Goal: Task Accomplishment & Management: Manage account settings

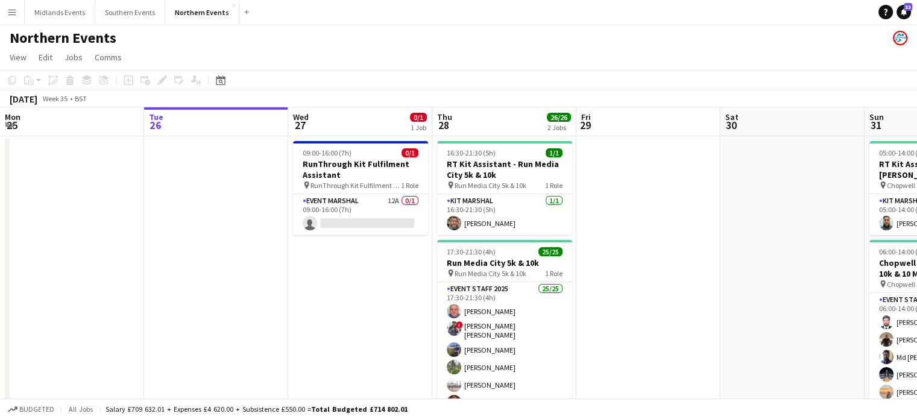
click at [17, 4] on button "Menu" at bounding box center [12, 12] width 24 height 24
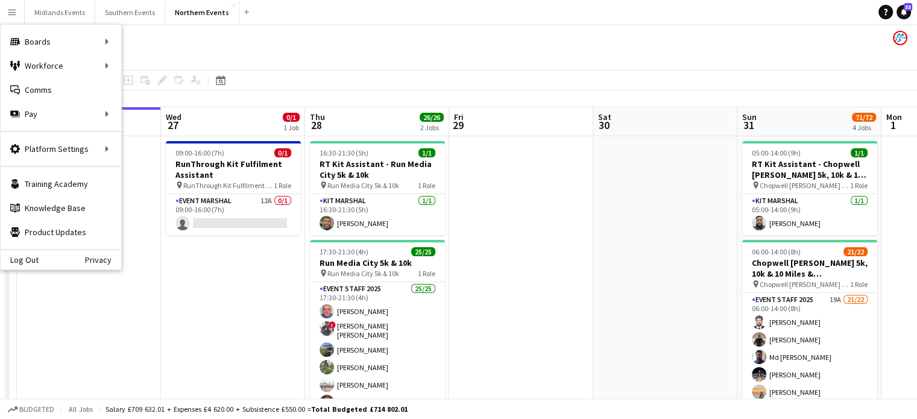
drag, startPoint x: 682, startPoint y: 234, endPoint x: 283, endPoint y: 291, distance: 403.1
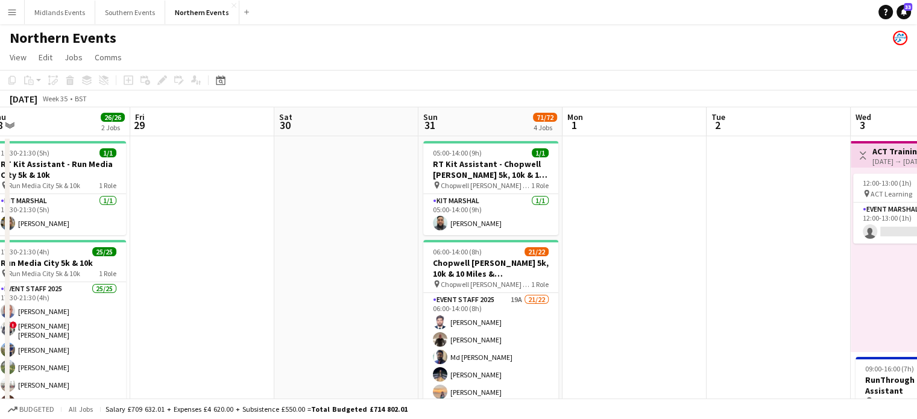
drag, startPoint x: 696, startPoint y: 310, endPoint x: 320, endPoint y: 332, distance: 376.2
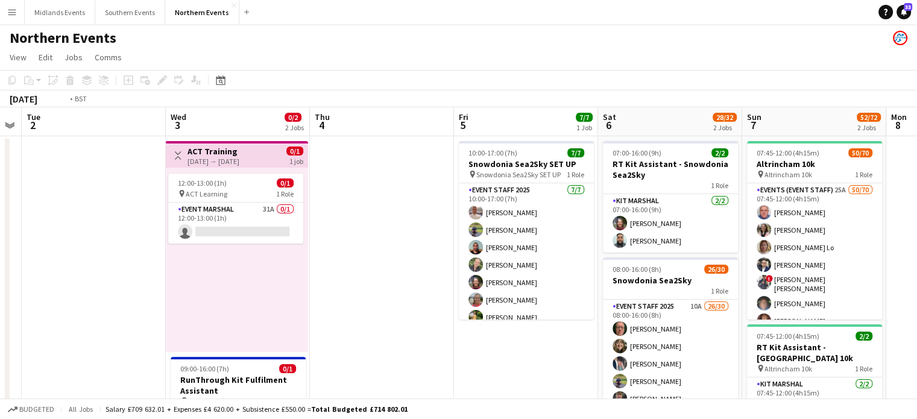
scroll to position [0, 540]
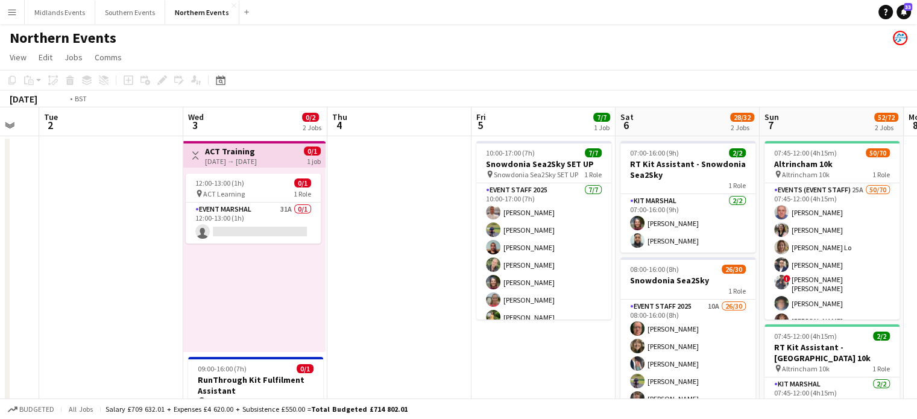
drag, startPoint x: 619, startPoint y: 335, endPoint x: 324, endPoint y: 348, distance: 295.1
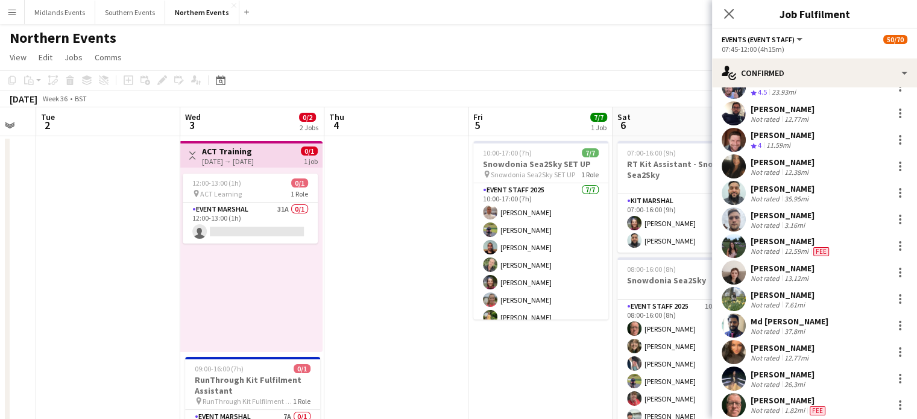
scroll to position [0, 0]
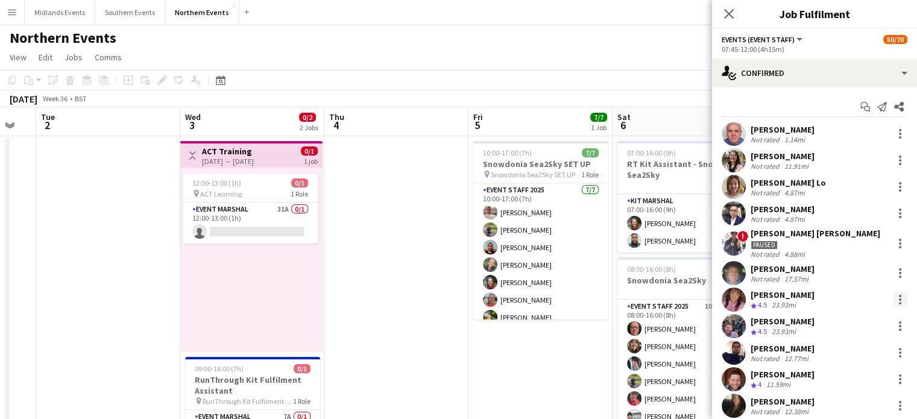
click at [893, 298] on div at bounding box center [900, 299] width 14 height 14
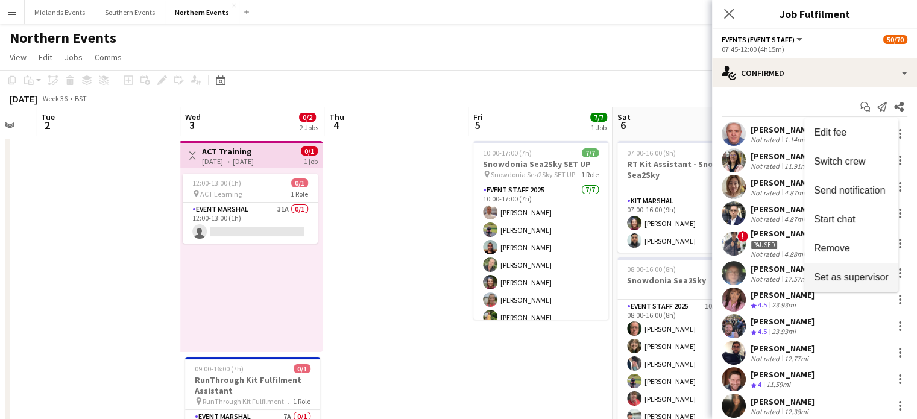
click at [869, 276] on span "Set as supervisor" at bounding box center [851, 277] width 75 height 10
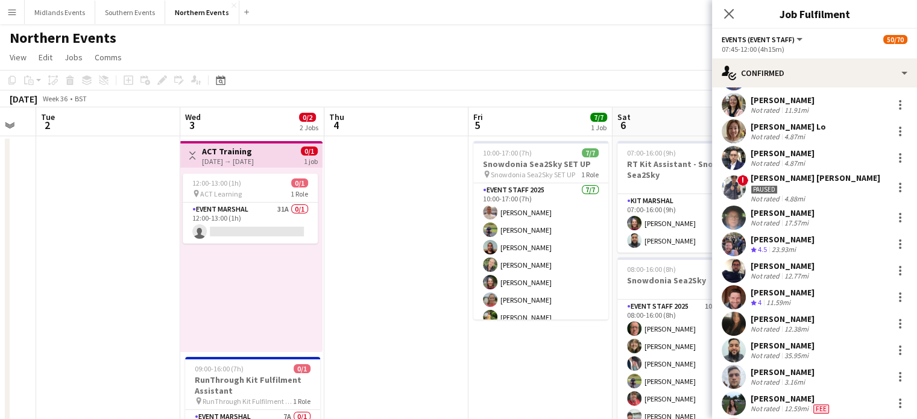
scroll to position [124, 0]
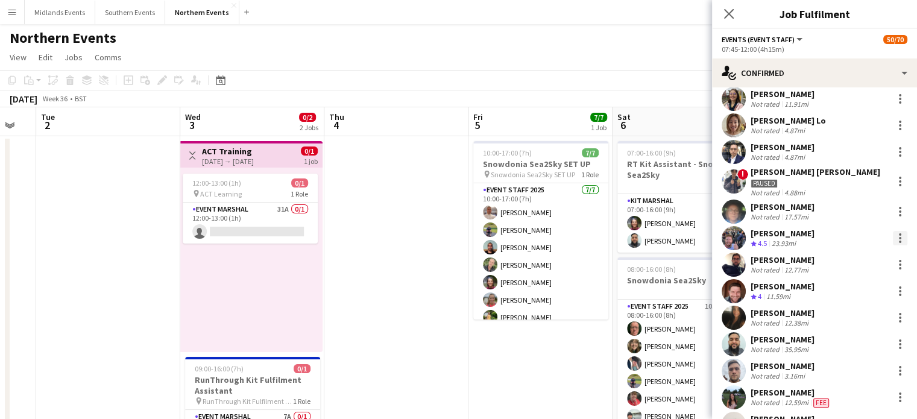
click at [895, 239] on div at bounding box center [900, 238] width 14 height 14
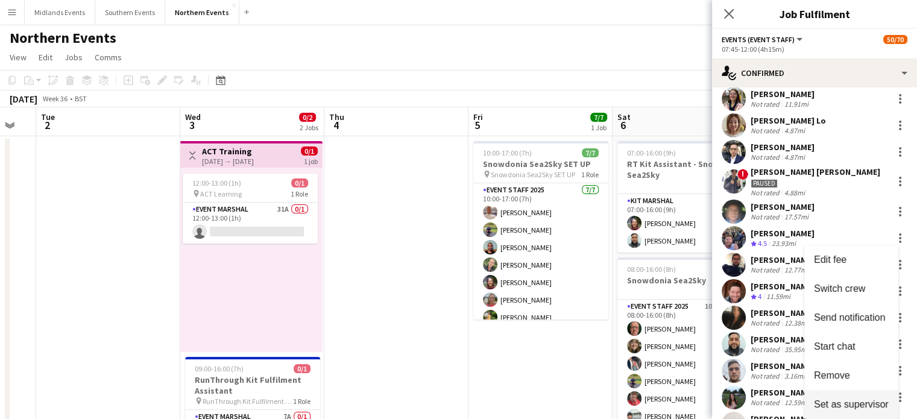
click at [876, 400] on span "Set as supervisor" at bounding box center [851, 403] width 75 height 10
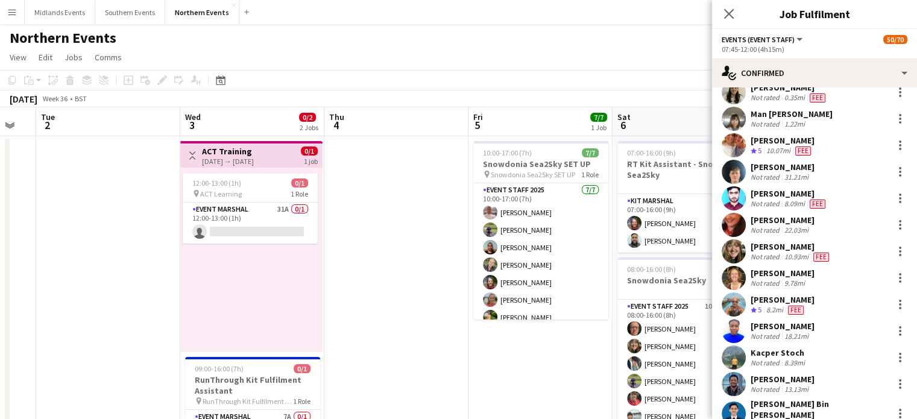
scroll to position [1031, 0]
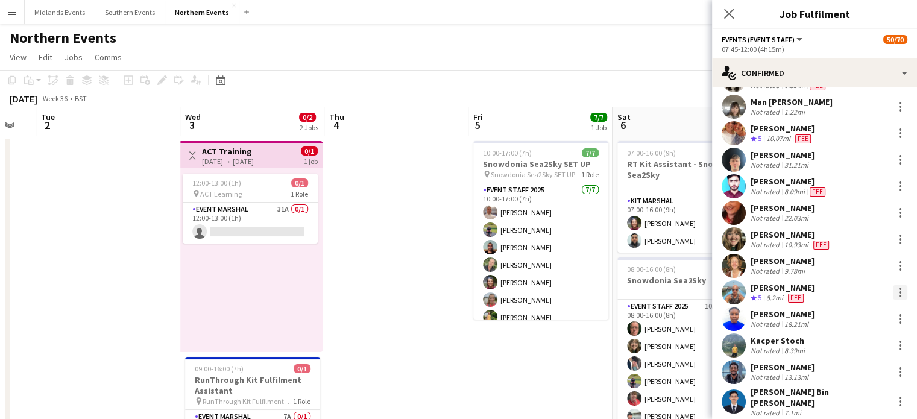
click at [893, 289] on div at bounding box center [900, 292] width 14 height 14
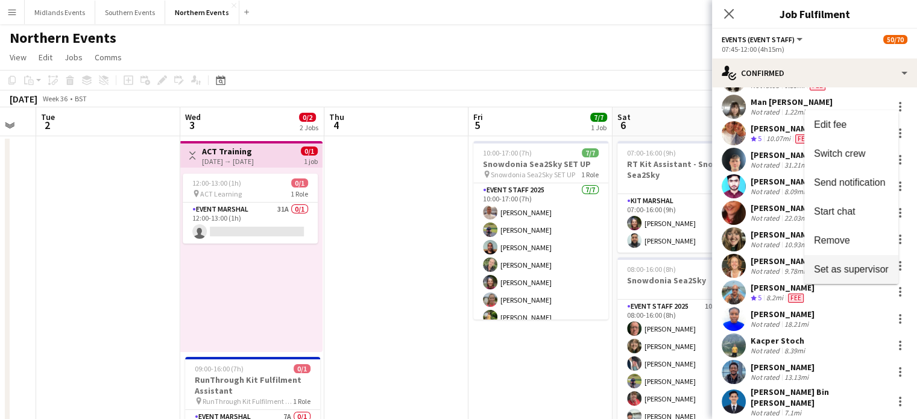
click at [890, 272] on button "Set as supervisor" at bounding box center [851, 269] width 94 height 29
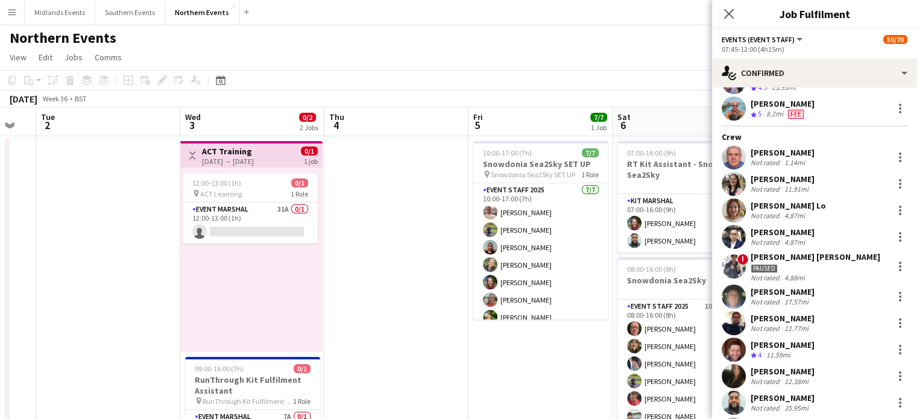
scroll to position [0, 0]
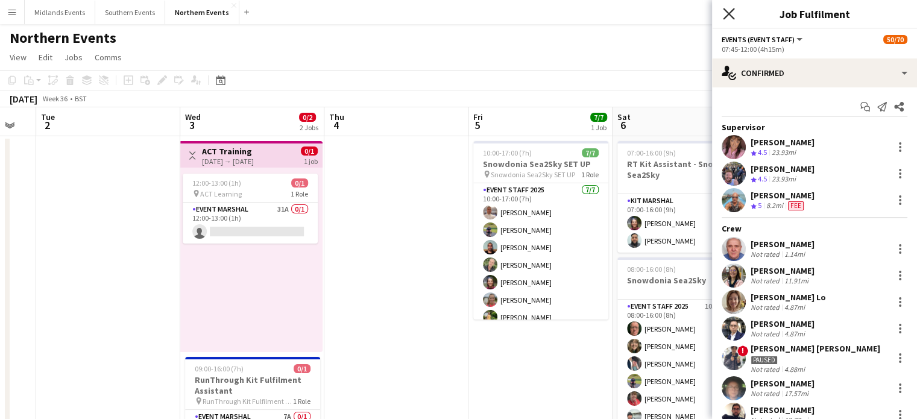
click at [729, 11] on icon "Close pop-in" at bounding box center [728, 13] width 11 height 11
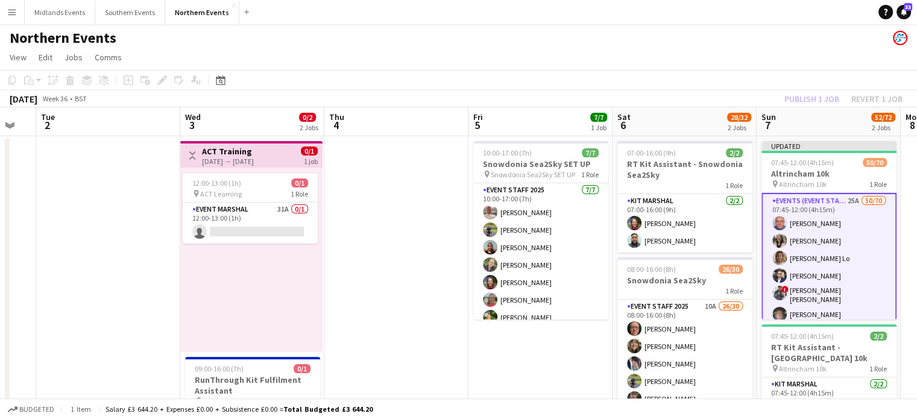
click at [804, 109] on app-board-header-date "Sun 7 52/72 2 Jobs" at bounding box center [829, 121] width 144 height 29
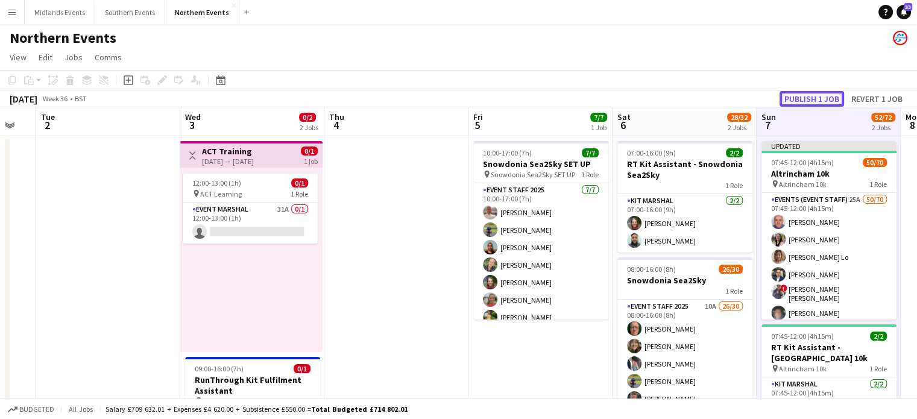
click at [806, 99] on button "Publish 1 job" at bounding box center [812, 99] width 65 height 16
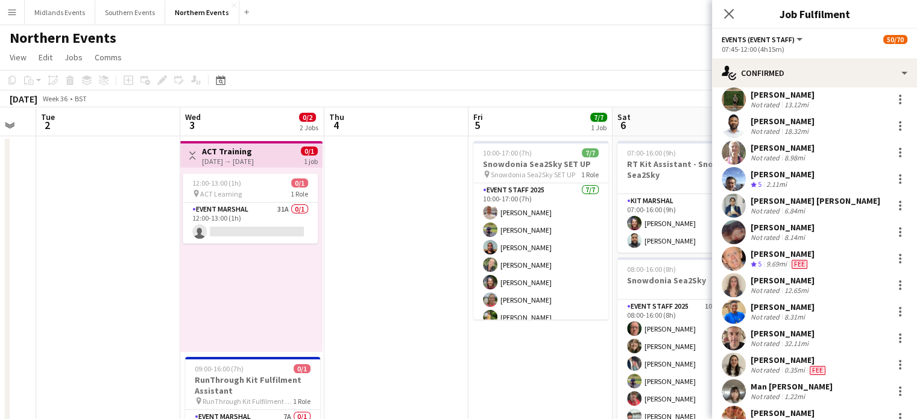
scroll to position [837, 0]
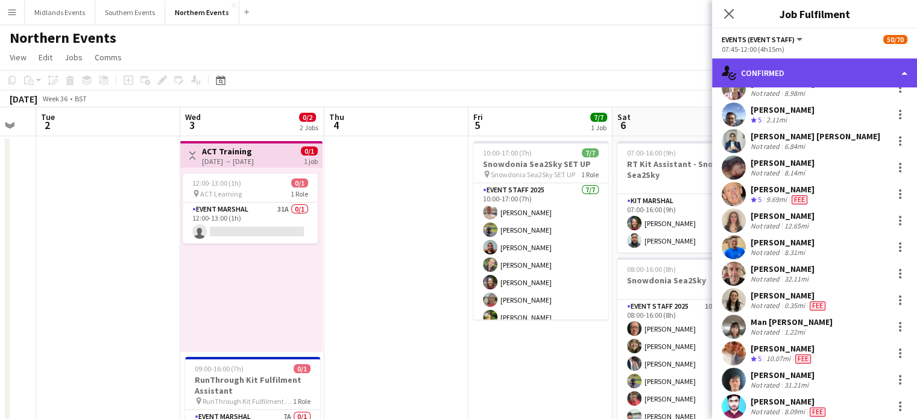
click at [811, 65] on div "single-neutral-actions-check-2 Confirmed" at bounding box center [814, 72] width 205 height 29
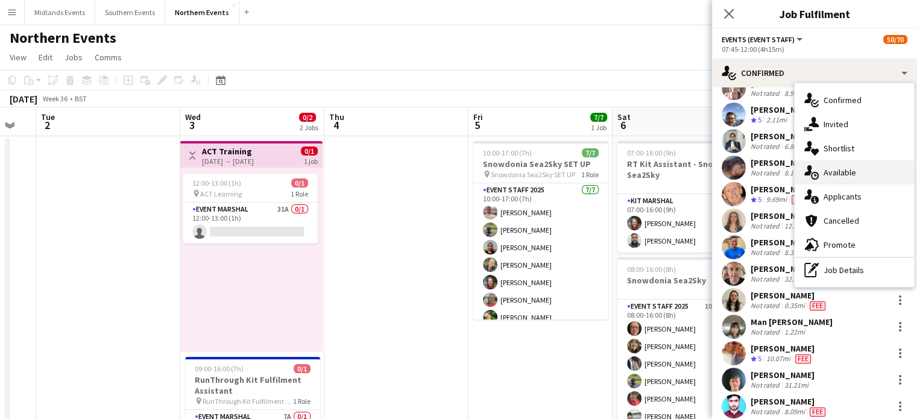
click at [851, 171] on div "single-neutral-actions-upload Available" at bounding box center [854, 172] width 119 height 24
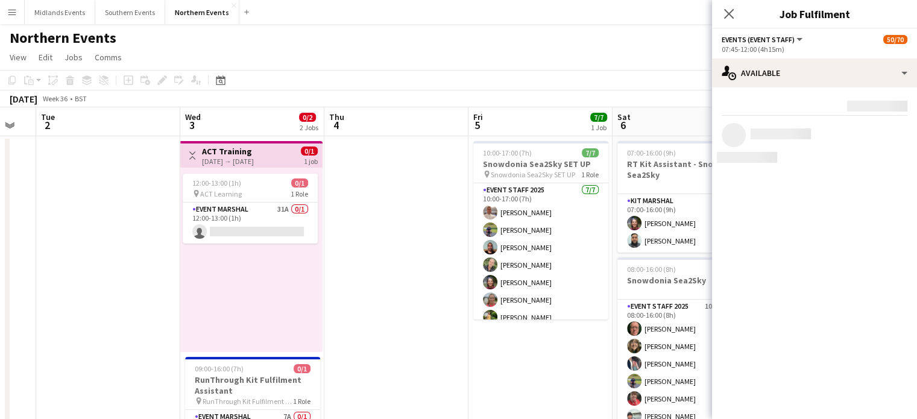
scroll to position [0, 0]
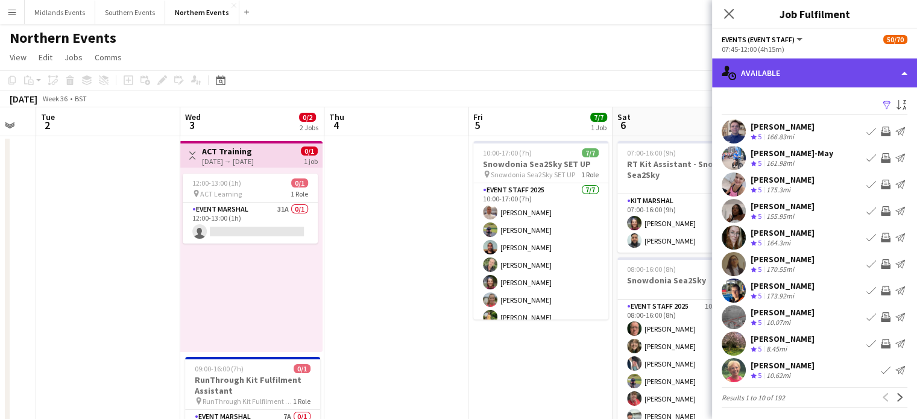
click at [877, 83] on div "single-neutral-actions-upload Available" at bounding box center [814, 72] width 205 height 29
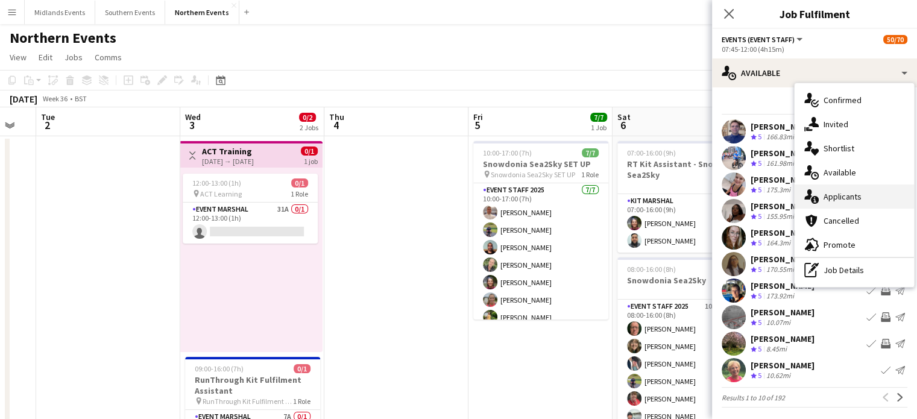
click at [863, 194] on div "single-neutral-actions-information Applicants" at bounding box center [854, 196] width 119 height 24
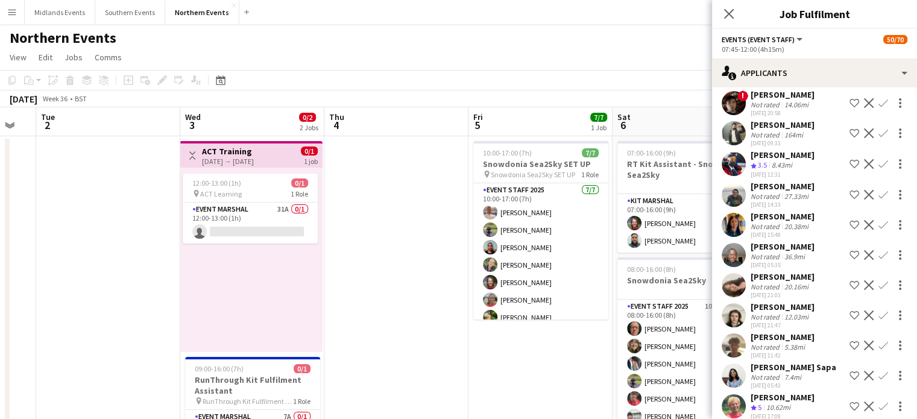
scroll to position [470, 0]
click at [878, 401] on app-icon "Confirm" at bounding box center [883, 406] width 10 height 10
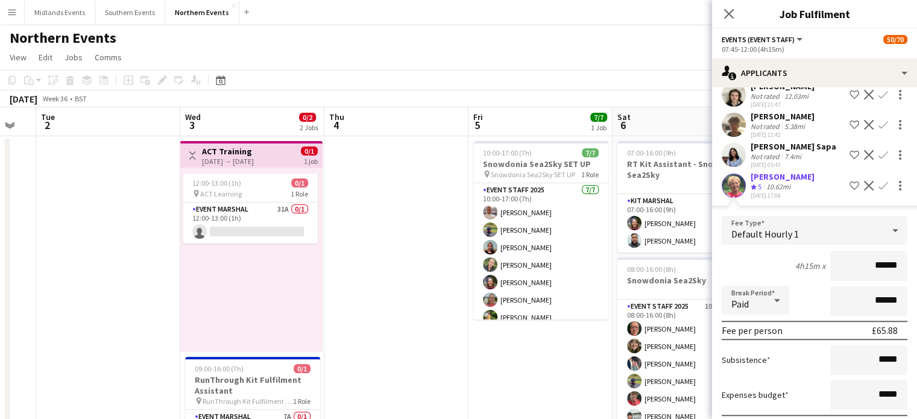
scroll to position [743, 0]
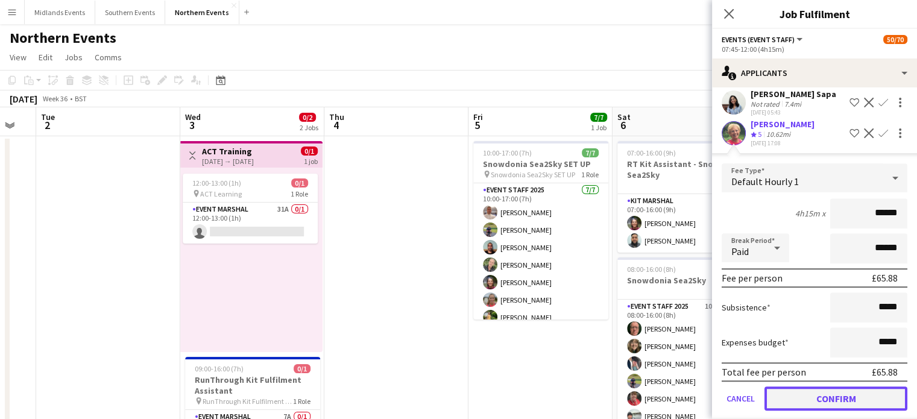
click at [865, 386] on button "Confirm" at bounding box center [835, 398] width 143 height 24
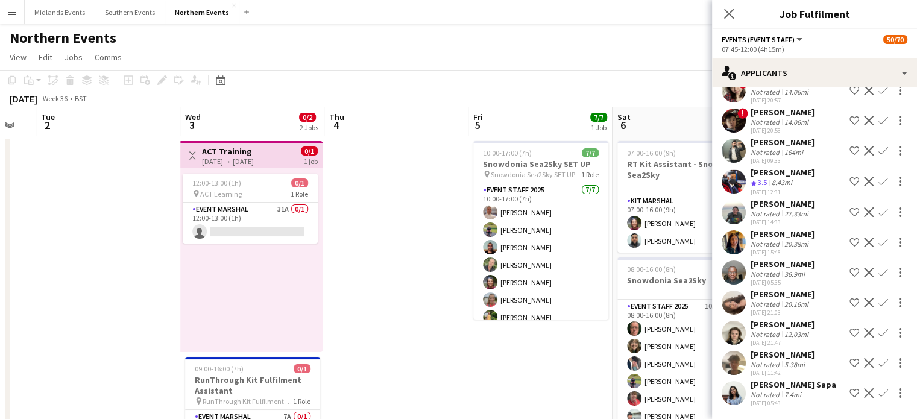
scroll to position [439, 0]
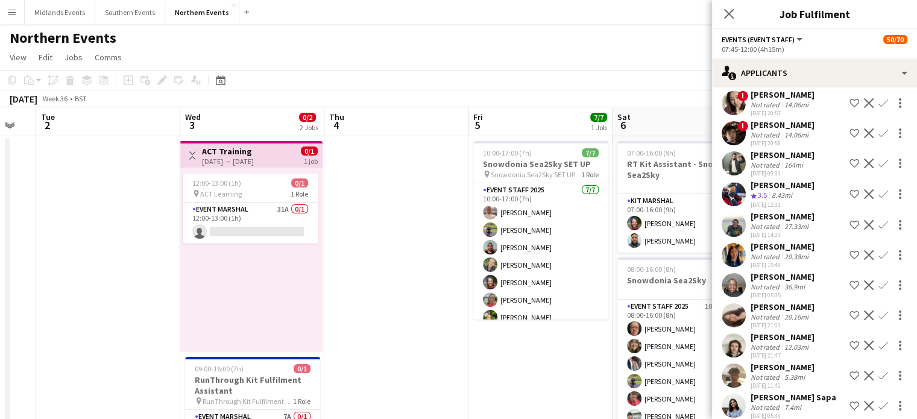
click at [878, 401] on app-icon "Confirm" at bounding box center [883, 406] width 10 height 10
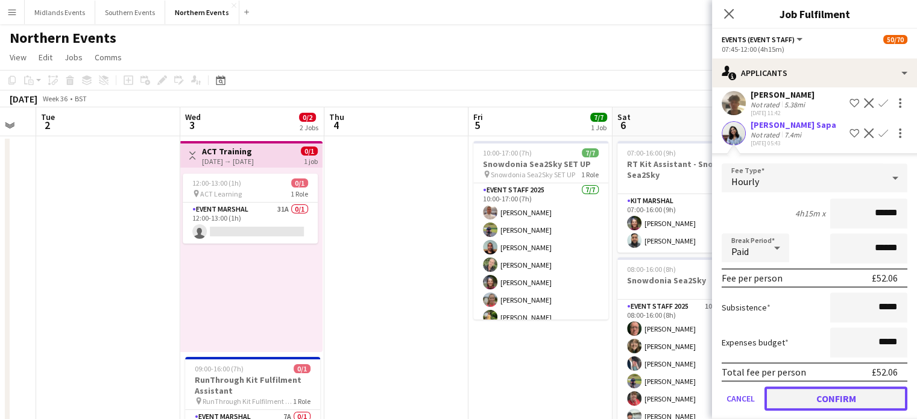
click at [884, 394] on button "Confirm" at bounding box center [835, 398] width 143 height 24
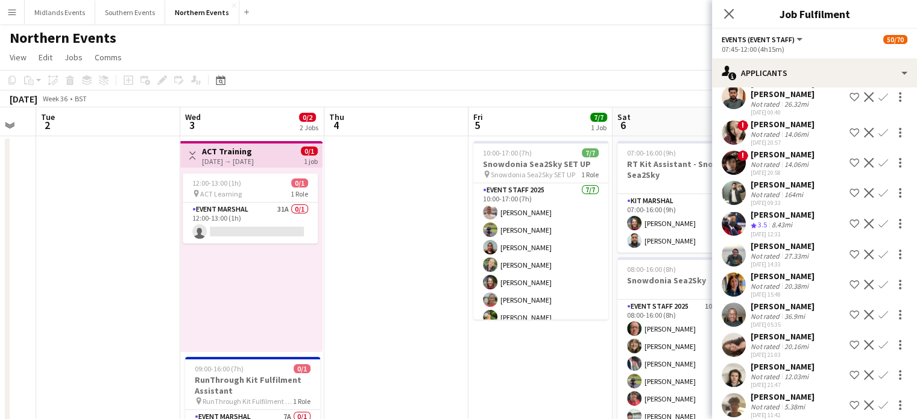
click at [878, 400] on app-icon "Confirm" at bounding box center [883, 405] width 10 height 10
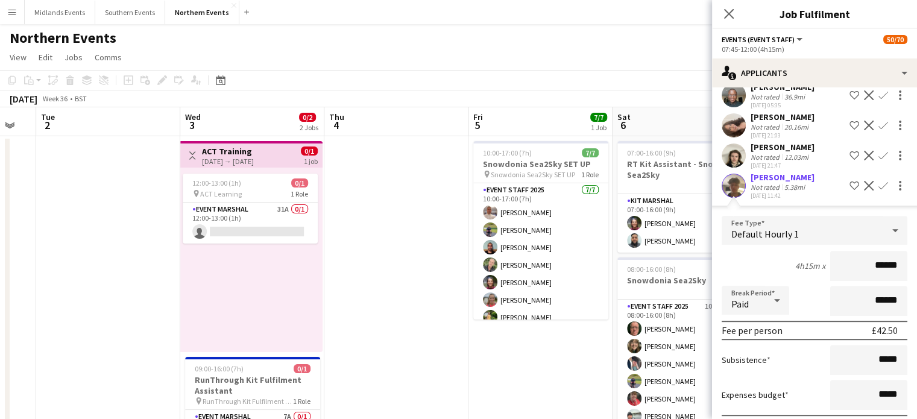
scroll to position [682, 0]
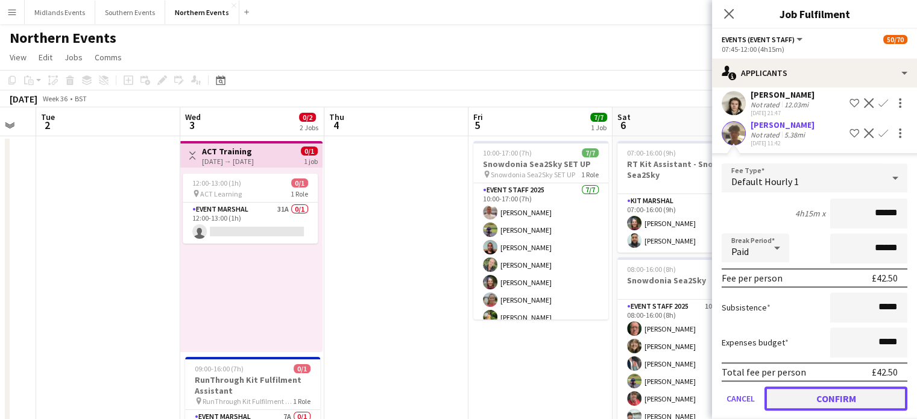
click at [886, 386] on button "Confirm" at bounding box center [835, 398] width 143 height 24
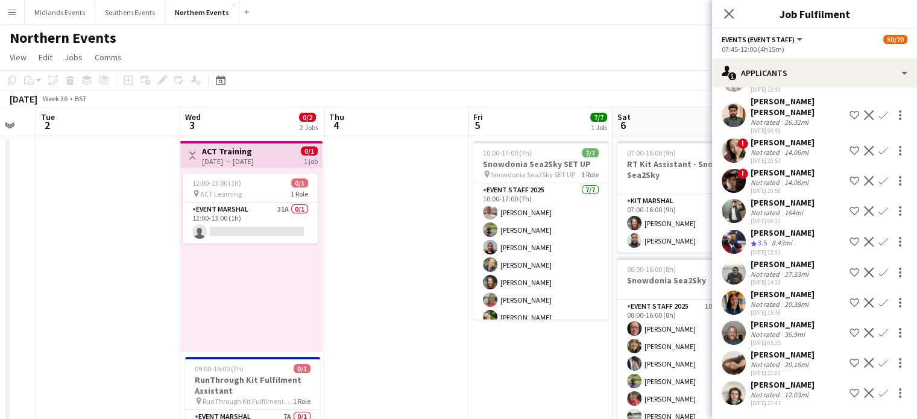
scroll to position [379, 0]
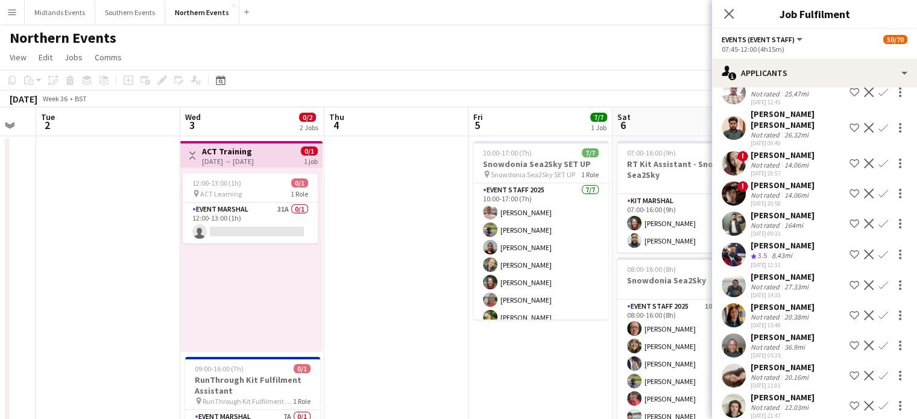
click at [878, 401] on app-icon "Confirm" at bounding box center [883, 406] width 10 height 10
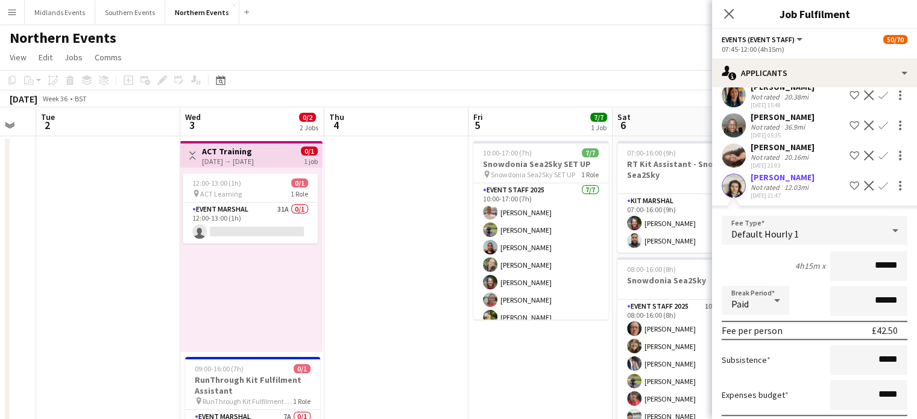
scroll to position [652, 0]
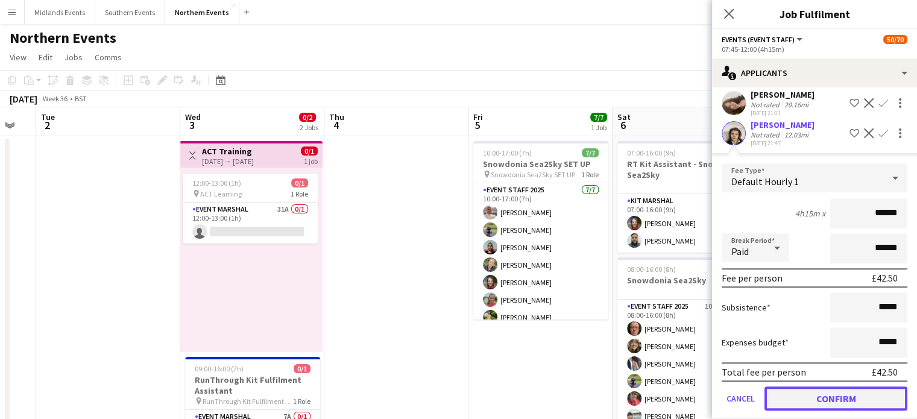
click at [876, 388] on button "Confirm" at bounding box center [835, 398] width 143 height 24
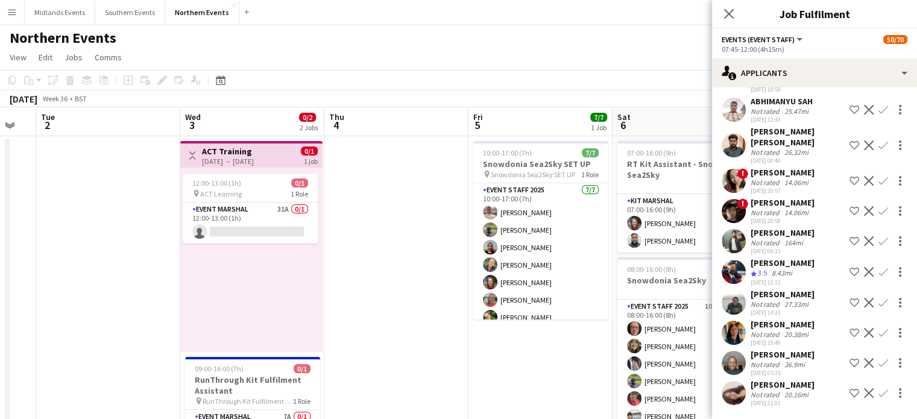
scroll to position [350, 0]
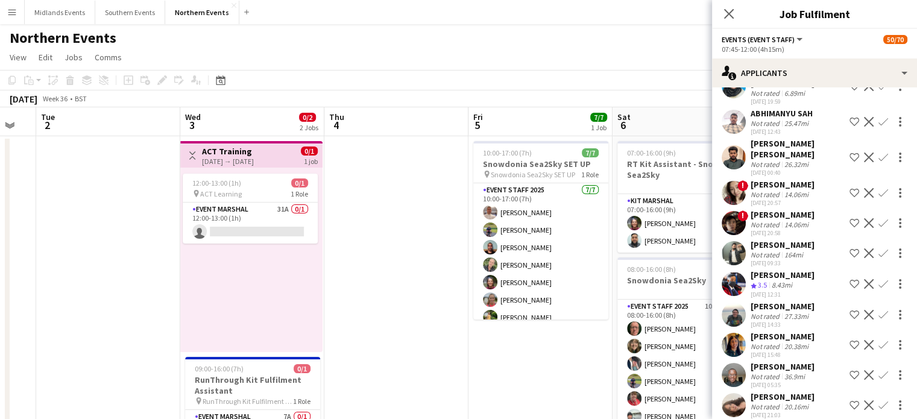
click at [878, 400] on app-icon "Confirm" at bounding box center [883, 405] width 10 height 10
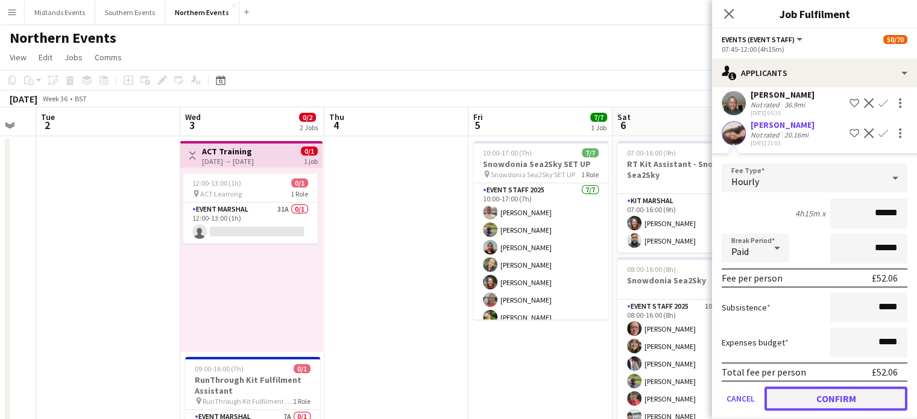
click at [880, 389] on button "Confirm" at bounding box center [835, 398] width 143 height 24
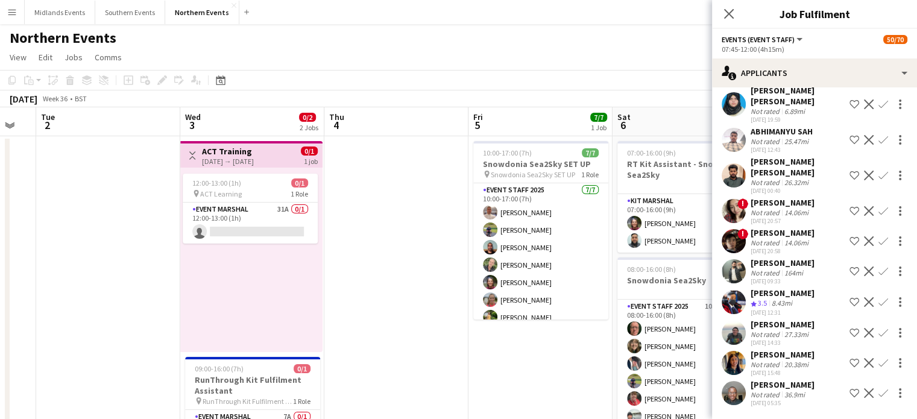
scroll to position [319, 0]
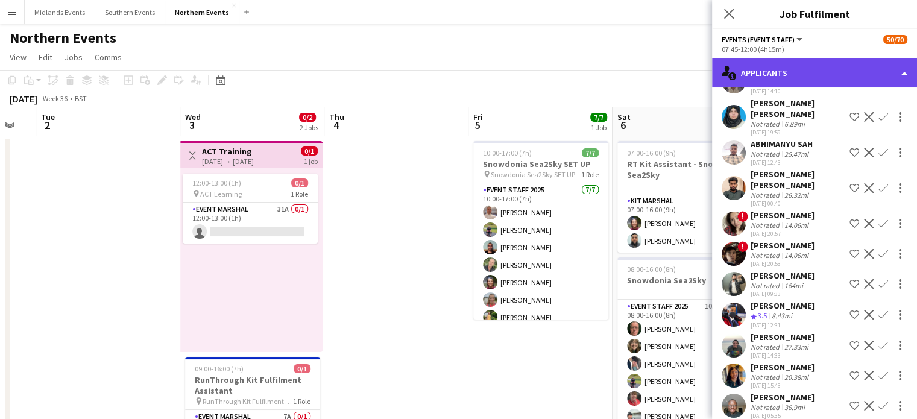
drag, startPoint x: 781, startPoint y: 75, endPoint x: 788, endPoint y: 76, distance: 6.7
click at [788, 76] on div "single-neutral-actions-information Applicants" at bounding box center [814, 72] width 205 height 29
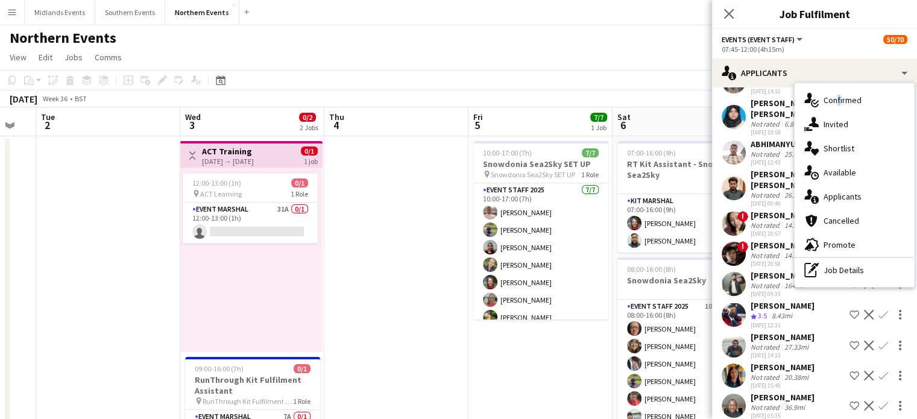
click at [835, 101] on div "single-neutral-actions-check-2 Confirmed" at bounding box center [854, 100] width 119 height 24
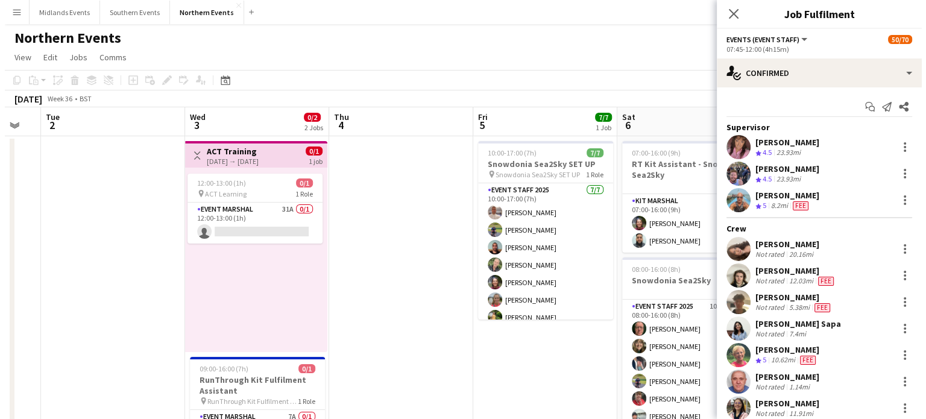
scroll to position [0, 0]
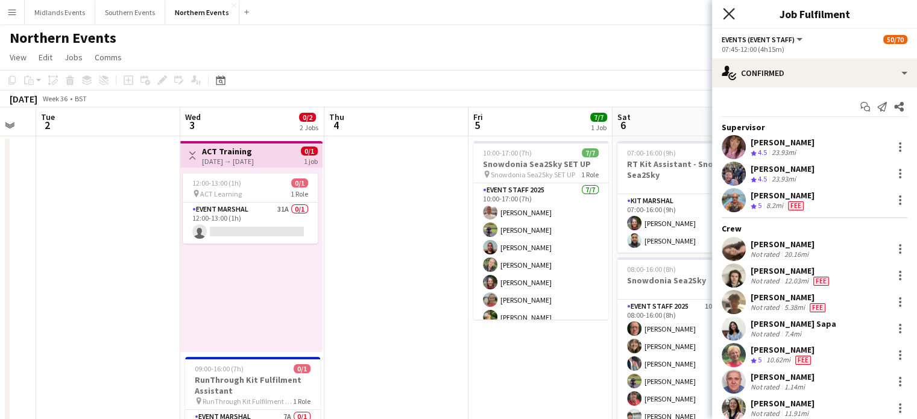
click at [730, 12] on icon at bounding box center [728, 13] width 11 height 11
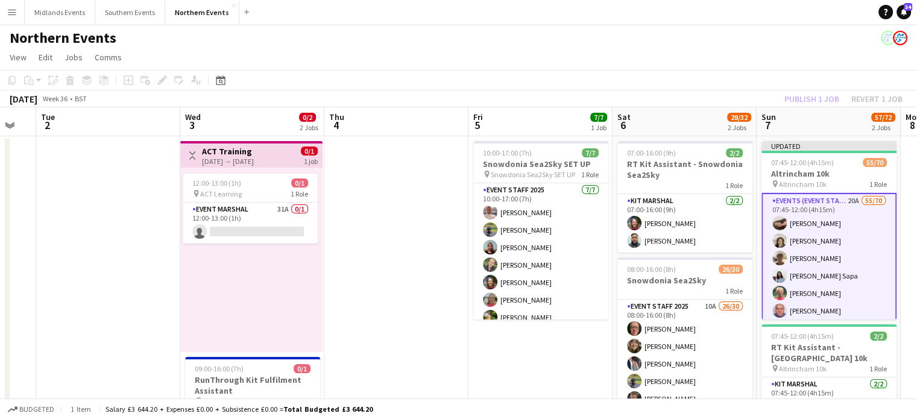
click at [813, 99] on div "Publish 1 job Revert 1 job" at bounding box center [843, 99] width 147 height 16
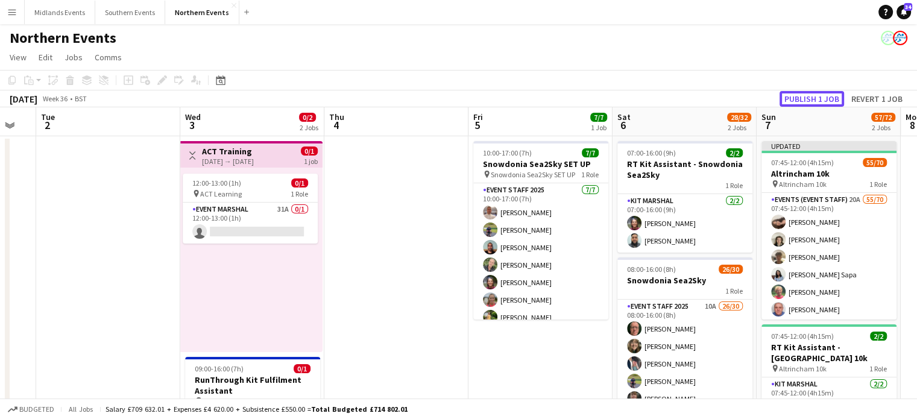
drag, startPoint x: 816, startPoint y: 99, endPoint x: 832, endPoint y: 98, distance: 15.7
click at [832, 98] on button "Publish 1 job" at bounding box center [812, 99] width 65 height 16
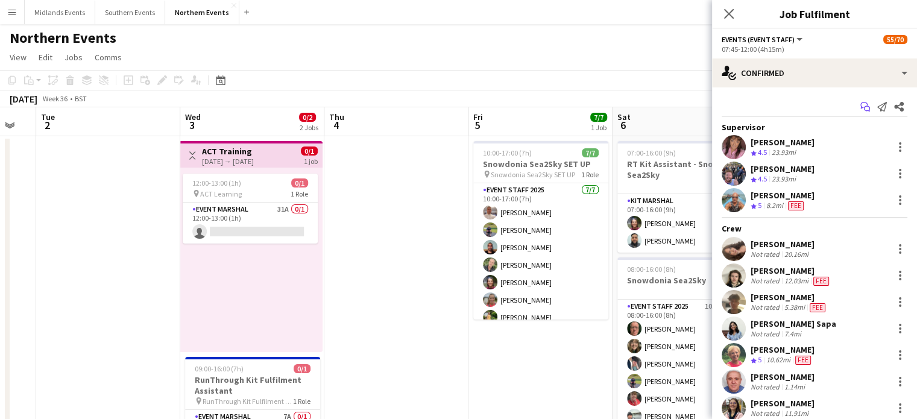
click at [860, 106] on icon at bounding box center [863, 105] width 7 height 7
click at [860, 108] on icon "Start chat" at bounding box center [865, 107] width 10 height 10
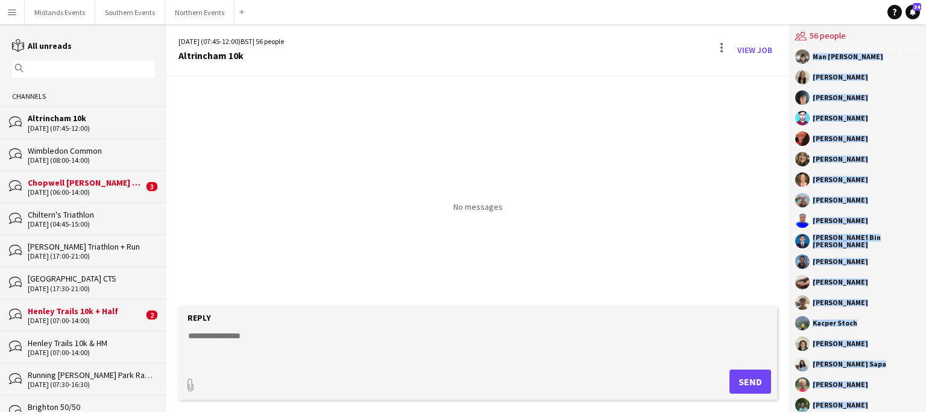
scroll to position [798, 0]
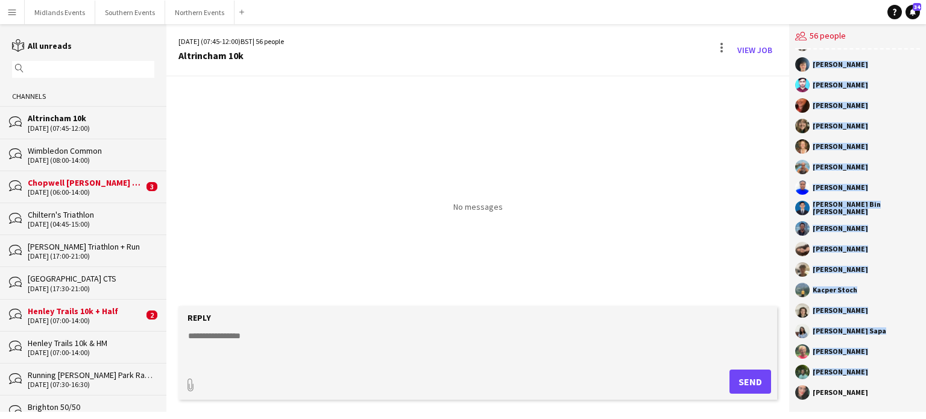
drag, startPoint x: 813, startPoint y: 83, endPoint x: 897, endPoint y: 414, distance: 342.0
click at [897, 414] on div "Menu Boards Boards Boards All jobs Status Workforce Workforce My Workforce Recr…" at bounding box center [463, 209] width 926 height 419
copy div "[PERSON_NAME] [PERSON_NAME] [PERSON_NAME] [PERSON_NAME] [PERSON_NAME] Ping Lo […"
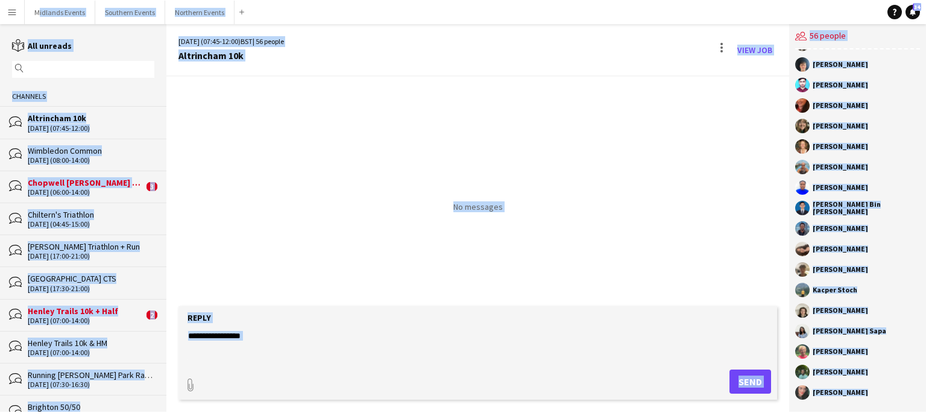
click at [854, 366] on div "[PERSON_NAME]" at bounding box center [857, 372] width 125 height 14
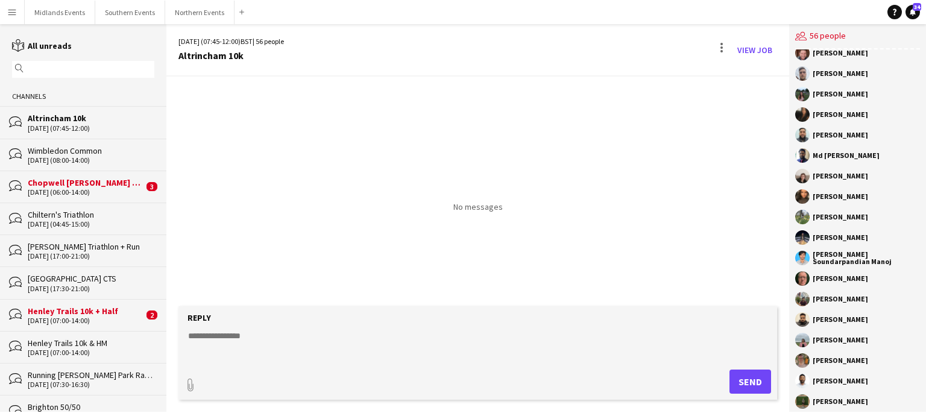
scroll to position [0, 0]
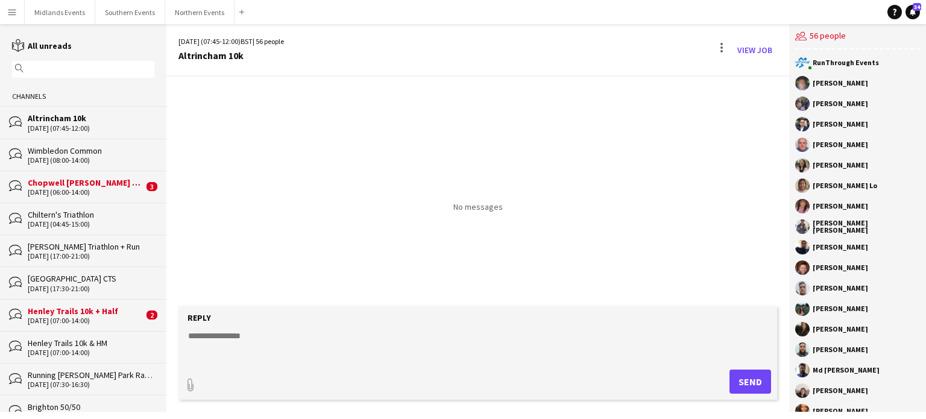
drag, startPoint x: 858, startPoint y: 394, endPoint x: 811, endPoint y: 84, distance: 313.3
click at [811, 84] on div "RunThrough Events [PERSON_NAME] [PERSON_NAME] [PERSON_NAME] [PERSON_NAME] [PERS…" at bounding box center [857, 230] width 137 height 362
copy div "[PERSON_NAME] [PERSON_NAME] [PERSON_NAME] [PERSON_NAME] [PERSON_NAME] Ping Lo […"
click at [198, 16] on button "Northern Events Close" at bounding box center [199, 13] width 69 height 24
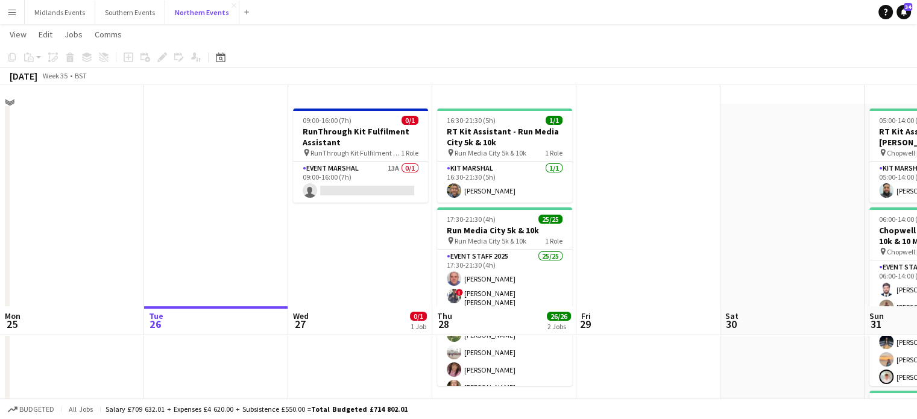
scroll to position [342, 0]
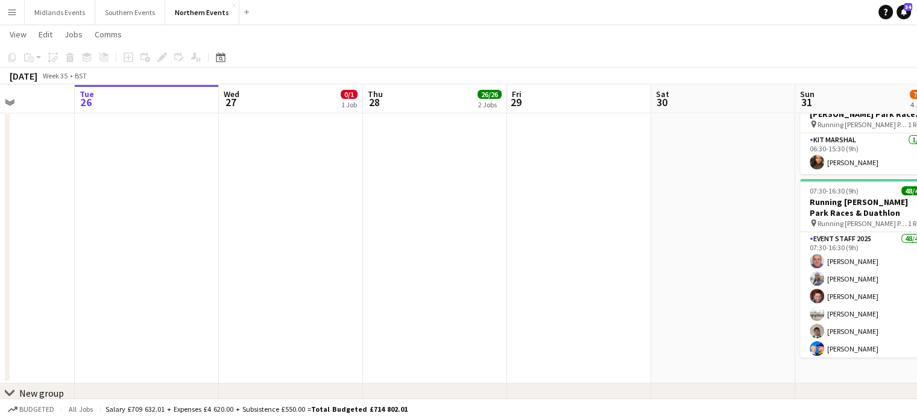
drag, startPoint x: 904, startPoint y: 287, endPoint x: 574, endPoint y: 350, distance: 336.4
click at [574, 350] on app-calendar-viewport "Sat 23 Sun 24 Mon 25 Tue 26 Wed 27 0/1 1 Job Thu 28 26/26 2 Jobs Fri 29 Sat 30 …" at bounding box center [458, 99] width 917 height 789
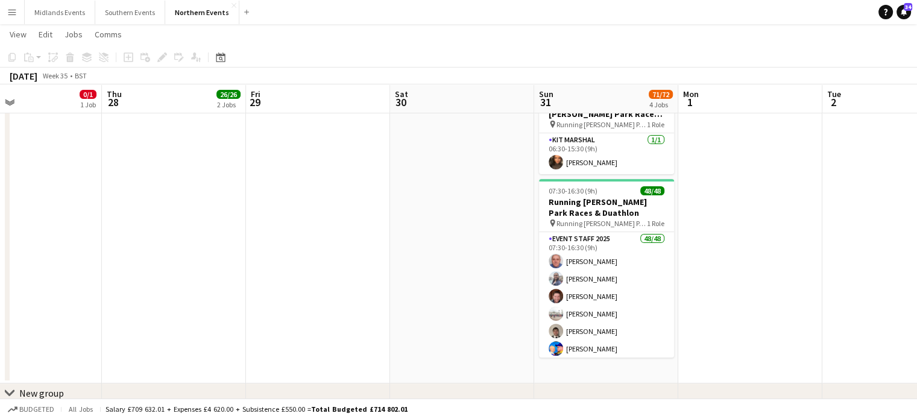
scroll to position [0, 393]
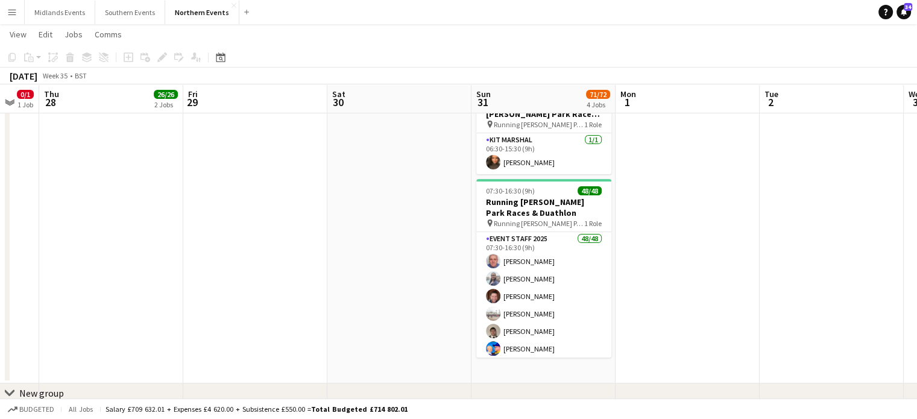
drag, startPoint x: 695, startPoint y: 375, endPoint x: 333, endPoint y: 402, distance: 362.7
click at [333, 402] on app-board "Northern Events View Day view expanded Day view collapsed Month view Date picke…" at bounding box center [458, 98] width 917 height 833
drag, startPoint x: 581, startPoint y: 386, endPoint x: 125, endPoint y: 399, distance: 455.4
click at [125, 399] on app-board "Northern Events View Day view expanded Day view collapsed Month view Date picke…" at bounding box center [458, 98] width 917 height 833
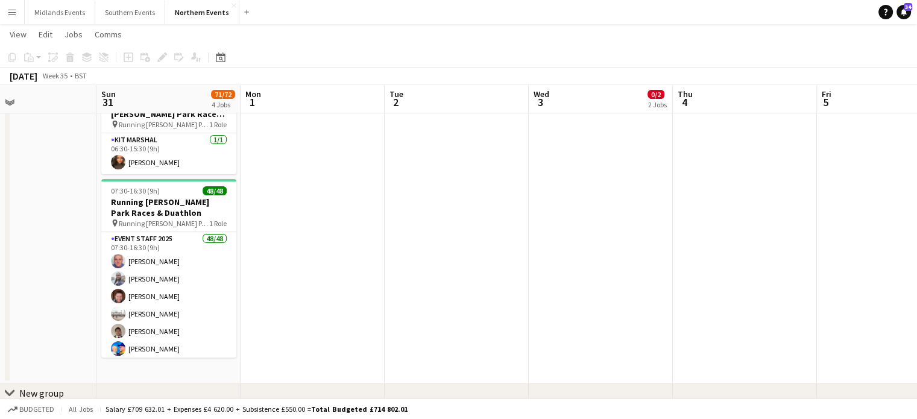
drag, startPoint x: 494, startPoint y: 198, endPoint x: 117, endPoint y: 274, distance: 384.5
click at [117, 274] on app-calendar-viewport "Wed 27 0/1 1 Job Thu 28 26/26 2 Jobs Fri 29 Sat 30 Sun 31 71/72 4 Jobs Mon 1 Tu…" at bounding box center [458, 99] width 917 height 789
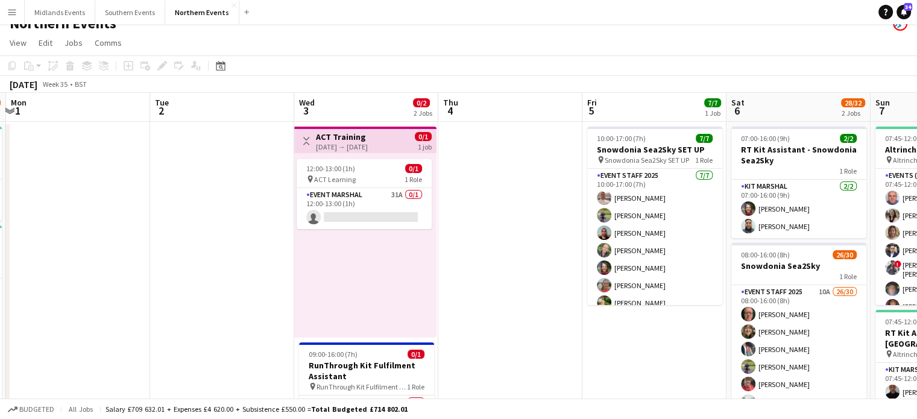
scroll to position [0, 0]
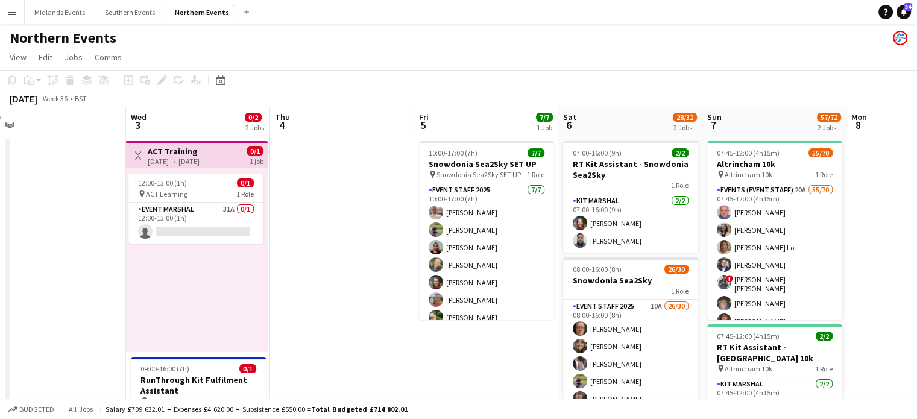
drag, startPoint x: 893, startPoint y: 359, endPoint x: 721, endPoint y: 350, distance: 172.6
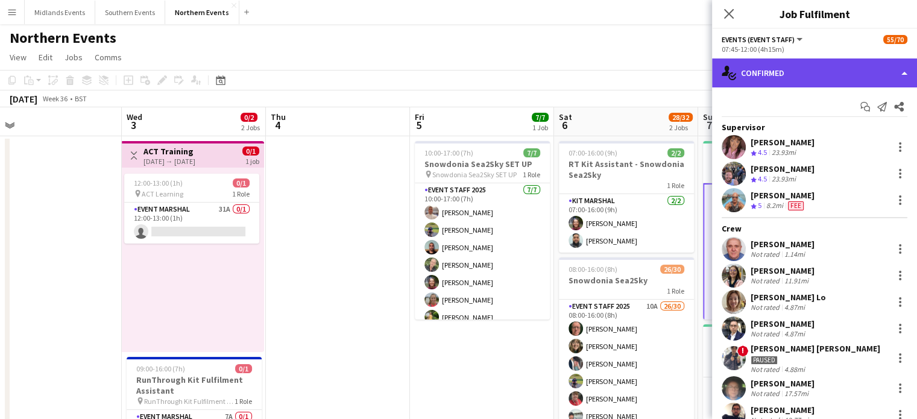
click at [901, 69] on div "single-neutral-actions-check-2 Confirmed" at bounding box center [814, 72] width 205 height 29
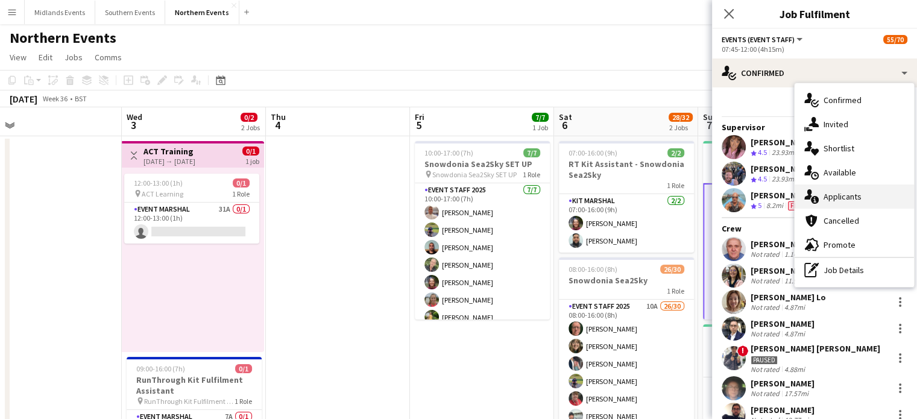
click at [873, 204] on div "single-neutral-actions-information Applicants" at bounding box center [854, 196] width 119 height 24
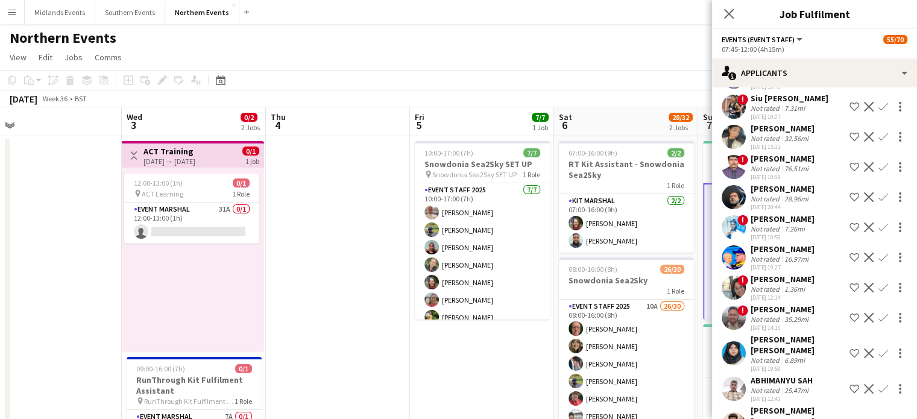
scroll to position [89, 0]
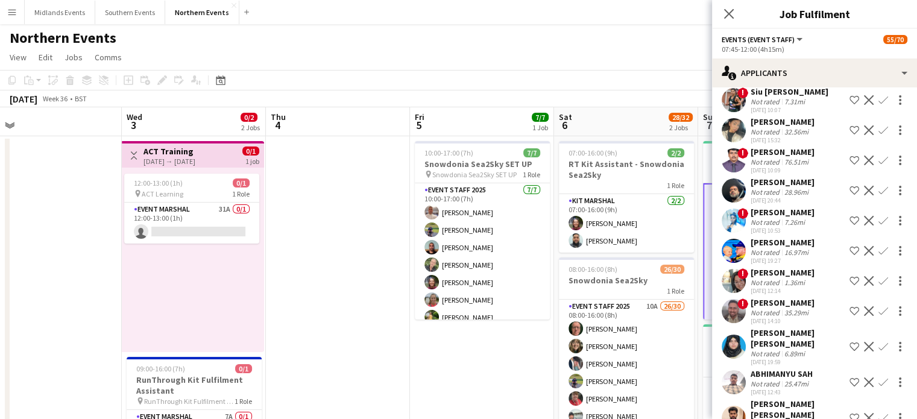
click at [878, 248] on app-icon "Confirm" at bounding box center [883, 251] width 10 height 10
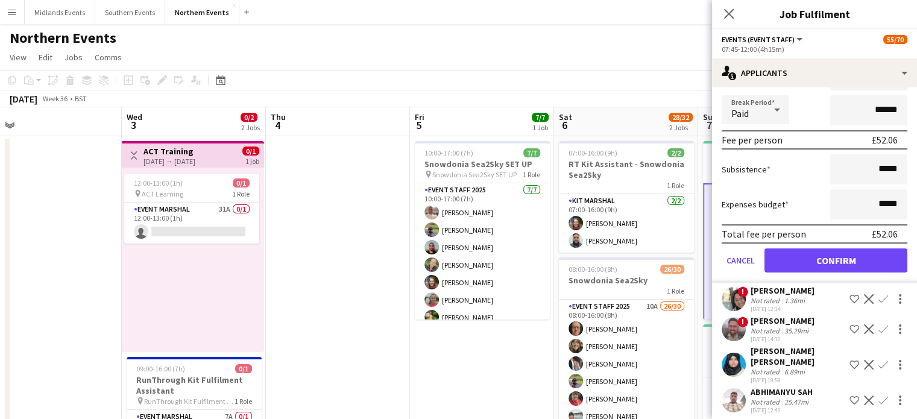
scroll to position [358, 0]
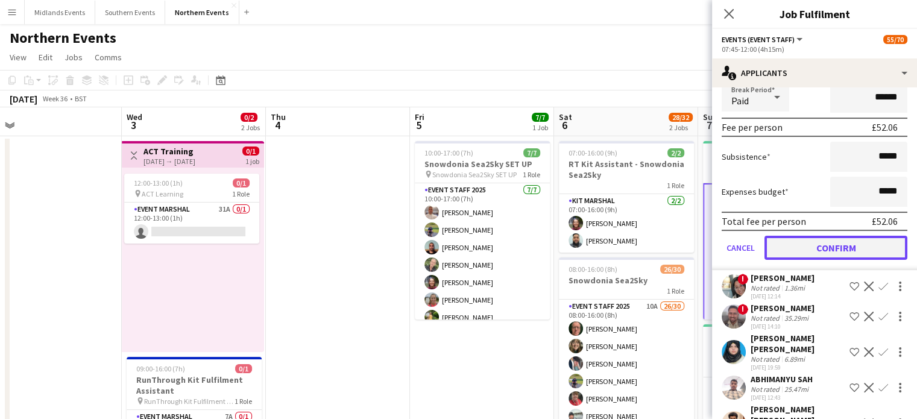
click at [860, 250] on button "Confirm" at bounding box center [835, 248] width 143 height 24
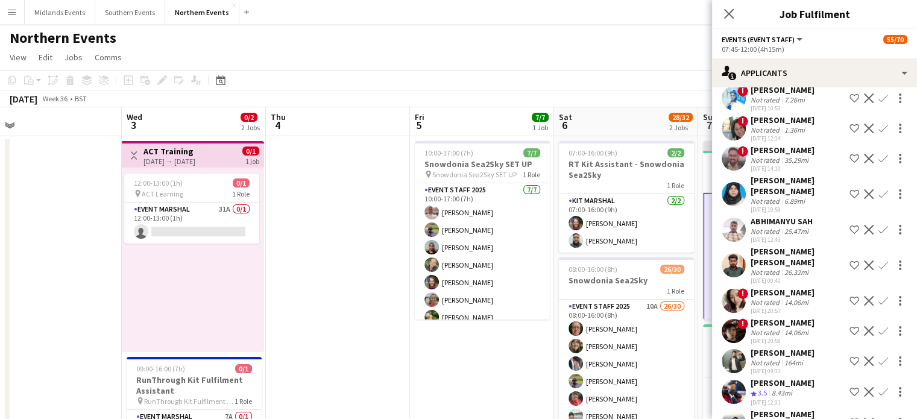
scroll to position [289, 0]
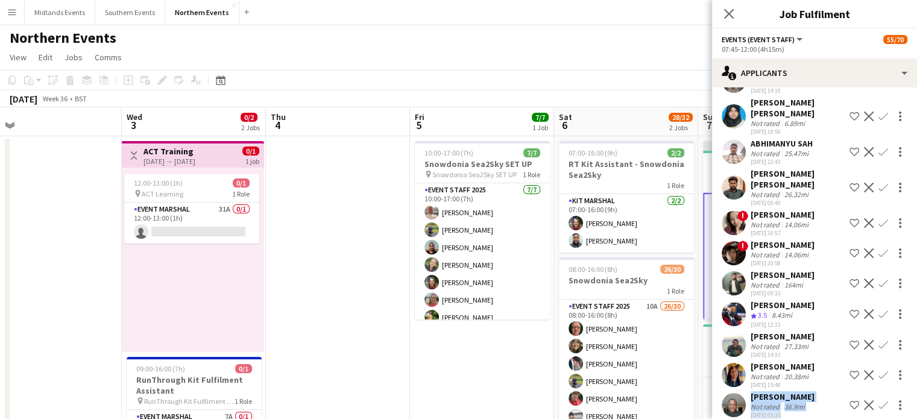
drag, startPoint x: 907, startPoint y: 362, endPoint x: 904, endPoint y: 401, distance: 39.3
click at [904, 401] on div "[PERSON_NAME] Not rated 26.32mi [DATE] 16:43 Shortlist crew Decline Confirm ! S…" at bounding box center [814, 136] width 205 height 570
click at [876, 398] on button "Confirm" at bounding box center [883, 405] width 14 height 14
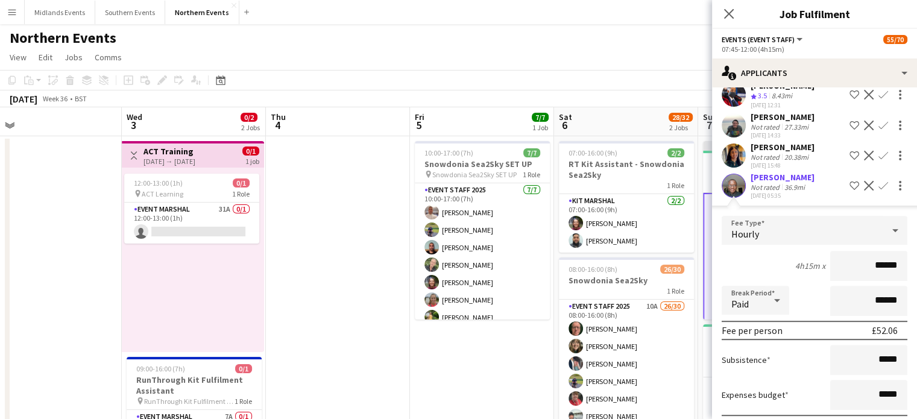
scroll to position [561, 0]
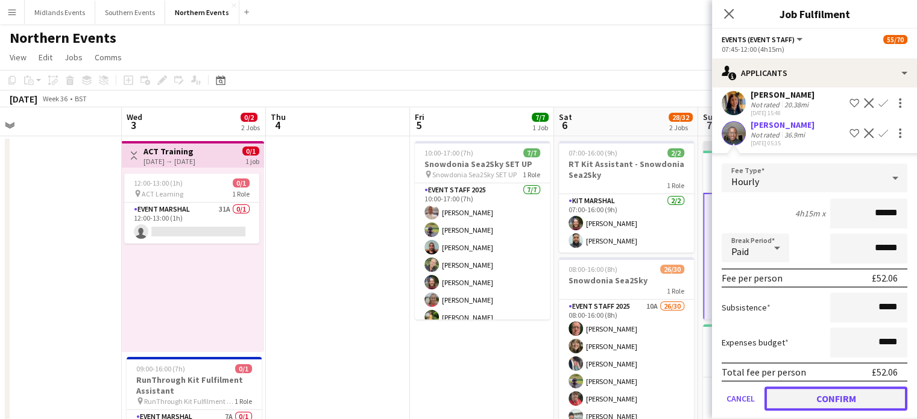
click at [875, 386] on button "Confirm" at bounding box center [835, 398] width 143 height 24
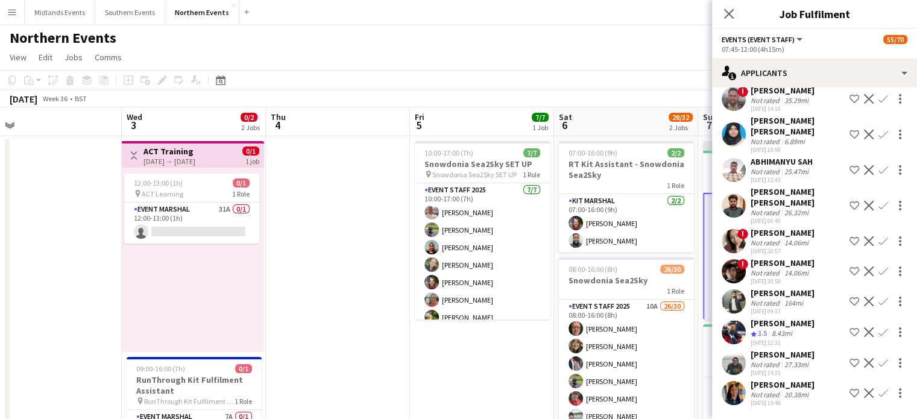
scroll to position [259, 0]
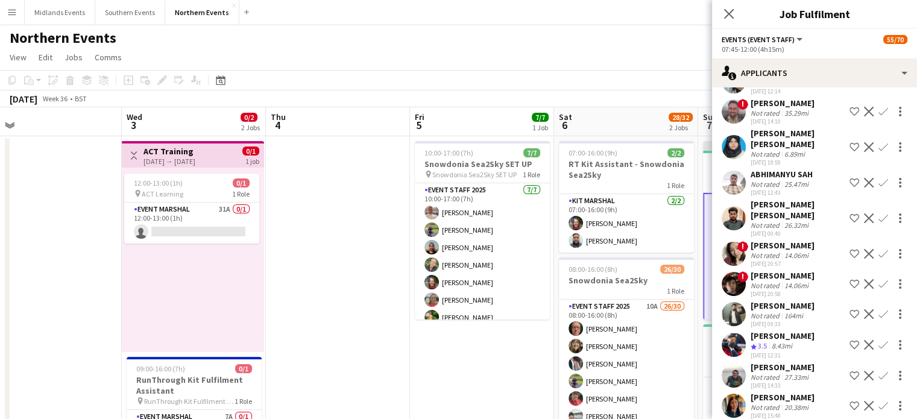
click at [878, 401] on app-icon "Confirm" at bounding box center [883, 406] width 10 height 10
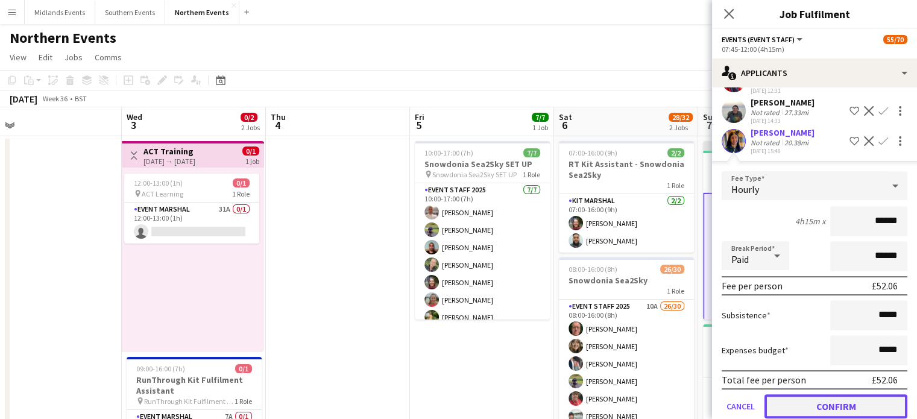
click at [887, 394] on button "Confirm" at bounding box center [835, 406] width 143 height 24
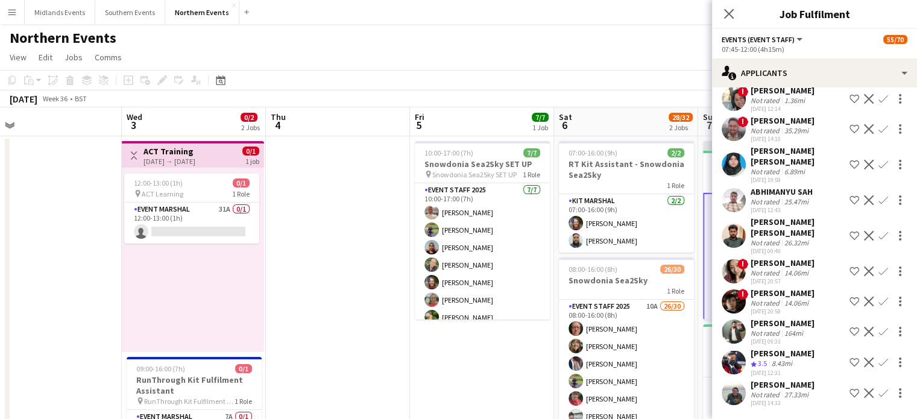
scroll to position [229, 0]
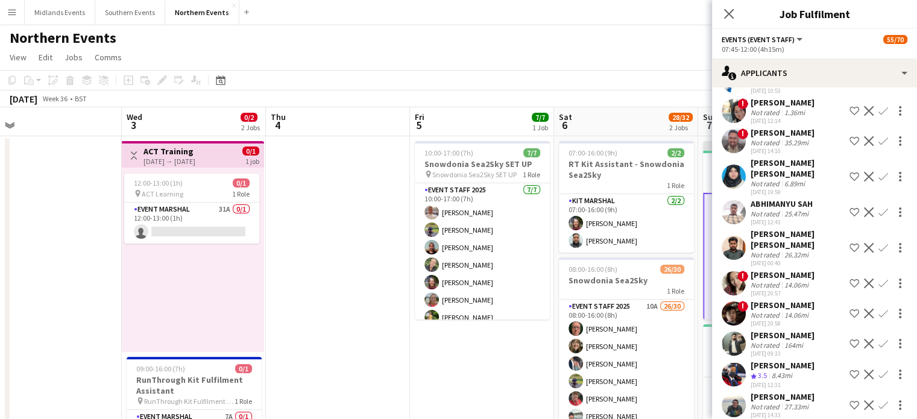
click at [878, 400] on app-icon "Confirm" at bounding box center [883, 405] width 10 height 10
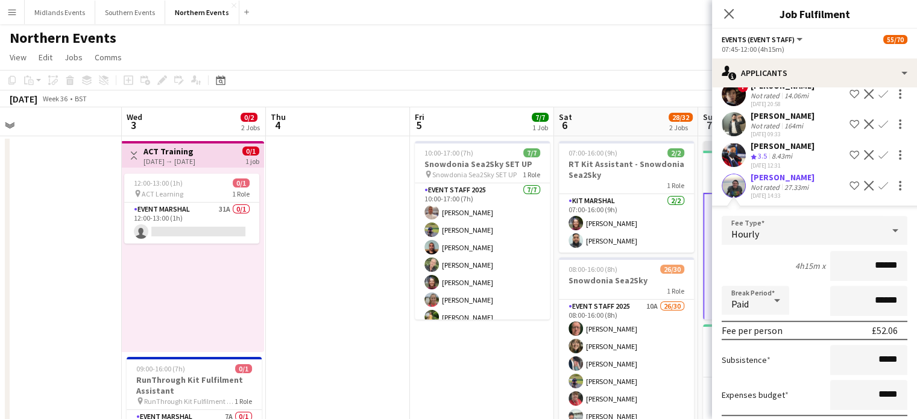
scroll to position [501, 0]
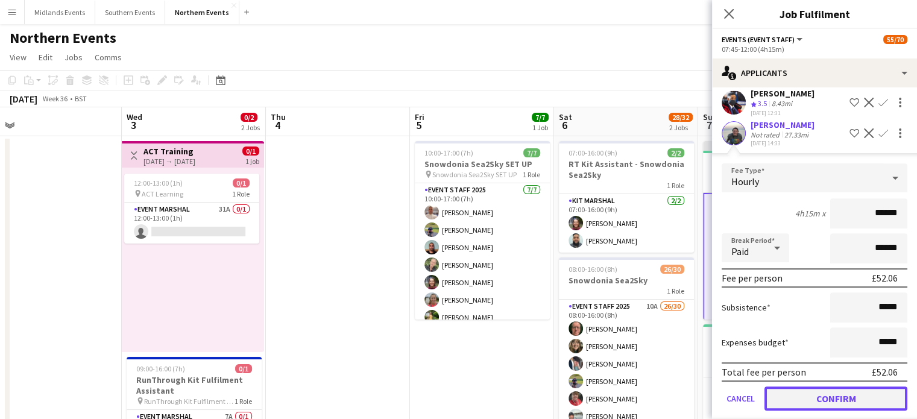
click at [883, 389] on button "Confirm" at bounding box center [835, 398] width 143 height 24
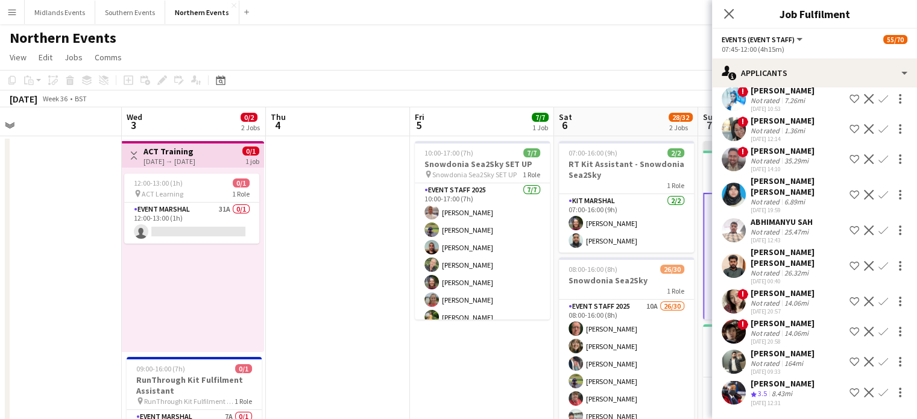
scroll to position [198, 0]
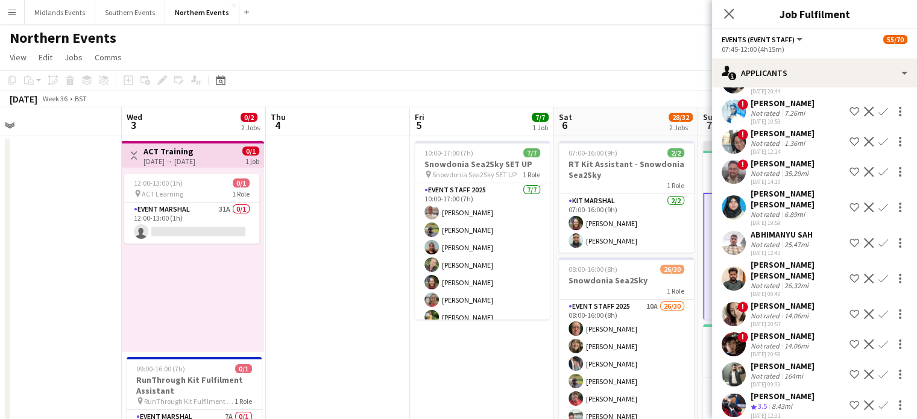
click at [878, 274] on app-icon "Confirm" at bounding box center [883, 279] width 10 height 10
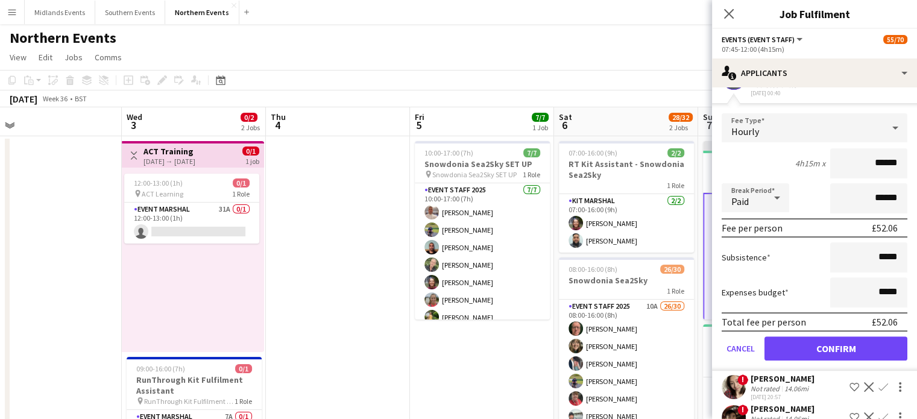
scroll to position [449, 0]
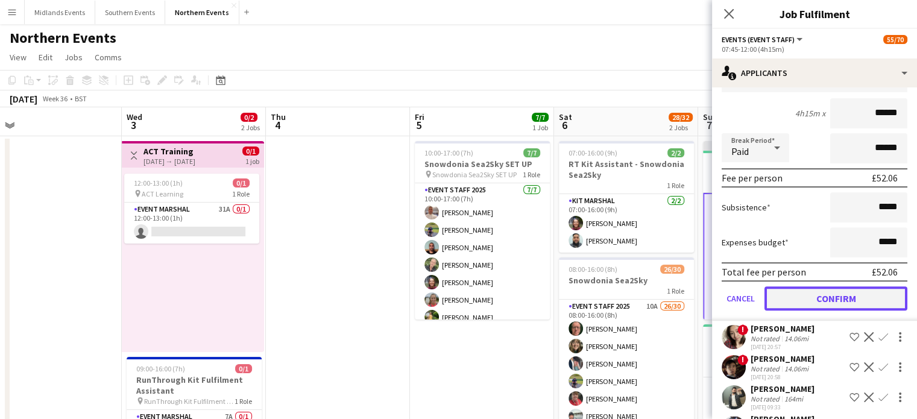
click at [858, 291] on button "Confirm" at bounding box center [835, 298] width 143 height 24
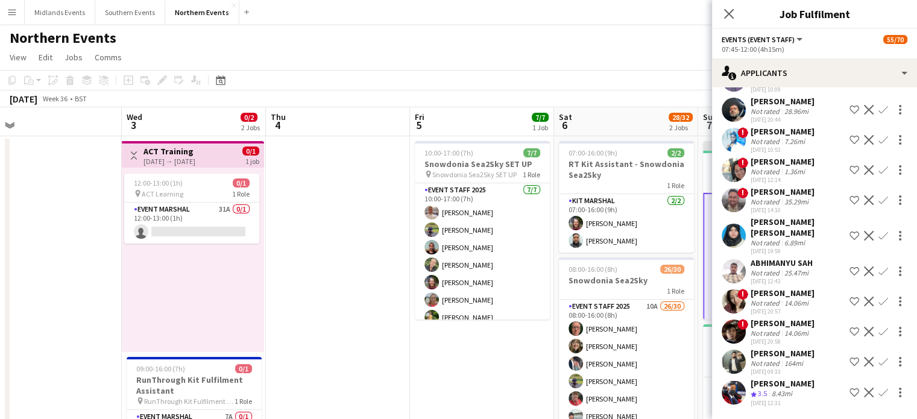
scroll to position [136, 0]
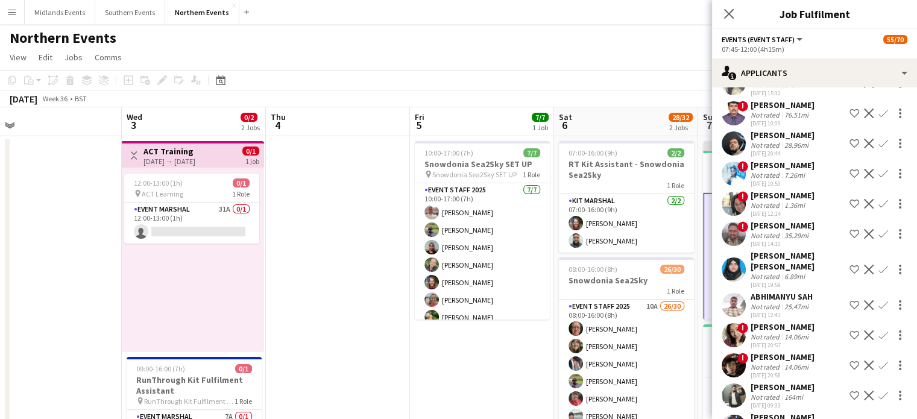
click at [878, 300] on app-icon "Confirm" at bounding box center [883, 305] width 10 height 10
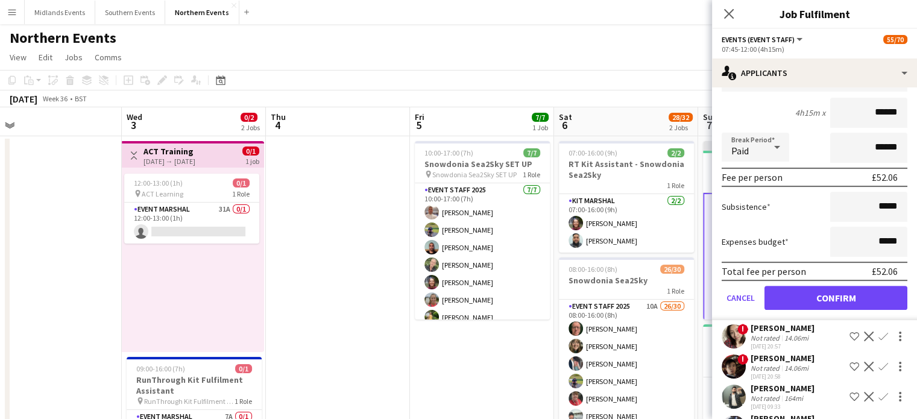
scroll to position [416, 0]
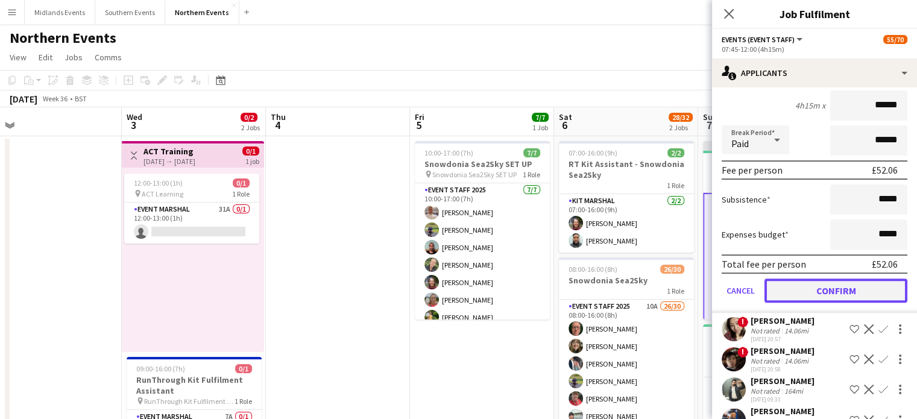
click at [875, 279] on button "Confirm" at bounding box center [835, 291] width 143 height 24
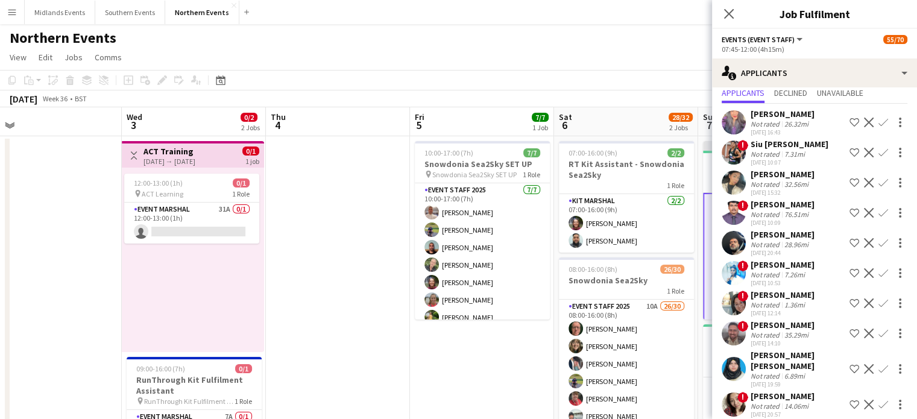
scroll to position [0, 0]
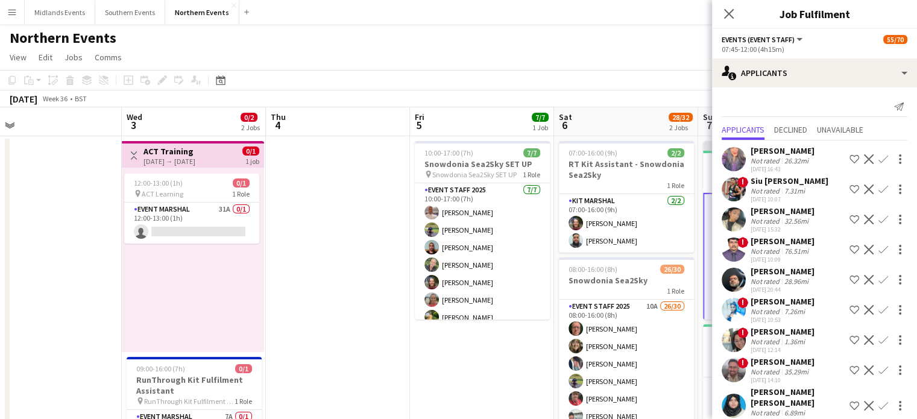
click at [878, 275] on app-icon "Confirm" at bounding box center [883, 280] width 10 height 10
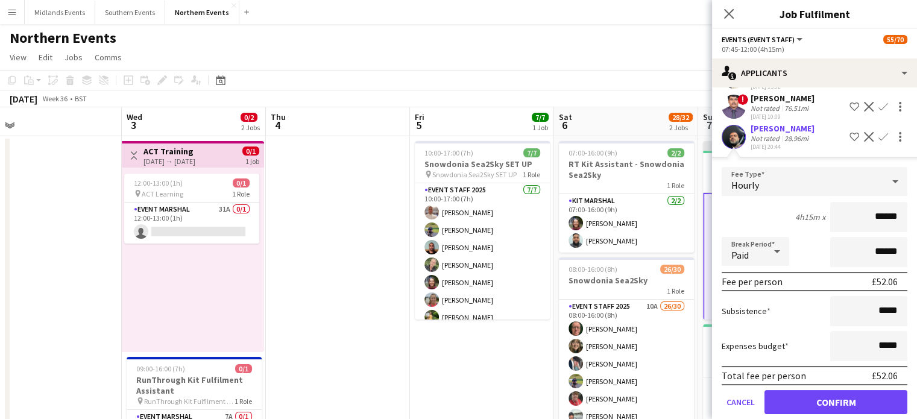
scroll to position [145, 0]
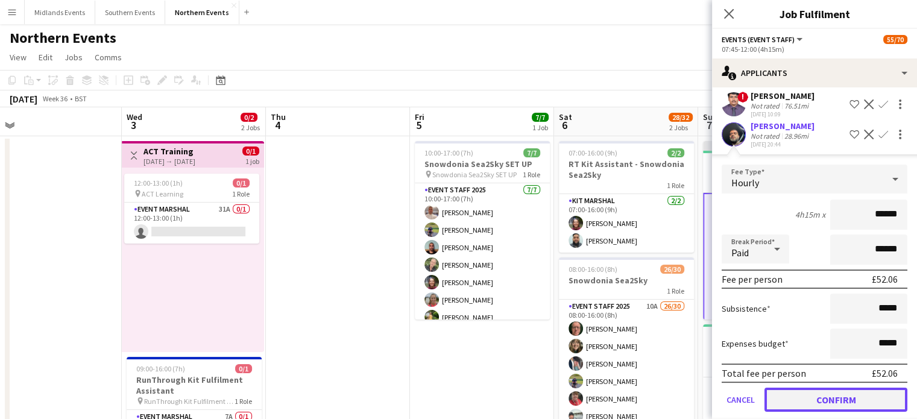
click at [849, 397] on button "Confirm" at bounding box center [835, 400] width 143 height 24
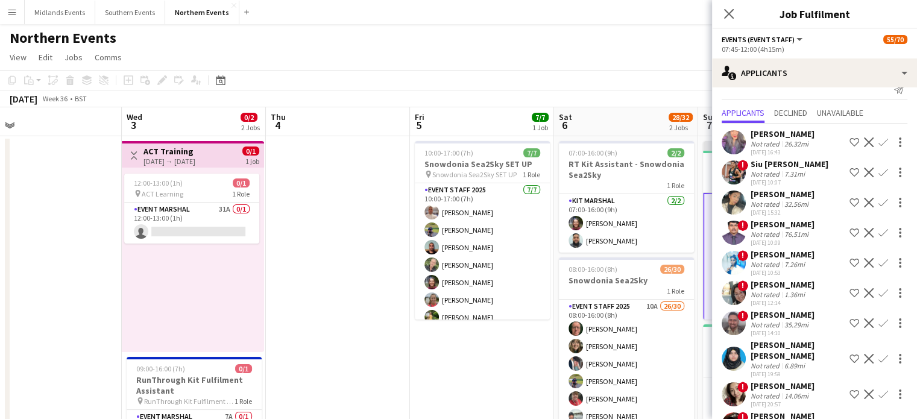
scroll to position [0, 0]
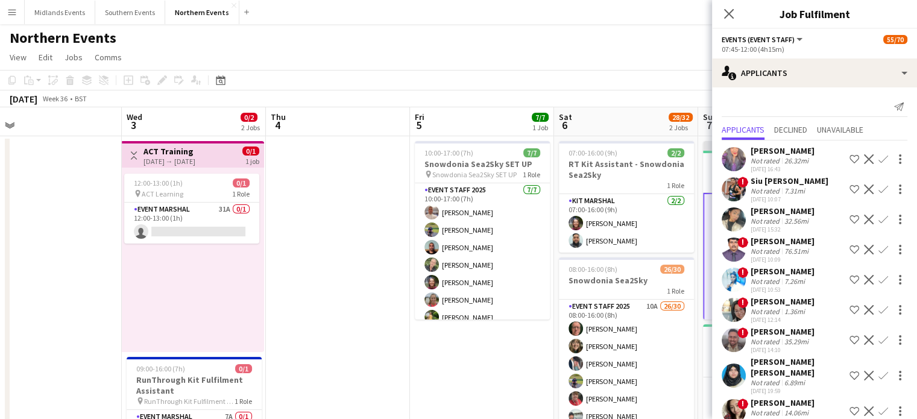
click at [878, 157] on app-icon "Confirm" at bounding box center [883, 159] width 10 height 10
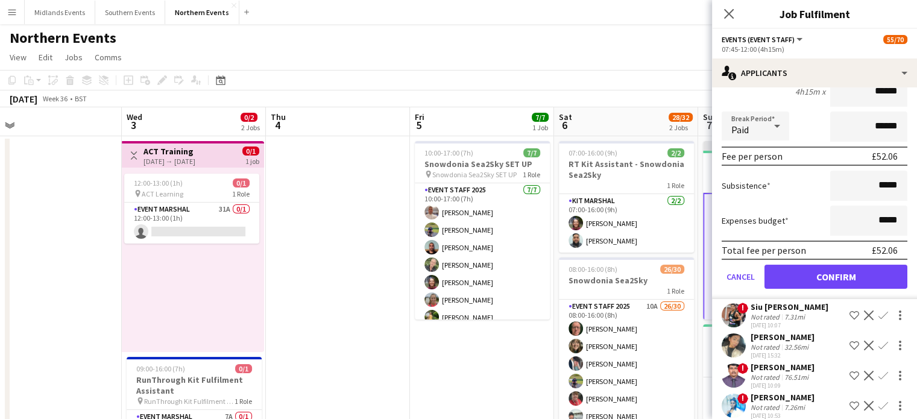
scroll to position [195, 0]
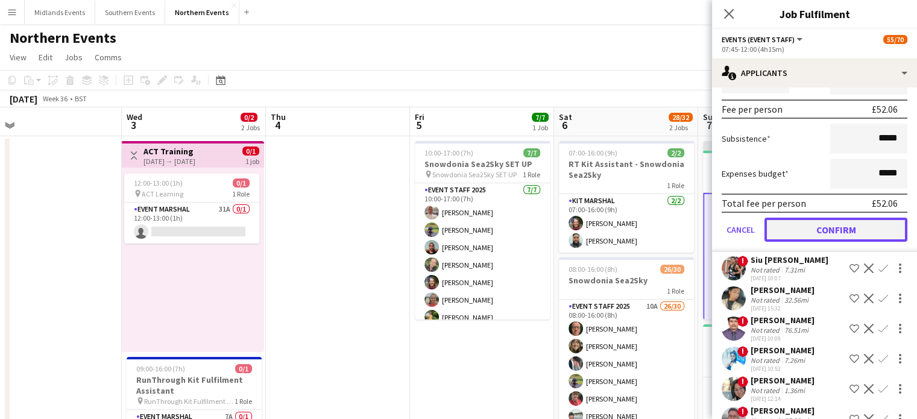
click at [876, 234] on button "Confirm" at bounding box center [835, 230] width 143 height 24
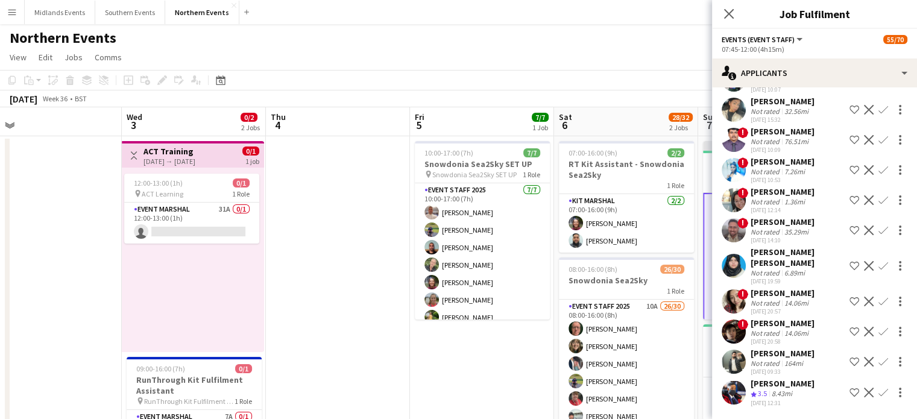
scroll to position [0, 0]
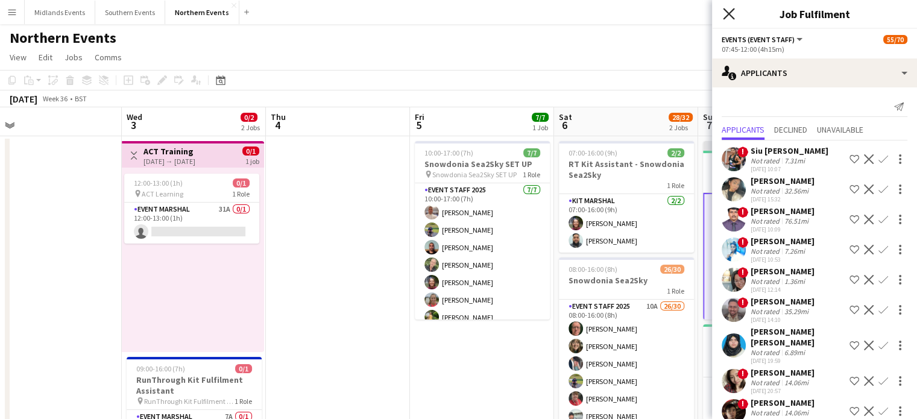
click at [728, 14] on icon at bounding box center [728, 13] width 11 height 11
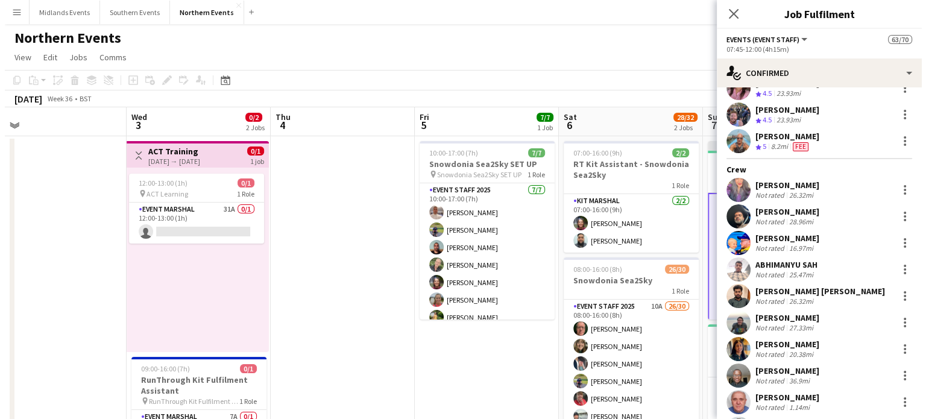
scroll to position [71, 0]
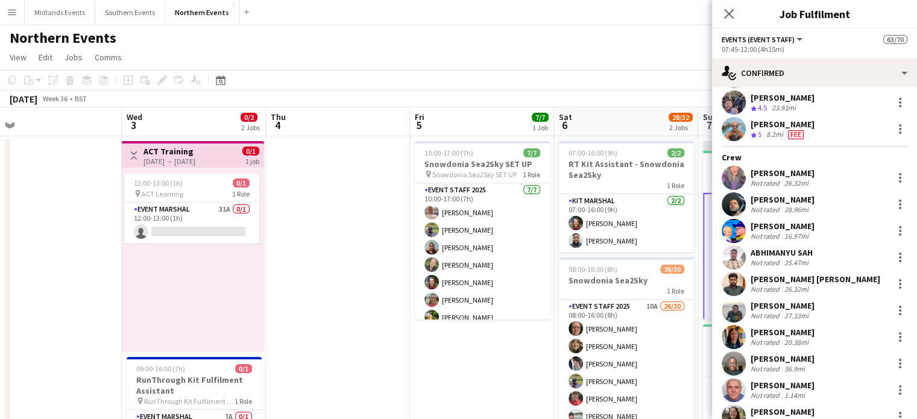
drag, startPoint x: 825, startPoint y: 357, endPoint x: 742, endPoint y: 179, distance: 196.3
click at [733, 7] on app-icon "Close pop-in" at bounding box center [728, 13] width 17 height 17
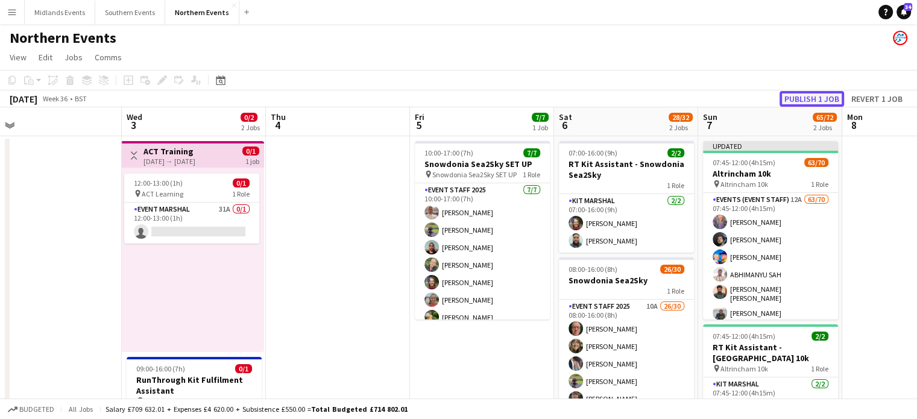
click at [824, 96] on button "Publish 1 job" at bounding box center [812, 99] width 65 height 16
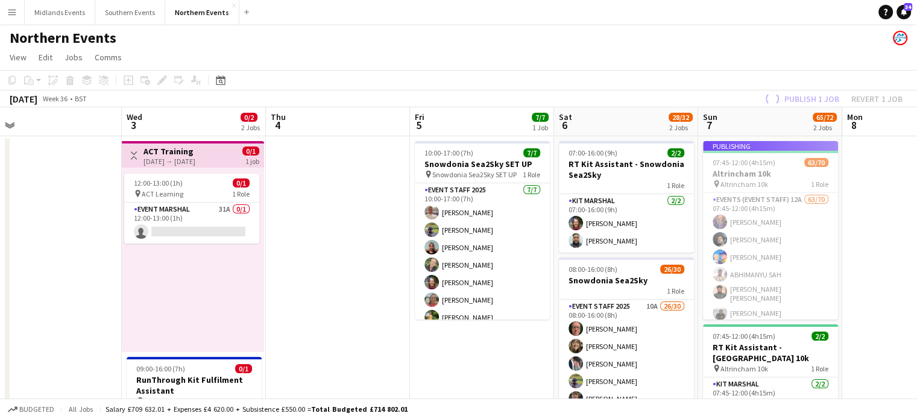
click at [772, 257] on app-job-card "Publishing 07:45-12:00 (4h15m) 63/70 [GEOGRAPHIC_DATA] 10k pin Altrincham 10k 1…" at bounding box center [770, 230] width 135 height 178
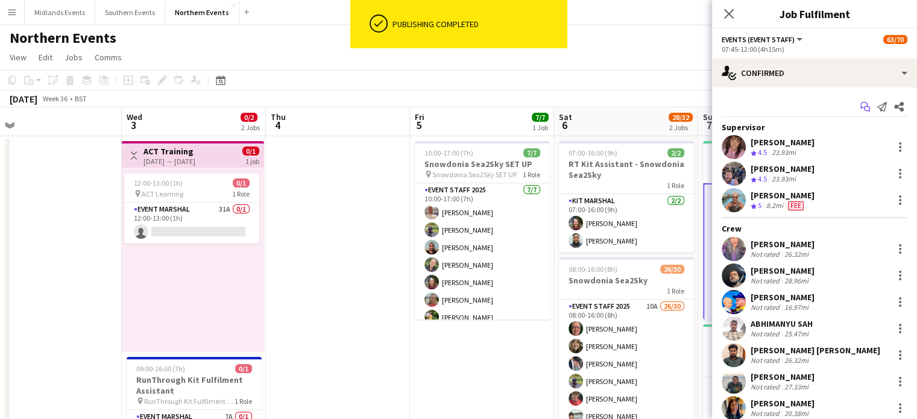
click at [860, 106] on icon "Start chat" at bounding box center [865, 107] width 10 height 10
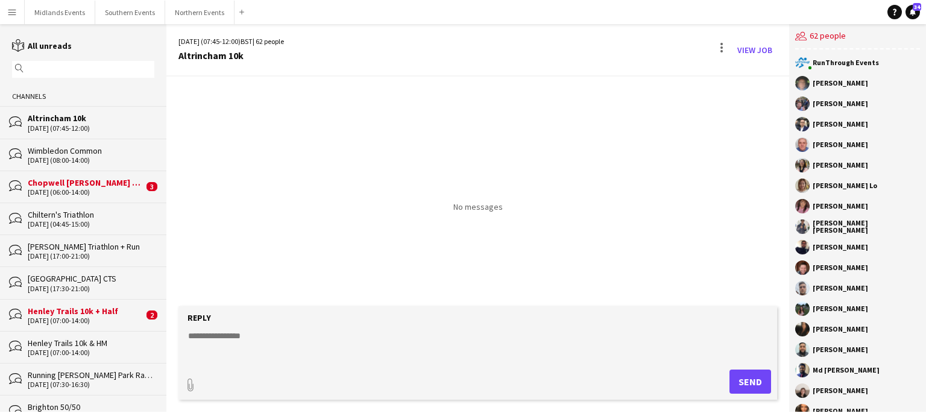
click at [814, 87] on div "[PERSON_NAME]" at bounding box center [857, 83] width 125 height 14
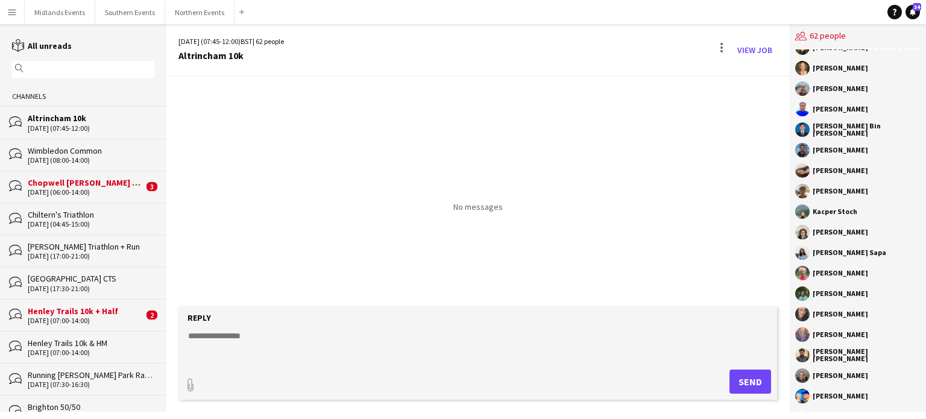
scroll to position [921, 0]
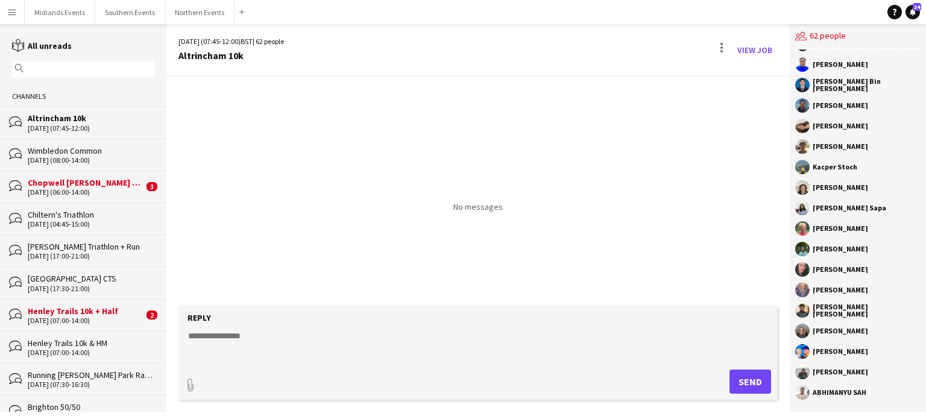
drag, startPoint x: 813, startPoint y: 83, endPoint x: 925, endPoint y: 447, distance: 381.6
click at [925, 418] on html "Menu Boards Boards Boards All jobs Status Workforce Workforce My Workforce Recr…" at bounding box center [463, 209] width 926 height 419
copy div "[PERSON_NAME] [PERSON_NAME] [PERSON_NAME] [PERSON_NAME] [PERSON_NAME] Ping Lo […"
click at [207, 344] on textarea at bounding box center [480, 345] width 587 height 31
paste textarea "**********"
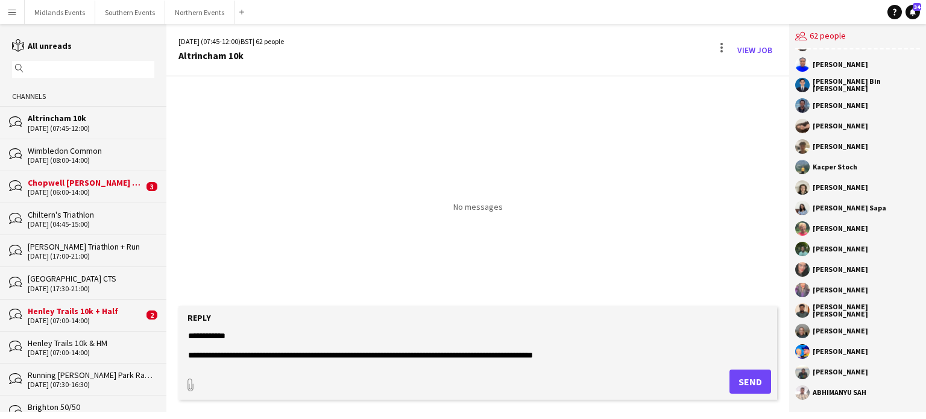
click at [207, 344] on textarea at bounding box center [480, 345] width 587 height 31
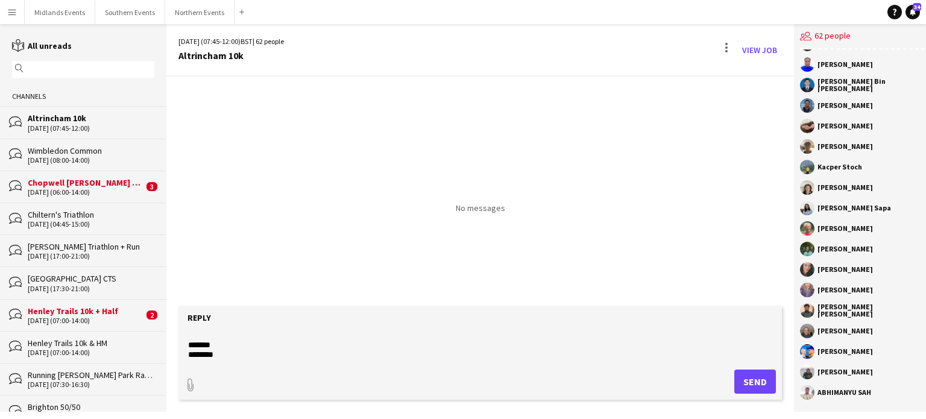
click at [402, 337] on textarea at bounding box center [480, 345] width 587 height 31
click at [537, 377] on div "paperclip Send" at bounding box center [479, 382] width 591 height 24
click at [502, 365] on form "Reply paperclip Send" at bounding box center [479, 352] width 603 height 93
click at [490, 351] on textarea at bounding box center [480, 345] width 587 height 31
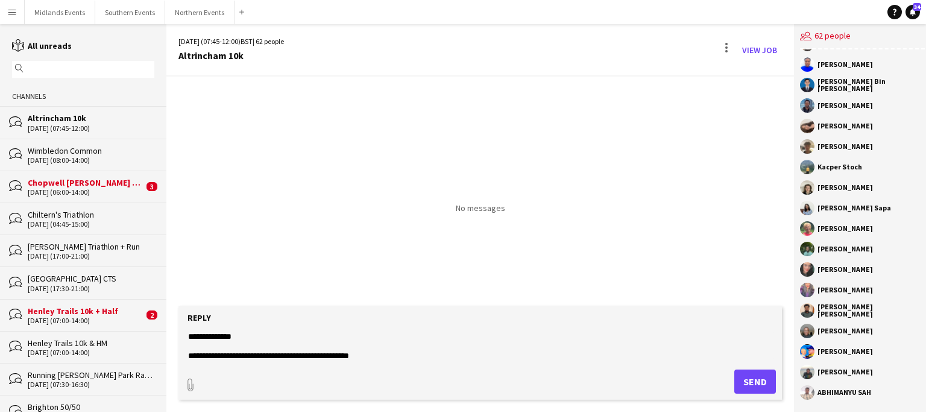
scroll to position [427, 0]
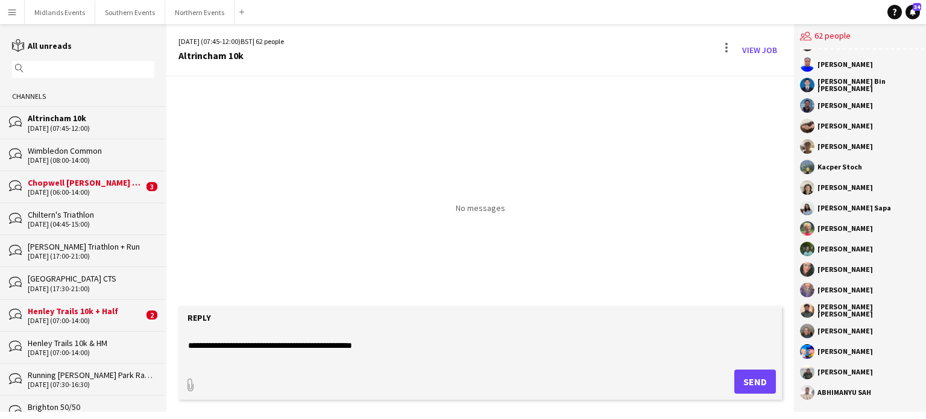
type textarea "**********"
click at [742, 379] on button "Send" at bounding box center [755, 382] width 42 height 24
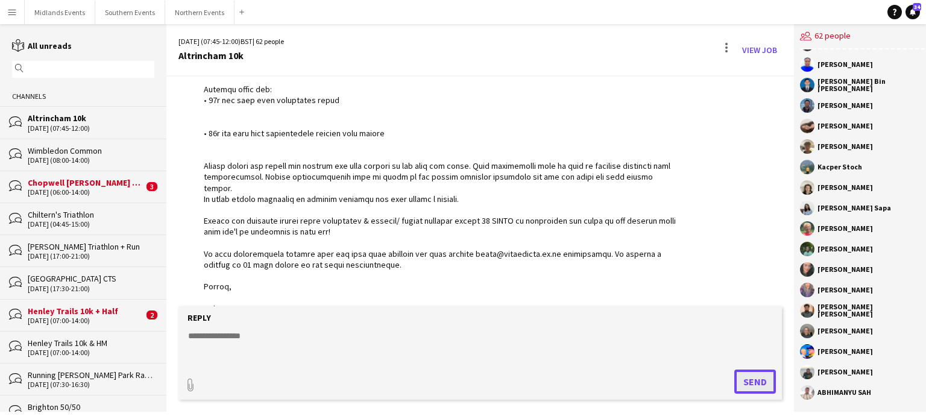
scroll to position [815, 0]
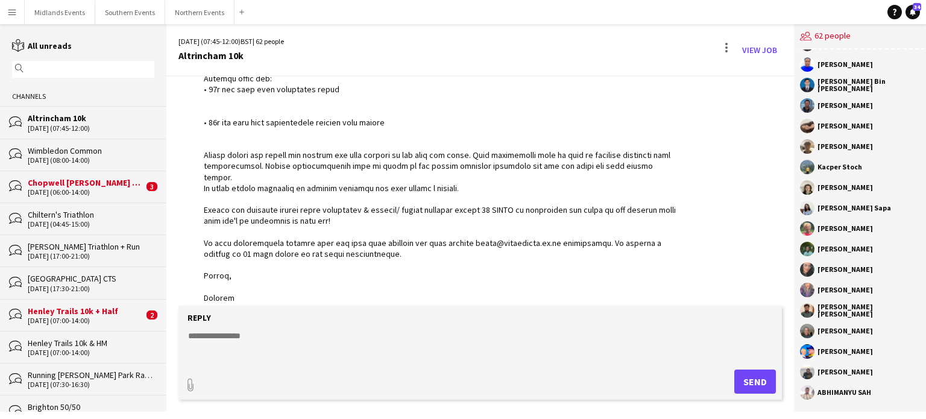
drag, startPoint x: 786, startPoint y: 290, endPoint x: 784, endPoint y: 255, distance: 35.0
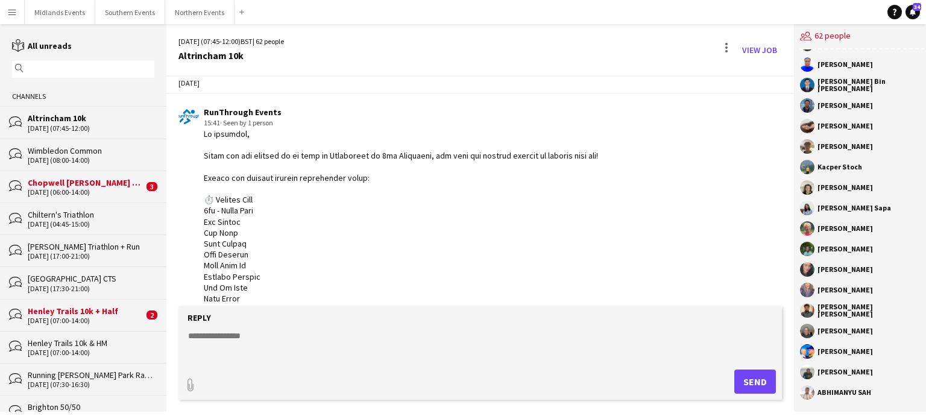
scroll to position [0, 0]
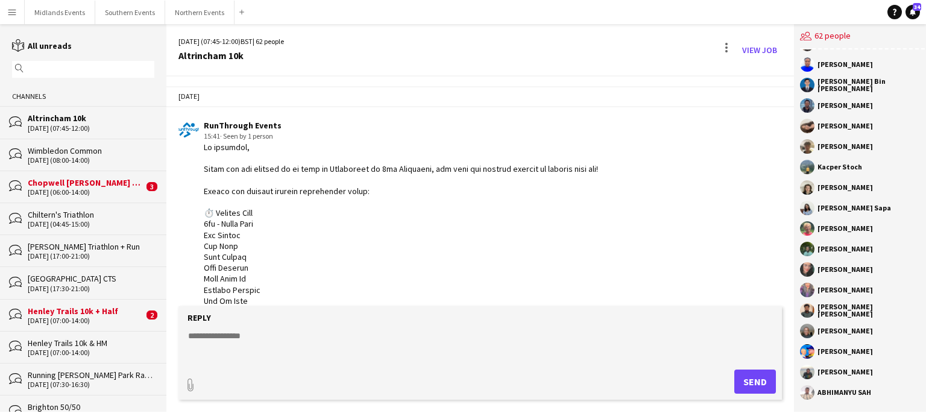
click at [111, 184] on div "Chopwell [PERSON_NAME] 5k, 10k & 10 Miles & [PERSON_NAME]" at bounding box center [86, 182] width 116 height 11
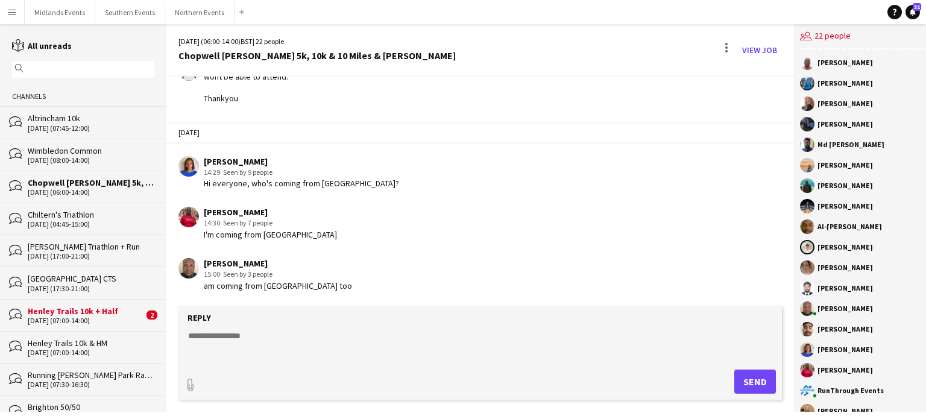
scroll to position [648, 0]
click at [101, 186] on div "Chopwell [PERSON_NAME] 5k, 10k & 10 Miles & [PERSON_NAME]" at bounding box center [91, 182] width 127 height 11
click at [177, 14] on button "Northern Events Close" at bounding box center [199, 13] width 69 height 24
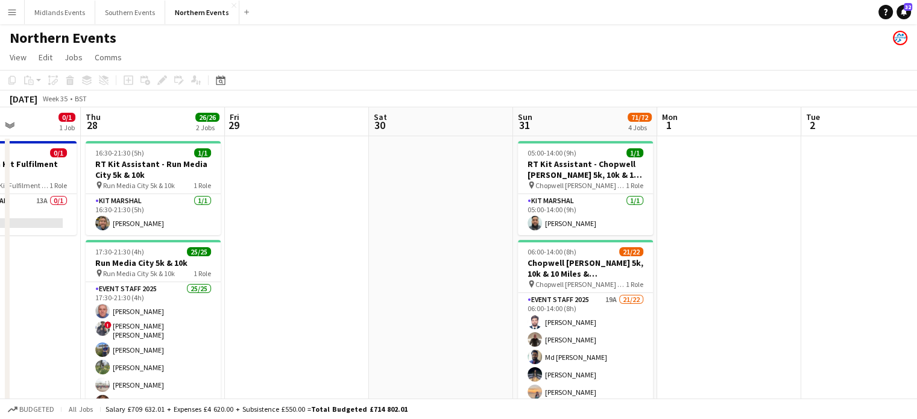
scroll to position [0, 538]
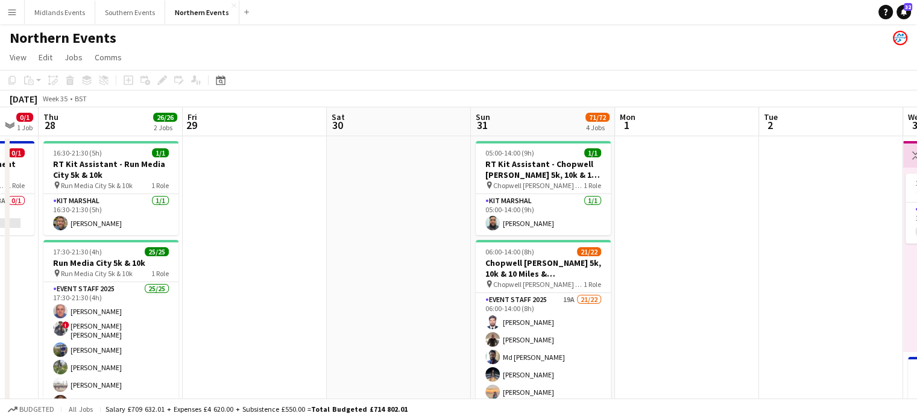
drag, startPoint x: 775, startPoint y: 200, endPoint x: 381, endPoint y: 254, distance: 397.5
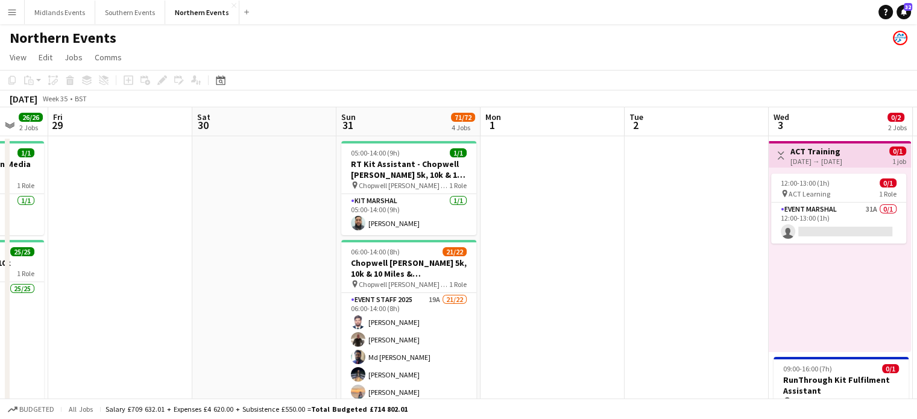
scroll to position [0, 400]
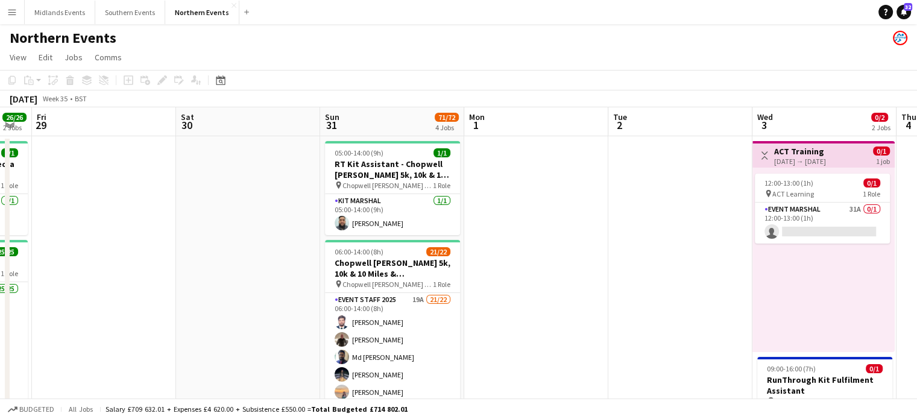
drag, startPoint x: 759, startPoint y: 212, endPoint x: 609, endPoint y: 219, distance: 150.3
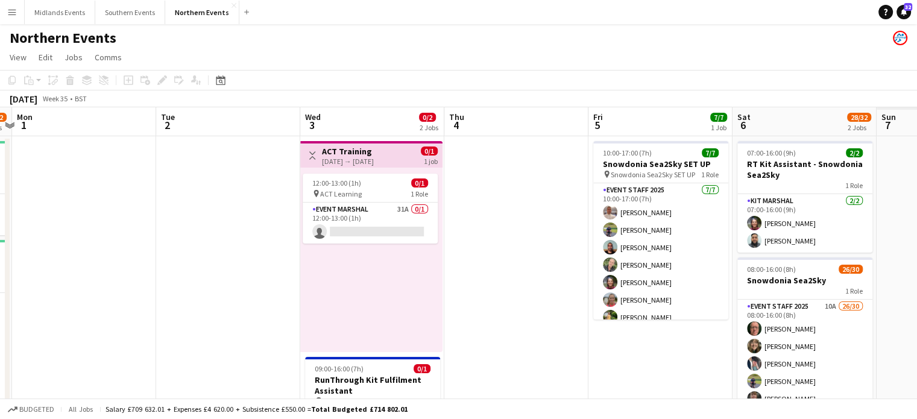
scroll to position [0, 298]
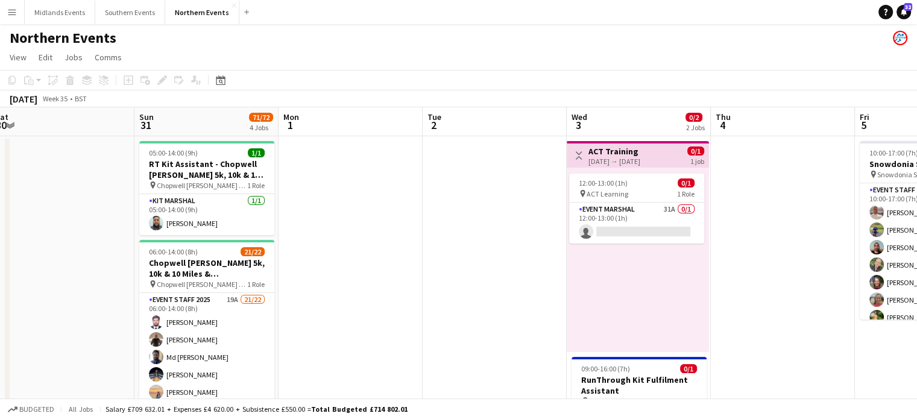
drag, startPoint x: 748, startPoint y: 228, endPoint x: 562, endPoint y: 195, distance: 188.7
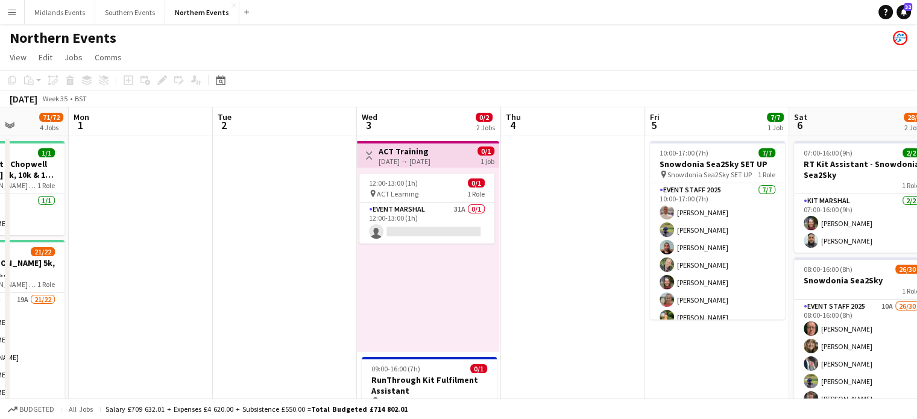
scroll to position [0, 540]
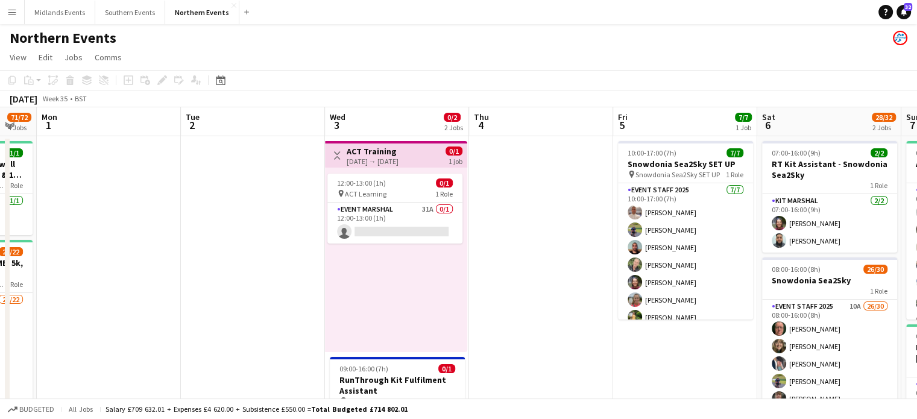
drag, startPoint x: 778, startPoint y: 208, endPoint x: 536, endPoint y: 192, distance: 242.3
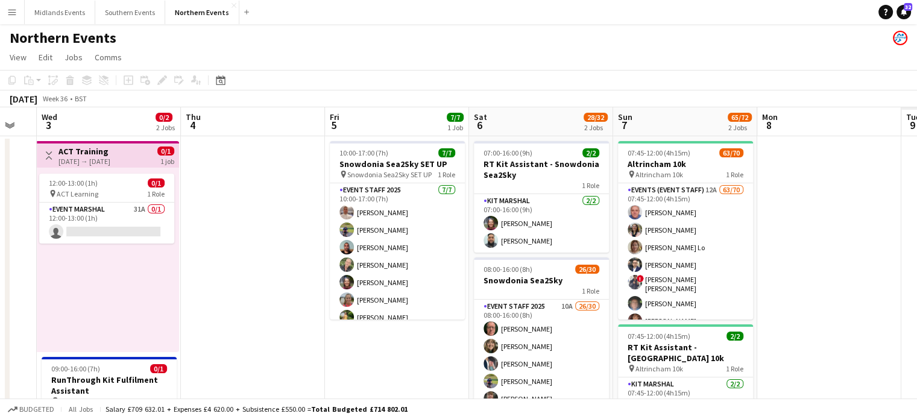
scroll to position [0, 549]
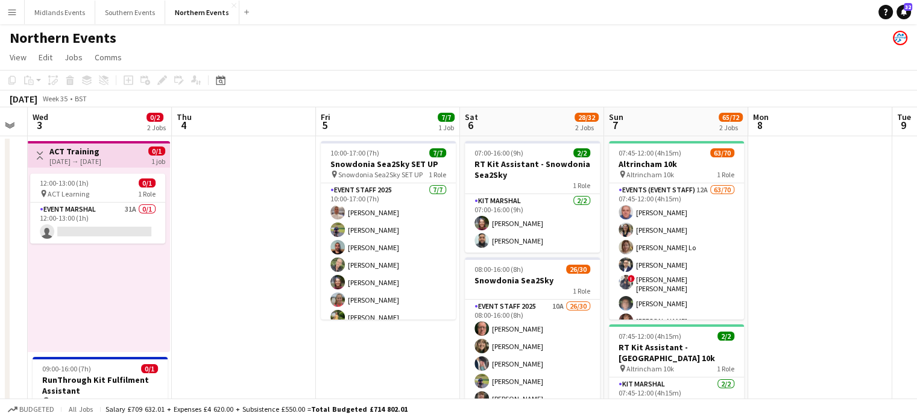
drag, startPoint x: 851, startPoint y: 269, endPoint x: 554, endPoint y: 313, distance: 300.5
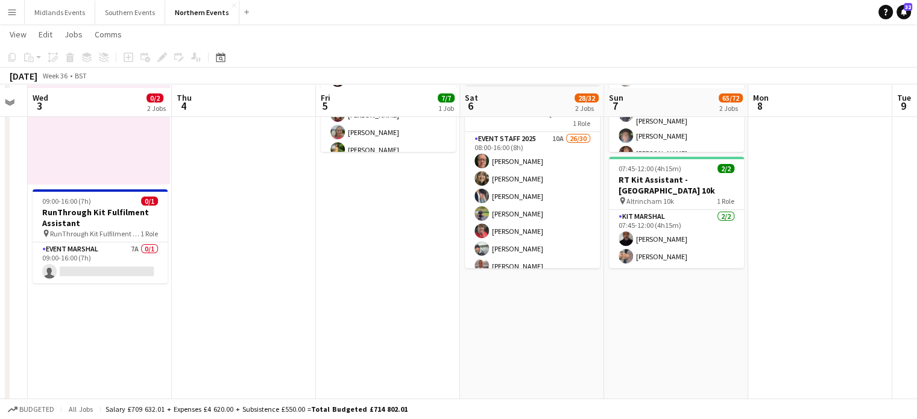
scroll to position [176, 0]
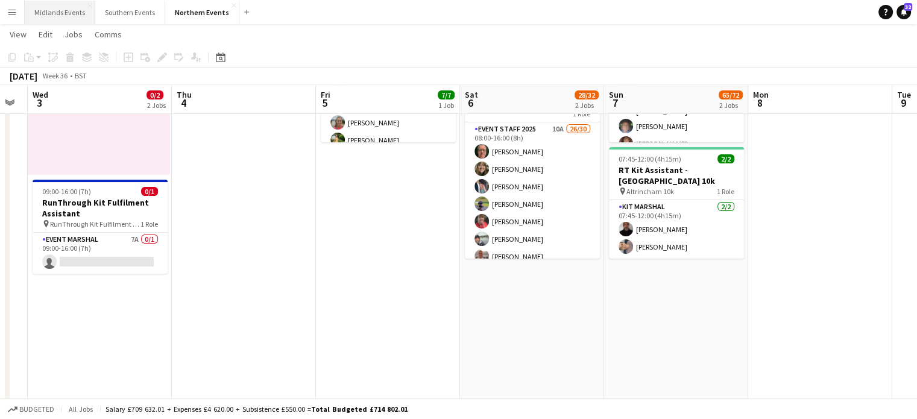
click at [74, 14] on button "Midlands Events Close" at bounding box center [60, 13] width 71 height 24
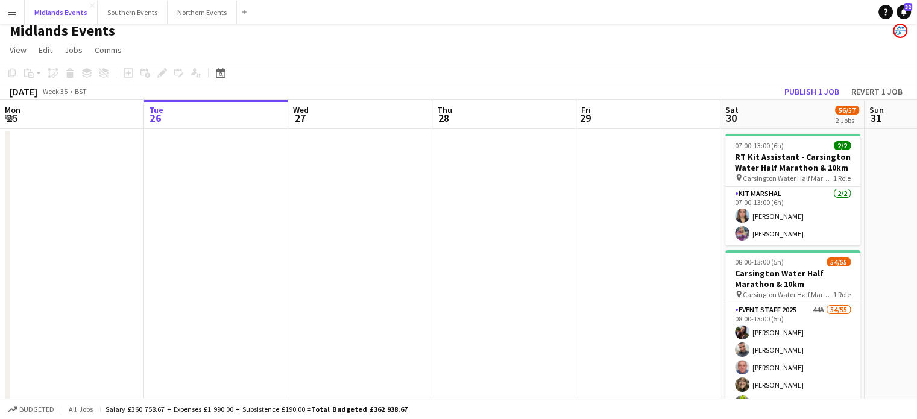
scroll to position [7, 0]
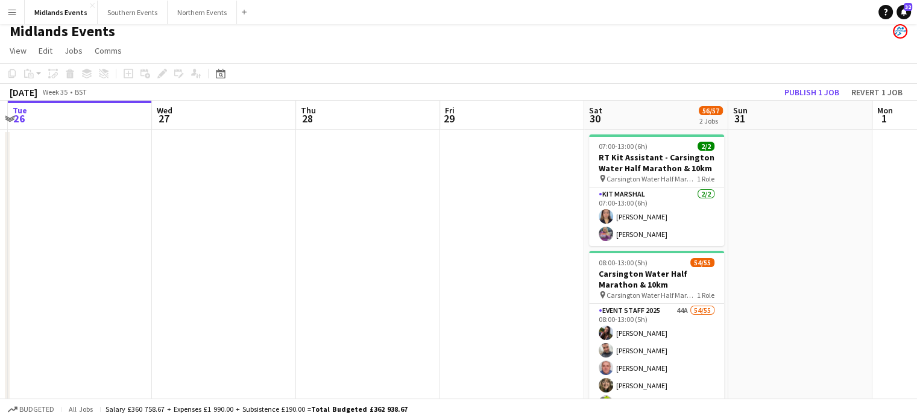
drag, startPoint x: 896, startPoint y: 229, endPoint x: 472, endPoint y: 351, distance: 441.7
click at [472, 351] on app-calendar-viewport "Sat 23 Sun 24 37/46 2 Jobs Mon 25 Tue 26 Wed 27 Thu 28 Fri 29 Sat 30 56/57 2 Jo…" at bounding box center [458, 305] width 917 height 409
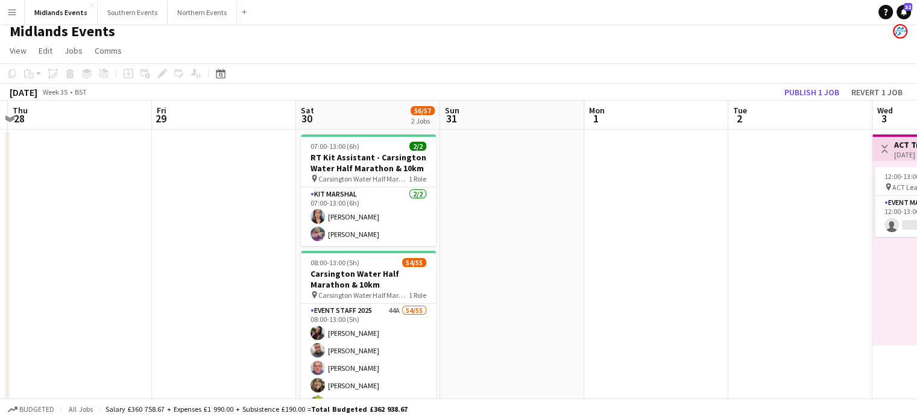
scroll to position [0, 453]
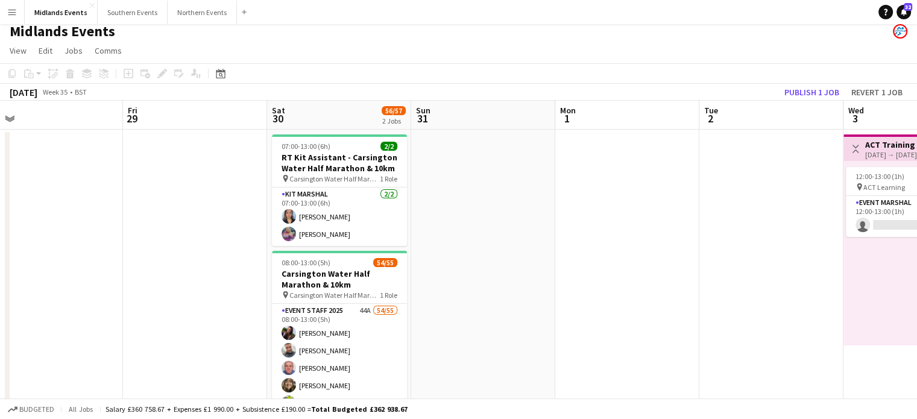
drag, startPoint x: 718, startPoint y: 390, endPoint x: 326, endPoint y: 447, distance: 396.5
click at [326, 418] on html "Menu Boards Boards Boards All jobs Status Workforce Workforce My Workforce Recr…" at bounding box center [458, 261] width 917 height 537
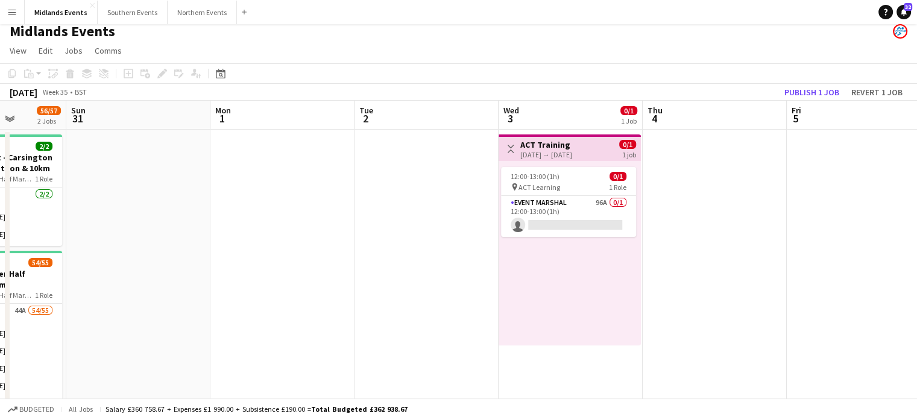
drag, startPoint x: 712, startPoint y: 279, endPoint x: 257, endPoint y: 293, distance: 455.4
click at [257, 293] on app-calendar-viewport "Wed 27 Thu 28 Fri 29 Sat 30 56/57 2 Jobs Sun 31 Mon 1 Tue 2 Wed 3 0/1 1 Job Thu…" at bounding box center [458, 305] width 917 height 409
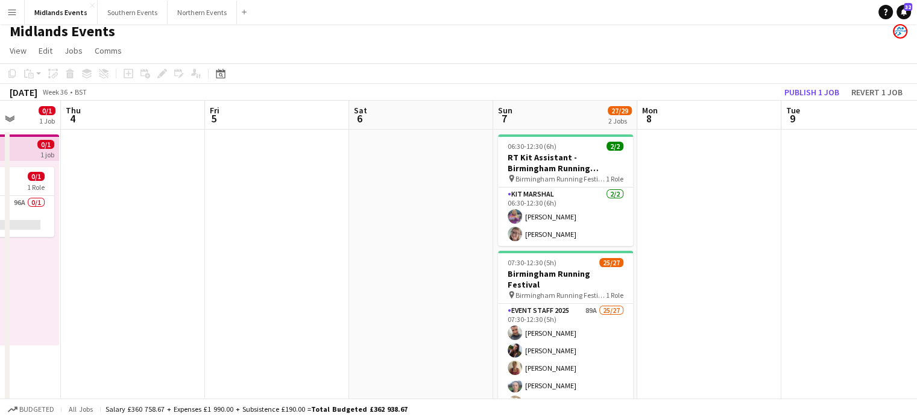
scroll to position [0, 386]
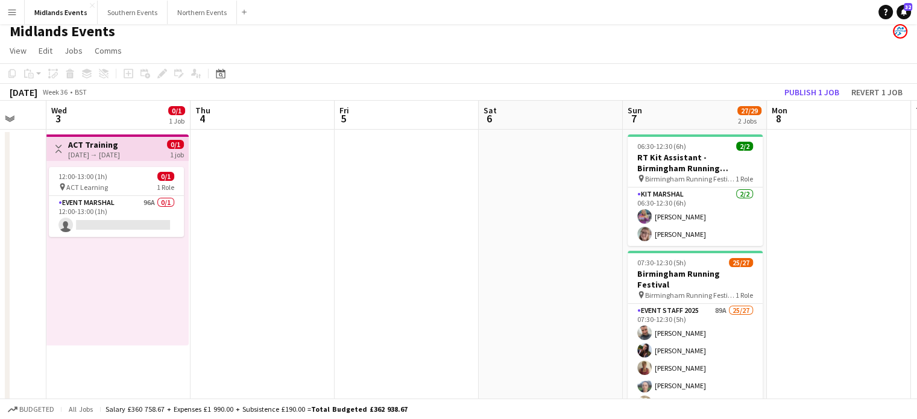
drag, startPoint x: 697, startPoint y: 239, endPoint x: 354, endPoint y: 183, distance: 347.1
click at [354, 183] on app-calendar-viewport "Sun 31 Mon 1 Tue 2 Wed 3 0/1 1 Job Thu 4 Fri 5 Sat 6 Sun 7 27/29 2 Jobs Mon 8 T…" at bounding box center [458, 305] width 917 height 409
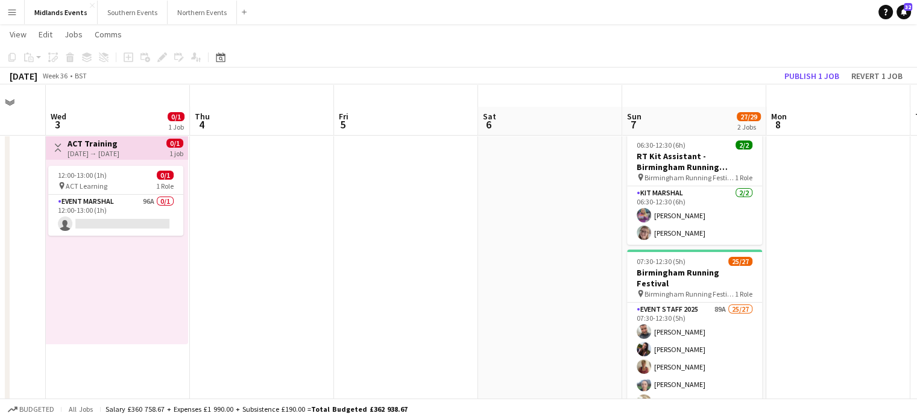
scroll to position [55, 0]
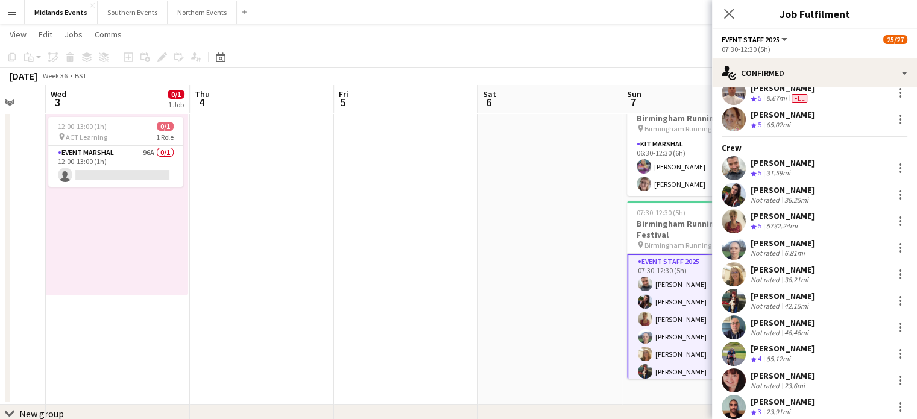
scroll to position [53, 0]
click at [725, 16] on icon "Close pop-in" at bounding box center [728, 13] width 11 height 11
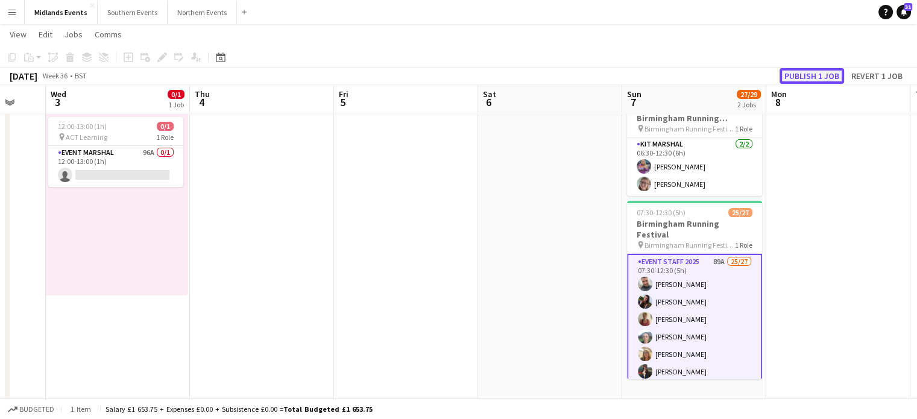
click at [793, 75] on button "Publish 1 job" at bounding box center [812, 76] width 65 height 16
click at [200, 10] on button "Northern Events Close" at bounding box center [202, 13] width 69 height 24
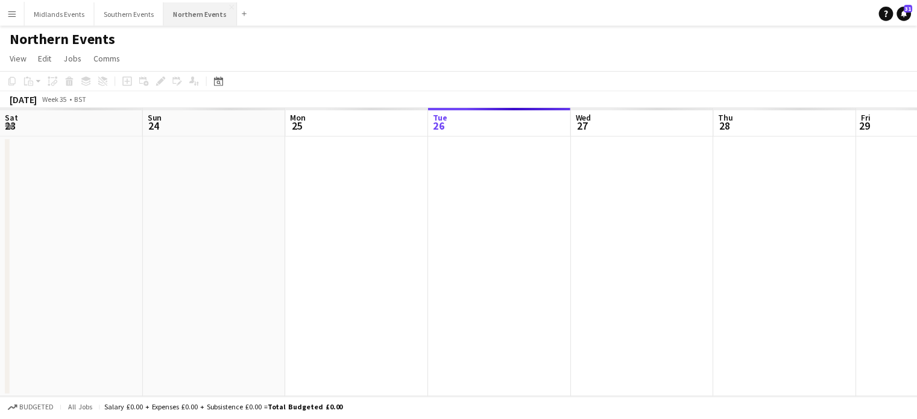
scroll to position [0, 288]
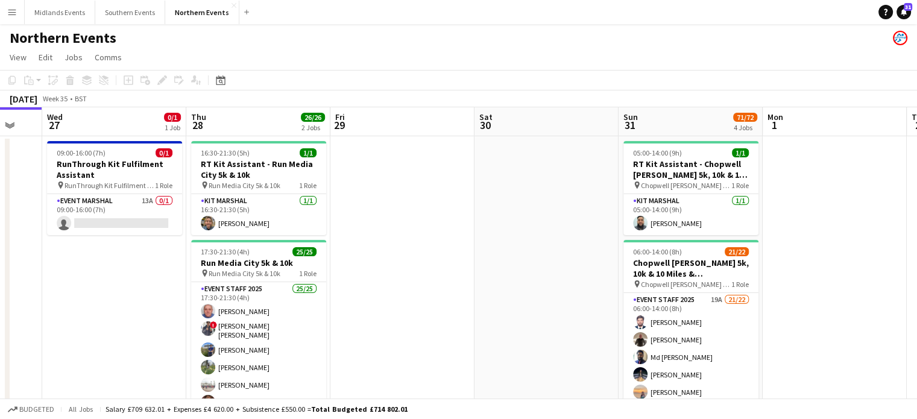
drag, startPoint x: 728, startPoint y: 160, endPoint x: 473, endPoint y: 226, distance: 264.1
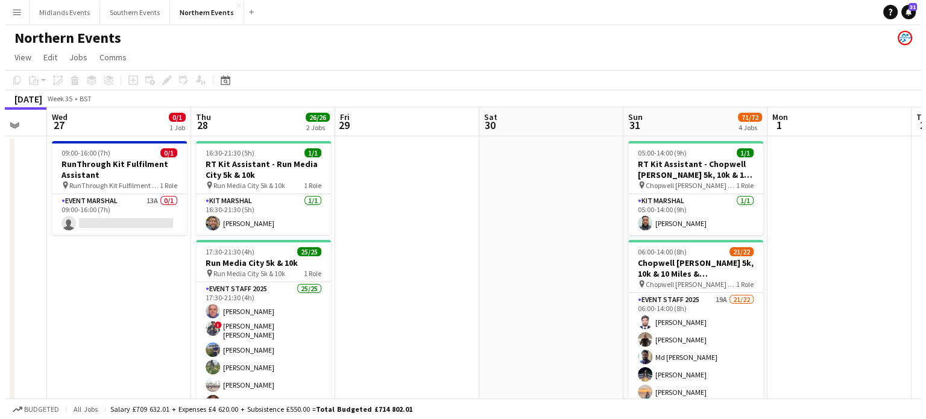
scroll to position [0, 544]
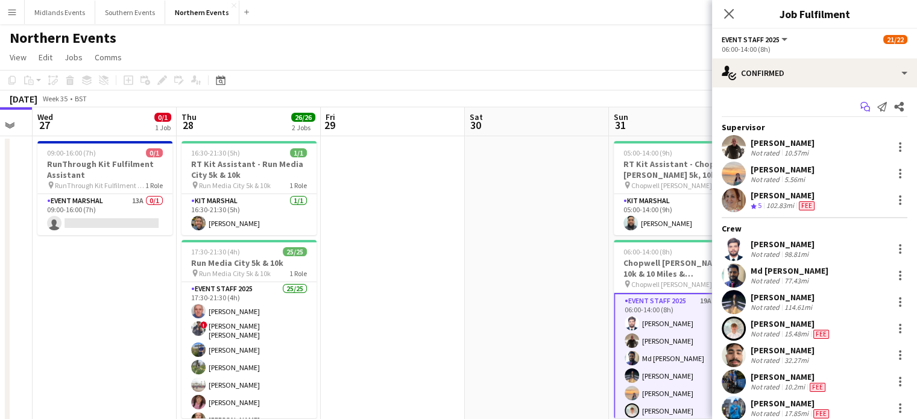
click at [860, 110] on icon "Start chat" at bounding box center [865, 107] width 10 height 10
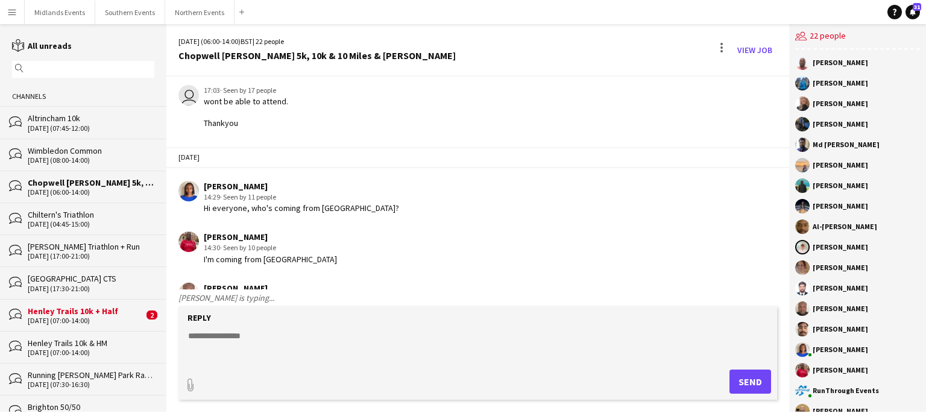
scroll to position [637, 0]
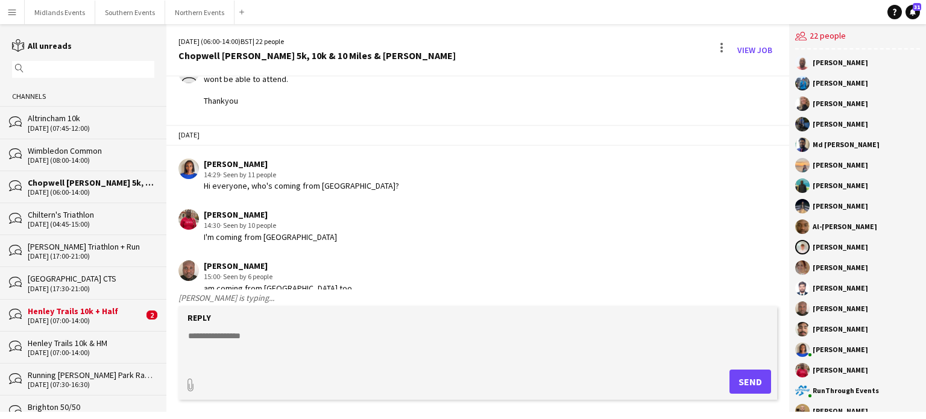
click at [219, 351] on textarea at bounding box center [480, 345] width 587 height 31
paste textarea "**********"
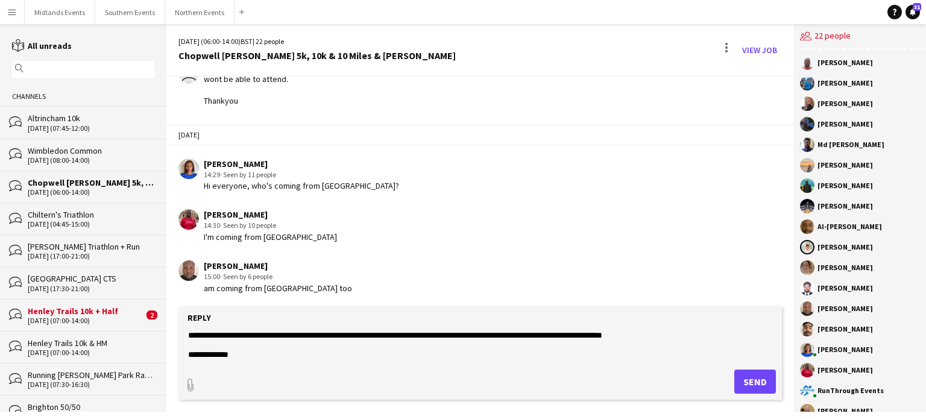
scroll to position [368, 0]
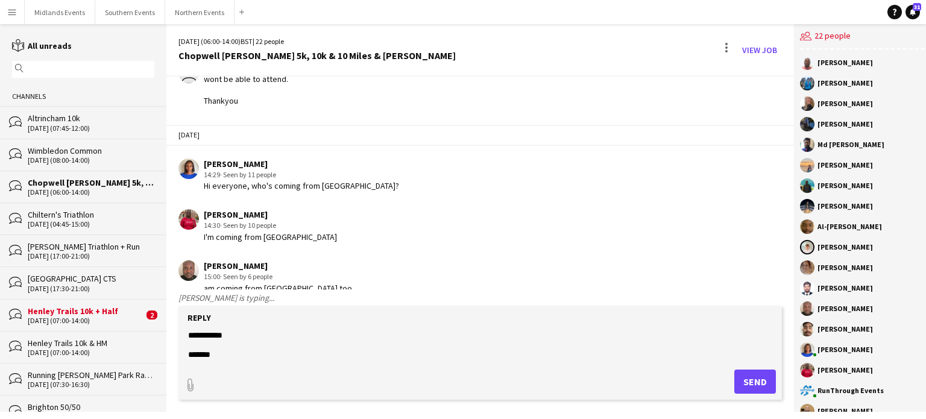
type textarea "**********"
click at [743, 383] on button "Send" at bounding box center [755, 382] width 42 height 24
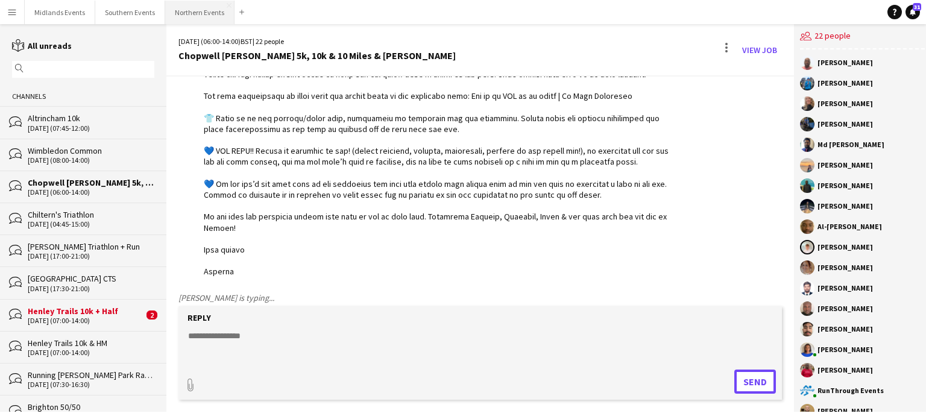
scroll to position [1171, 0]
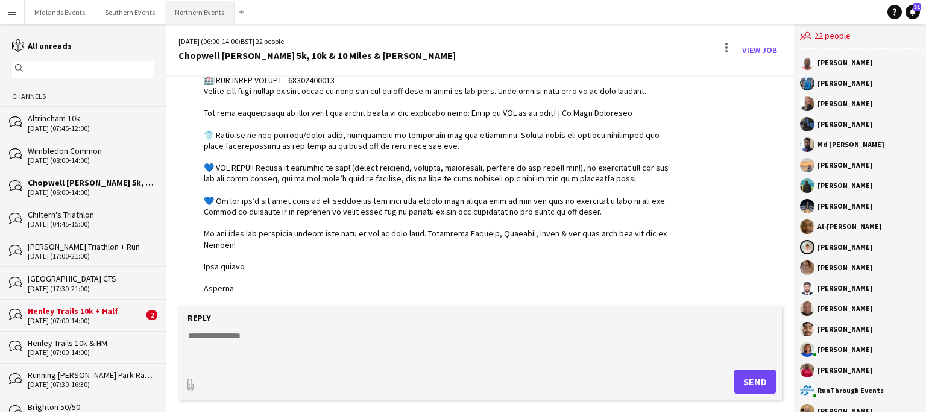
click at [207, 11] on button "Northern Events Close" at bounding box center [199, 13] width 69 height 24
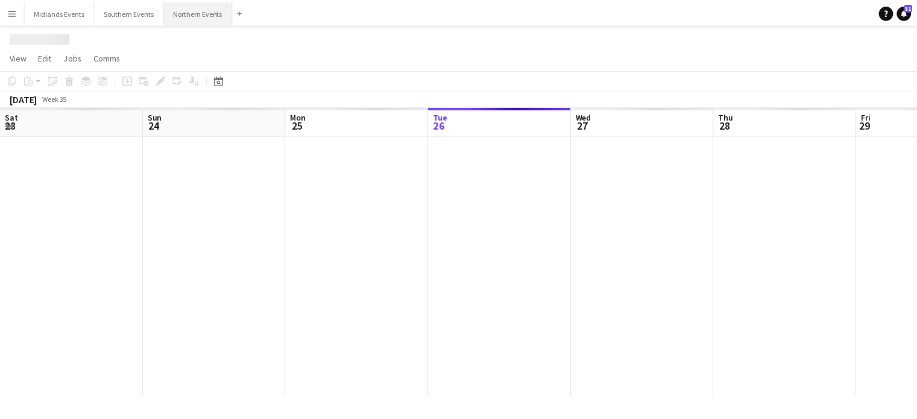
scroll to position [0, 288]
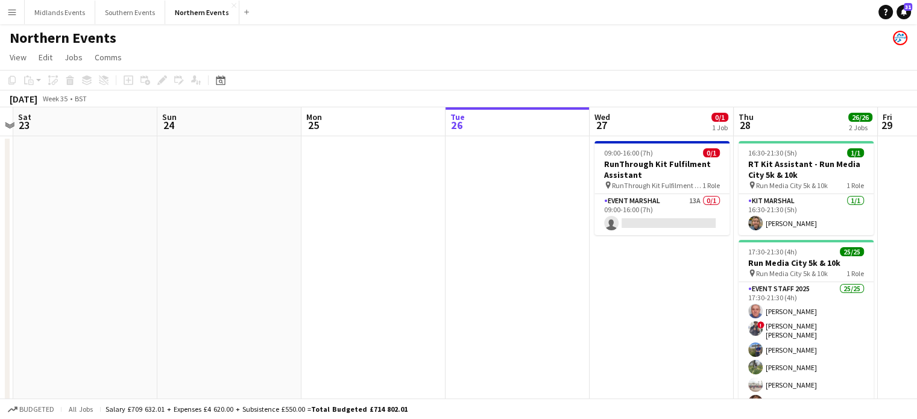
drag, startPoint x: 235, startPoint y: 224, endPoint x: 536, endPoint y: 212, distance: 301.7
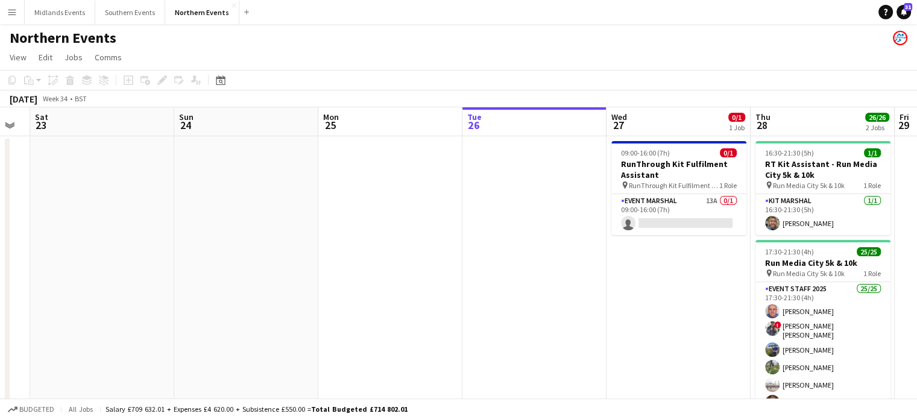
drag, startPoint x: 234, startPoint y: 239, endPoint x: 540, endPoint y: 224, distance: 306.0
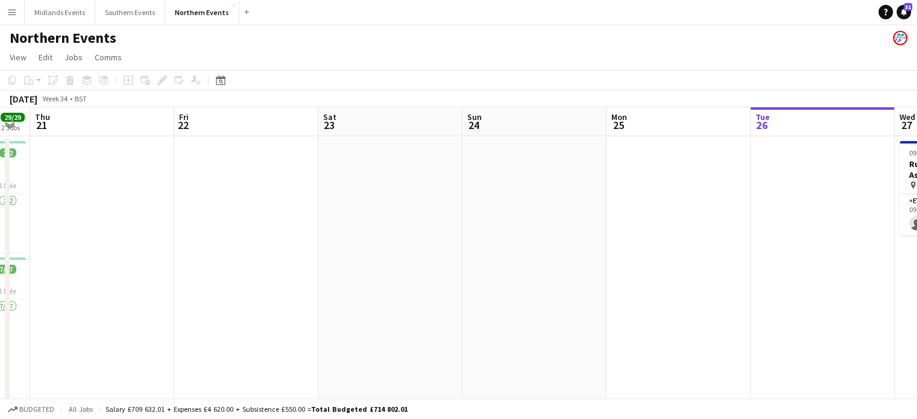
drag, startPoint x: 172, startPoint y: 248, endPoint x: 440, endPoint y: 242, distance: 267.7
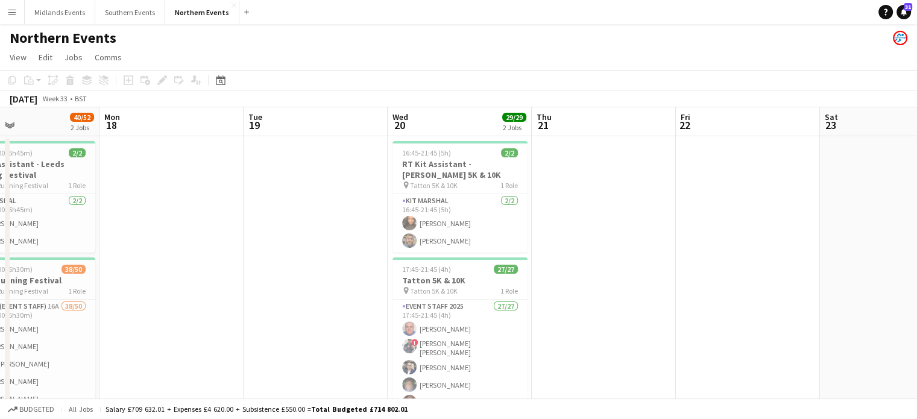
drag, startPoint x: 191, startPoint y: 247, endPoint x: 397, endPoint y: 245, distance: 206.2
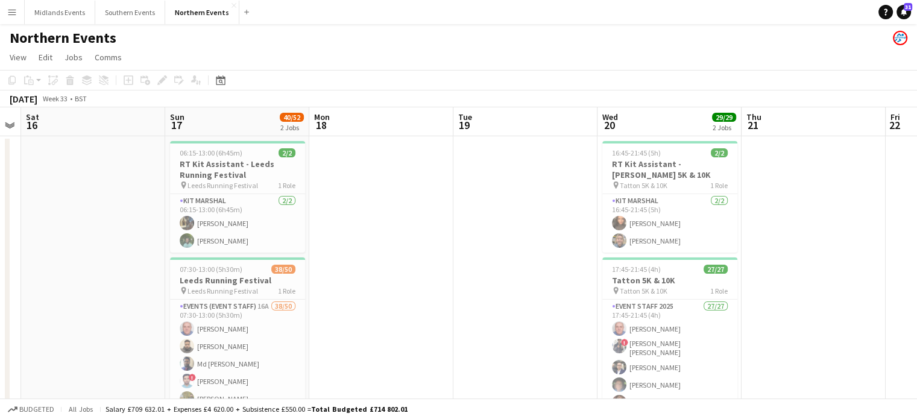
drag, startPoint x: 181, startPoint y: 257, endPoint x: 392, endPoint y: 249, distance: 210.6
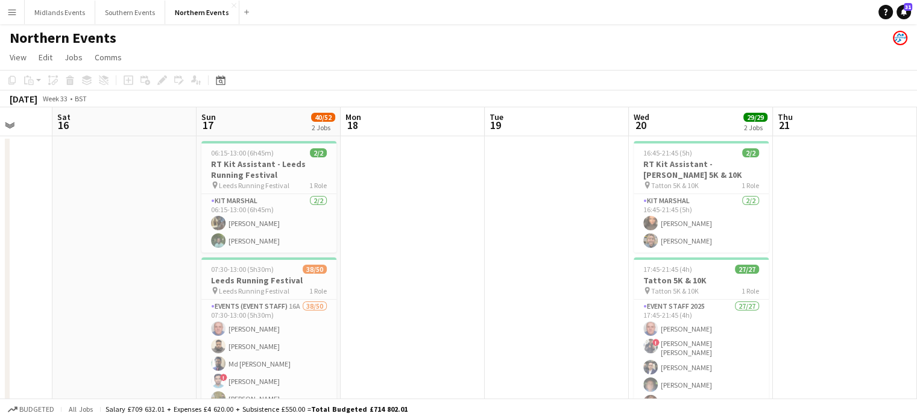
drag, startPoint x: 93, startPoint y: 257, endPoint x: 412, endPoint y: 274, distance: 319.9
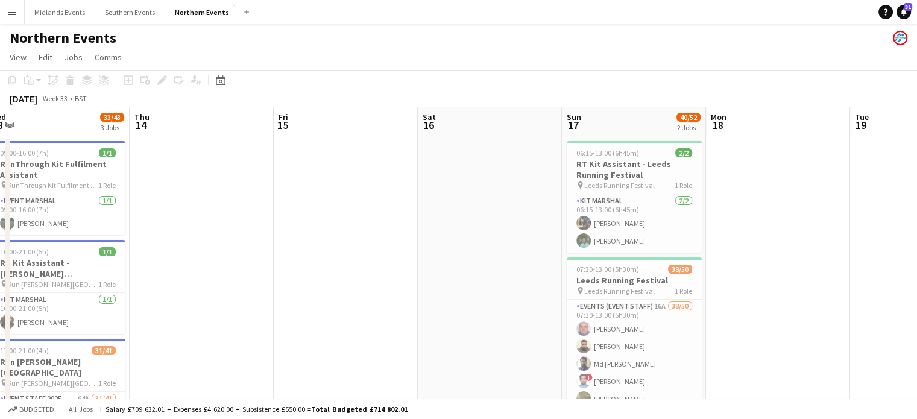
drag, startPoint x: 154, startPoint y: 287, endPoint x: 376, endPoint y: 306, distance: 222.0
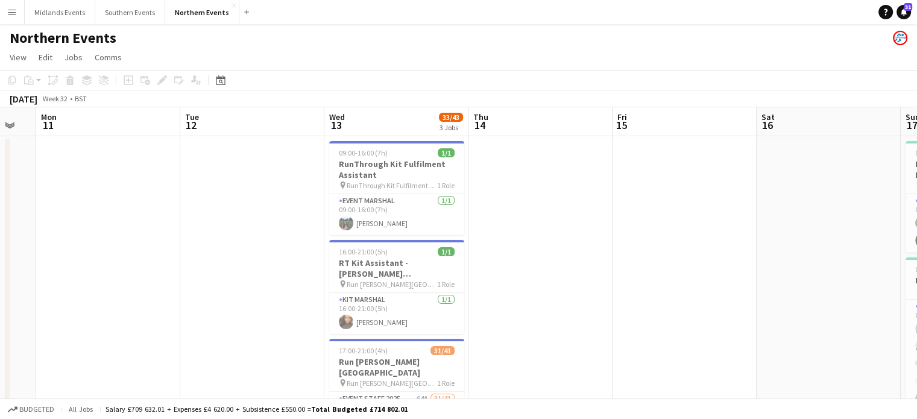
drag, startPoint x: 184, startPoint y: 303, endPoint x: 379, endPoint y: 313, distance: 195.0
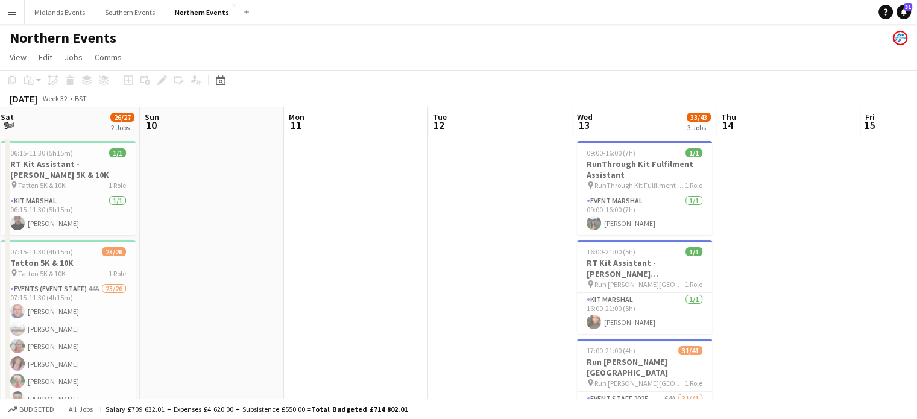
drag, startPoint x: 206, startPoint y: 315, endPoint x: 453, endPoint y: 322, distance: 247.9
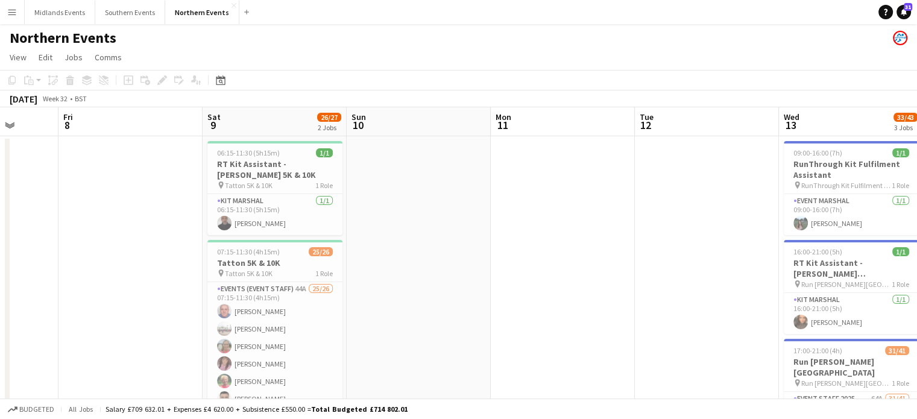
drag, startPoint x: 255, startPoint y: 292, endPoint x: 462, endPoint y: 289, distance: 207.4
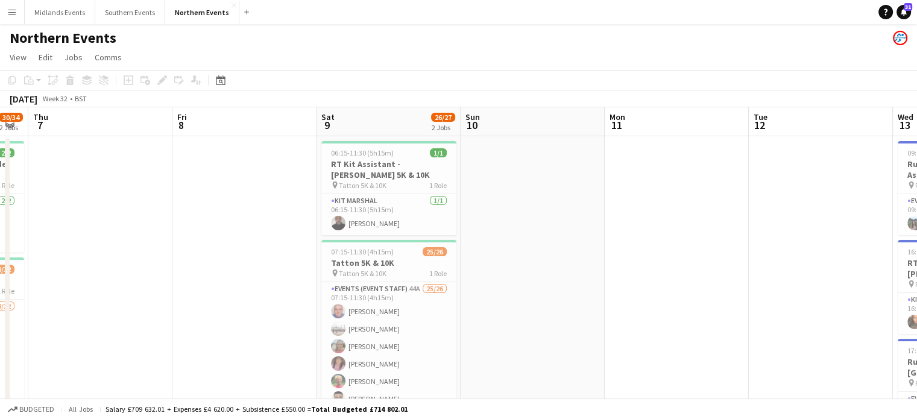
drag, startPoint x: 269, startPoint y: 292, endPoint x: 527, endPoint y: 305, distance: 258.3
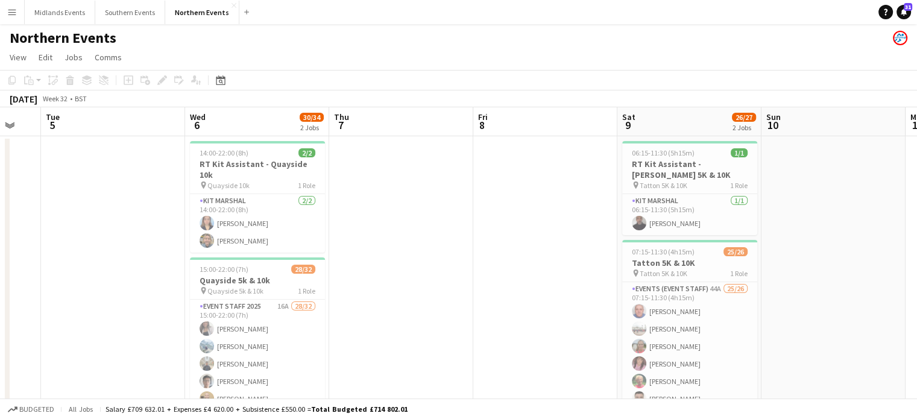
scroll to position [0, 335]
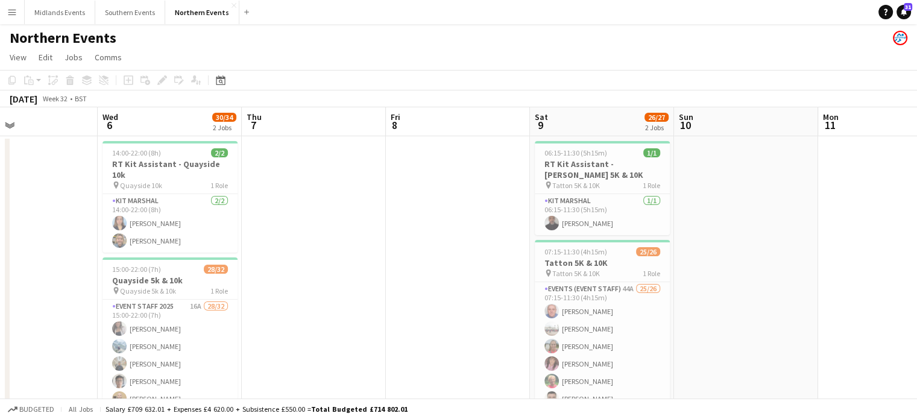
drag, startPoint x: 277, startPoint y: 318, endPoint x: 490, endPoint y: 321, distance: 213.4
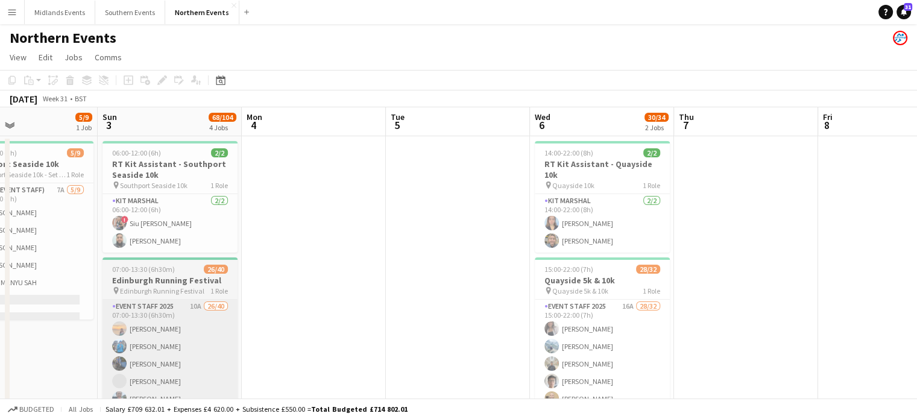
drag, startPoint x: 188, startPoint y: 295, endPoint x: 324, endPoint y: 305, distance: 136.6
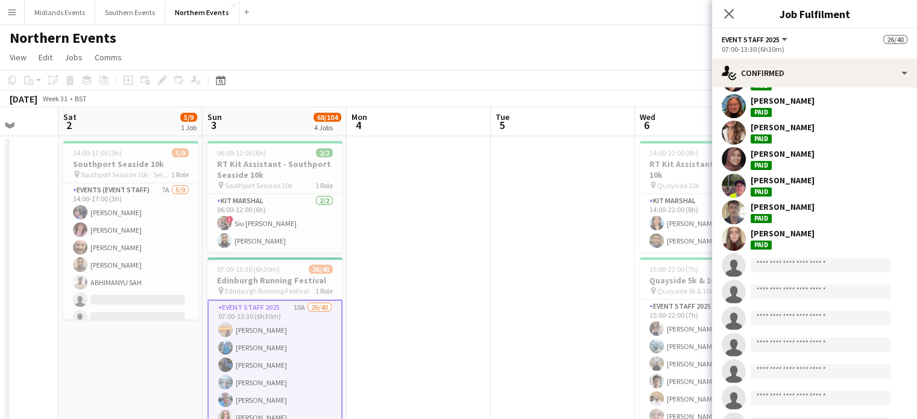
scroll to position [592, 0]
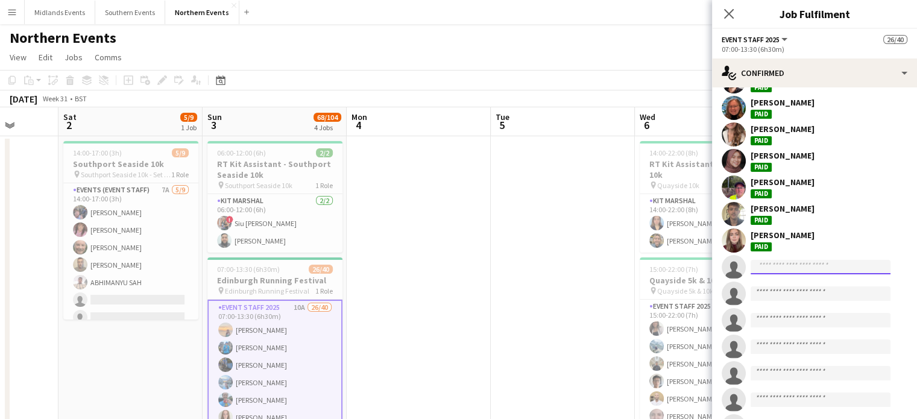
click at [815, 266] on input at bounding box center [821, 267] width 140 height 14
type input "*"
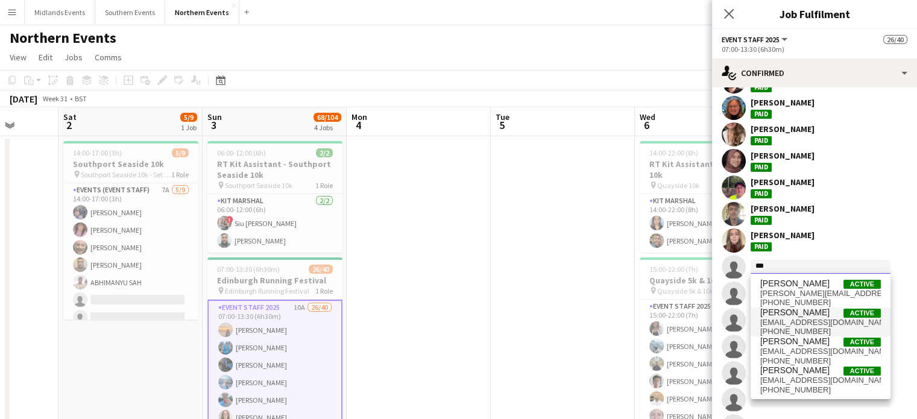
type input "***"
click at [786, 320] on span "[EMAIL_ADDRESS][DOMAIN_NAME]" at bounding box center [820, 323] width 121 height 10
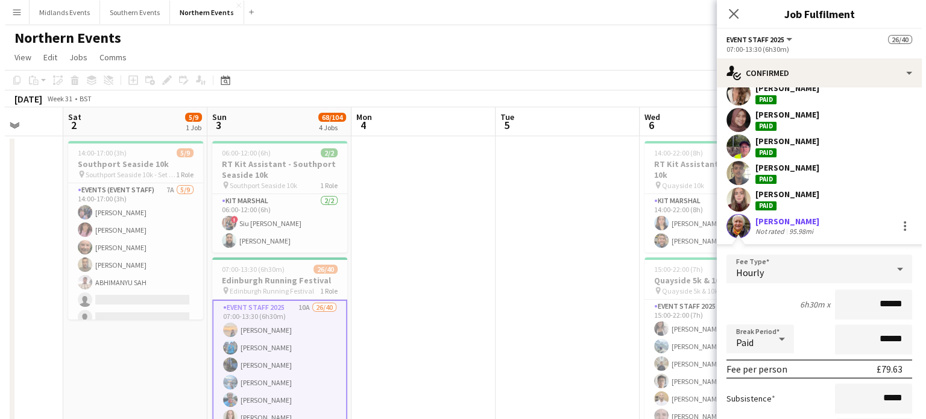
scroll to position [637, 0]
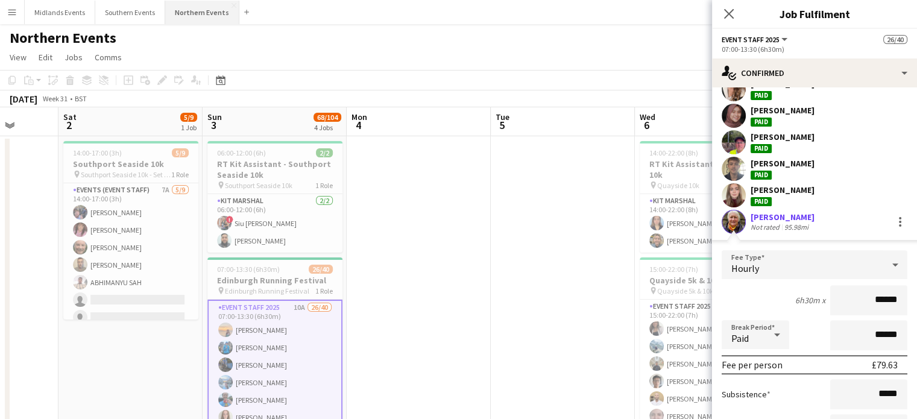
click at [224, 10] on button "Northern Events Close" at bounding box center [202, 13] width 74 height 24
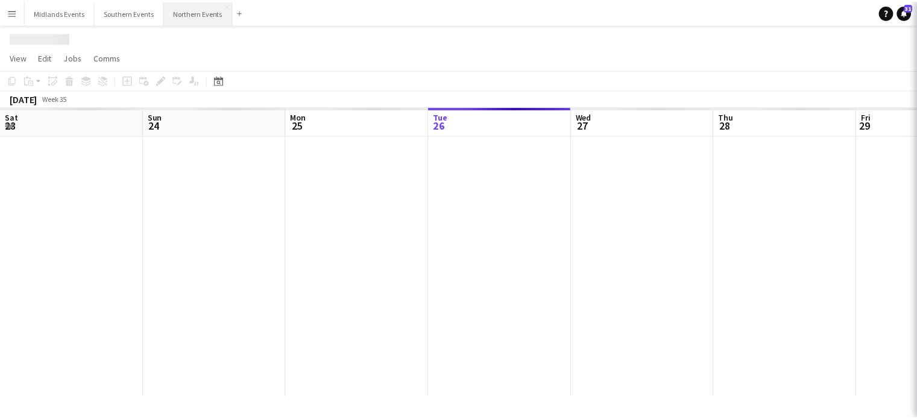
scroll to position [0, 288]
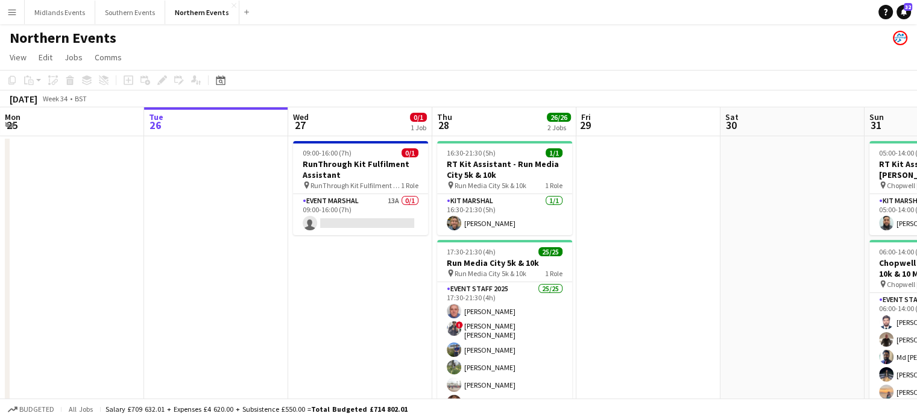
drag, startPoint x: 157, startPoint y: 185, endPoint x: 397, endPoint y: 202, distance: 240.5
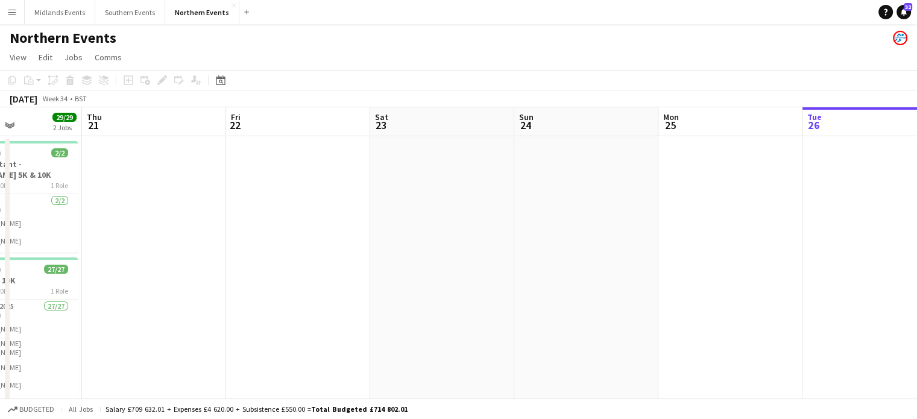
drag, startPoint x: 123, startPoint y: 199, endPoint x: 544, endPoint y: 252, distance: 424.7
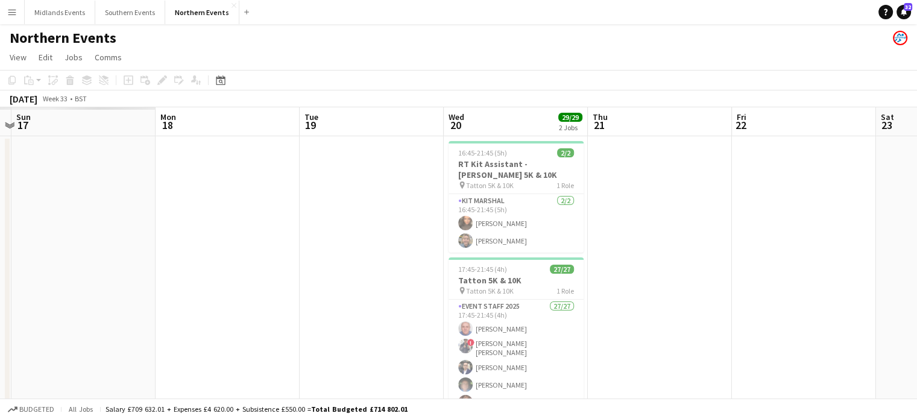
drag, startPoint x: 272, startPoint y: 256, endPoint x: 765, endPoint y: 221, distance: 493.8
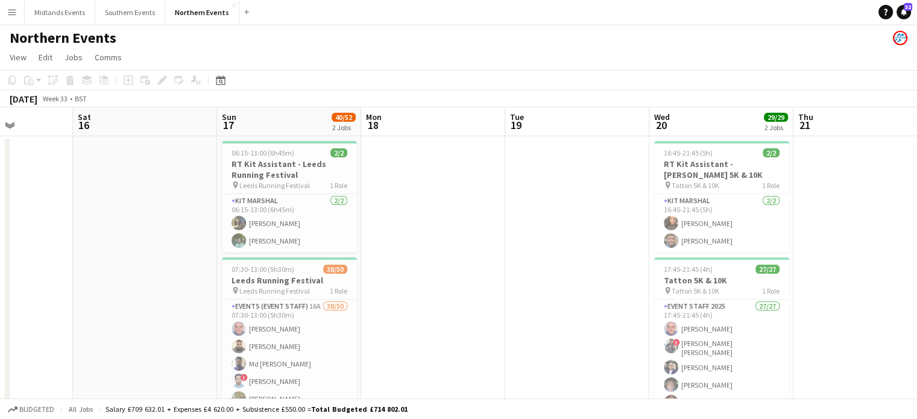
drag, startPoint x: 295, startPoint y: 241, endPoint x: 656, endPoint y: 247, distance: 360.6
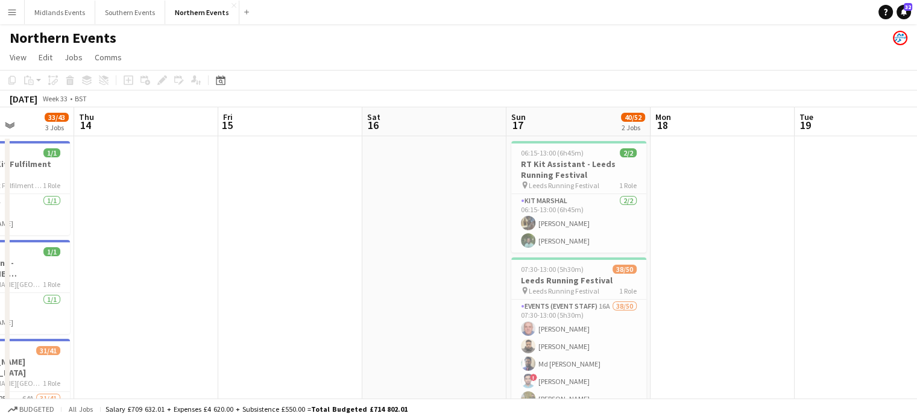
drag, startPoint x: 449, startPoint y: 278, endPoint x: 567, endPoint y: 279, distance: 117.6
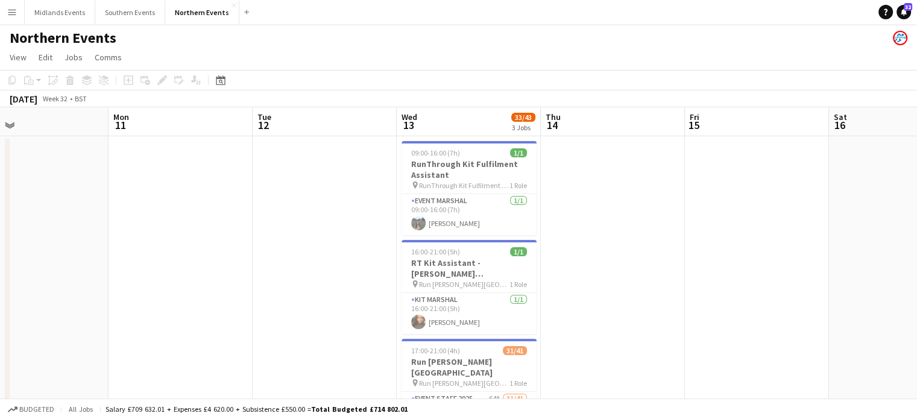
drag, startPoint x: 485, startPoint y: 308, endPoint x: 615, endPoint y: 306, distance: 130.2
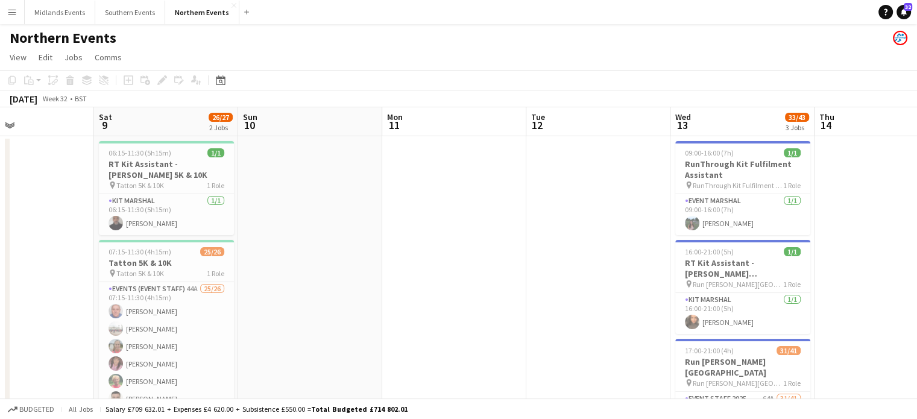
drag, startPoint x: 274, startPoint y: 297, endPoint x: 581, endPoint y: 323, distance: 308.5
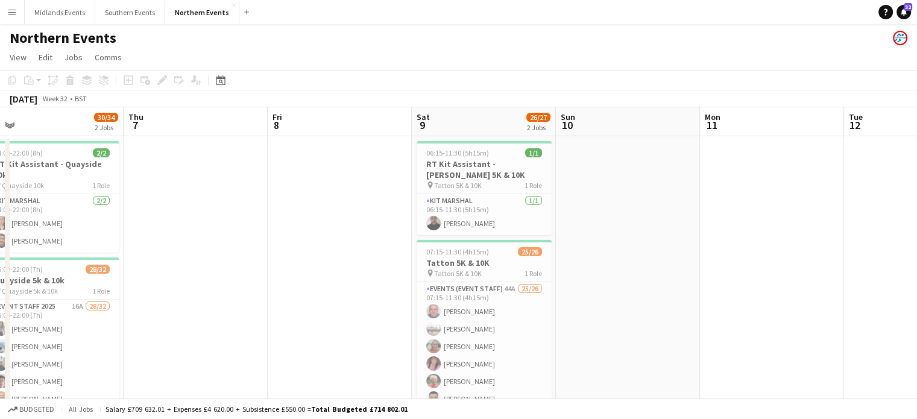
drag, startPoint x: 274, startPoint y: 334, endPoint x: 537, endPoint y: 339, distance: 263.5
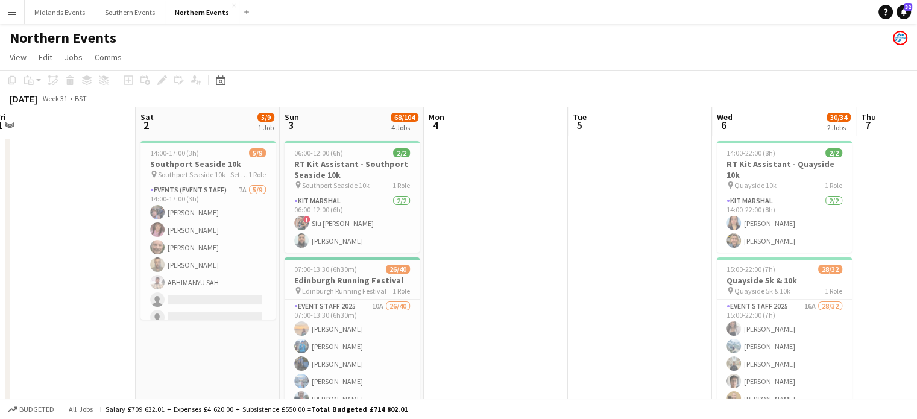
scroll to position [0, 338]
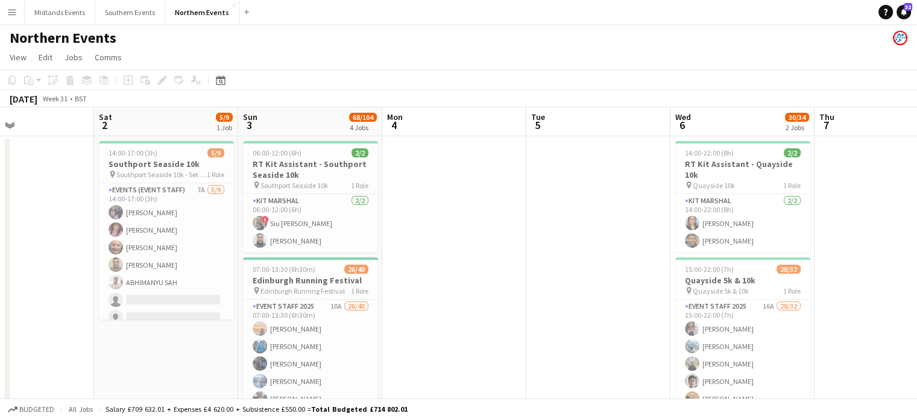
drag, startPoint x: 258, startPoint y: 333, endPoint x: 714, endPoint y: 337, distance: 456.4
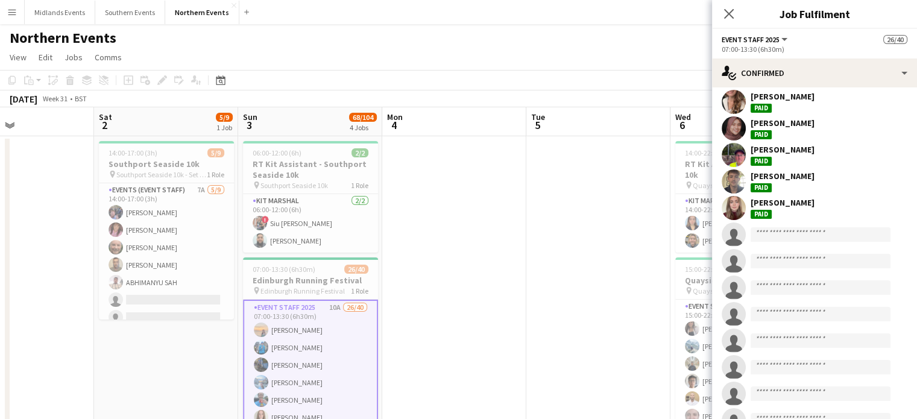
scroll to position [623, 0]
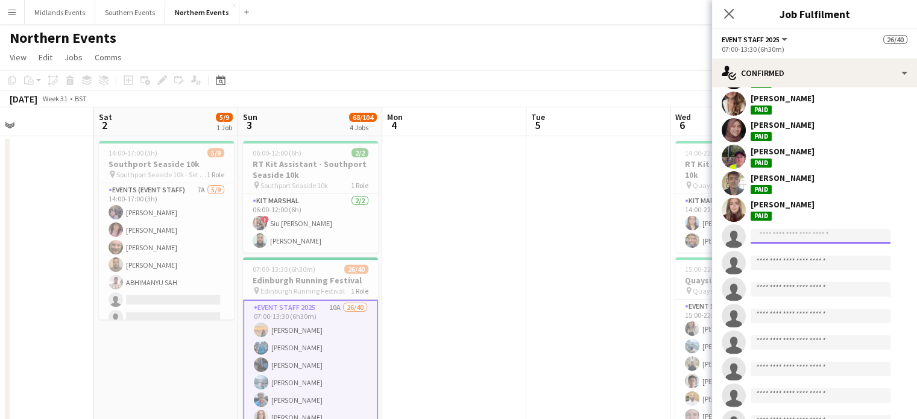
click at [817, 232] on input at bounding box center [821, 236] width 140 height 14
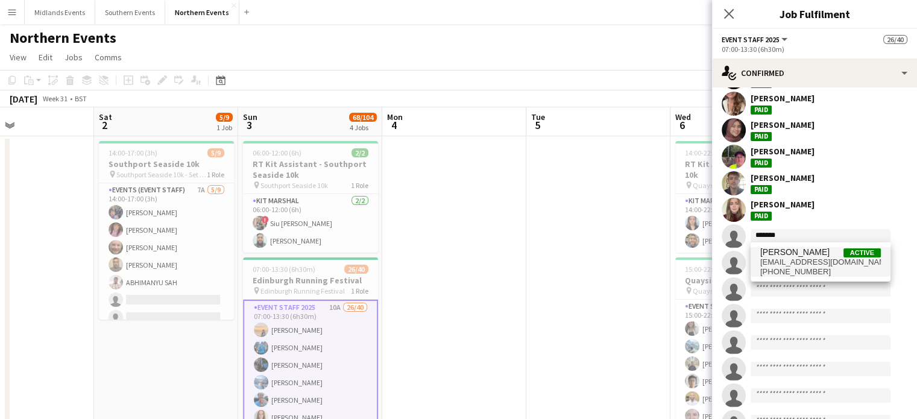
type input "*******"
click at [808, 253] on span "[PERSON_NAME]" at bounding box center [794, 252] width 69 height 10
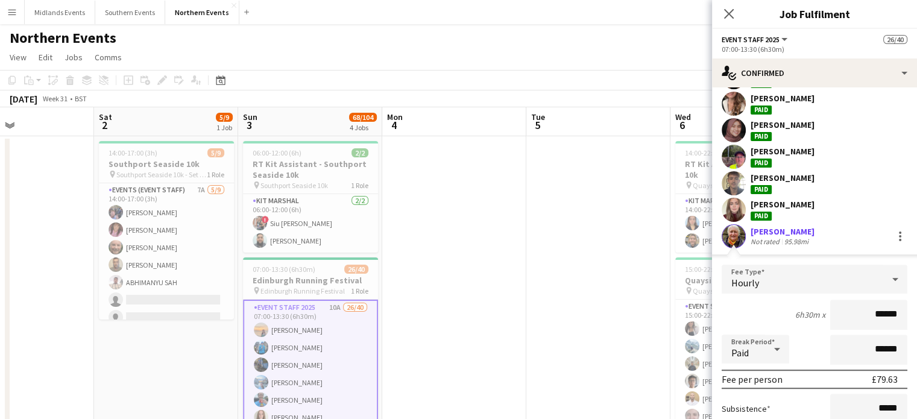
drag, startPoint x: 863, startPoint y: 310, endPoint x: 925, endPoint y: 307, distance: 62.2
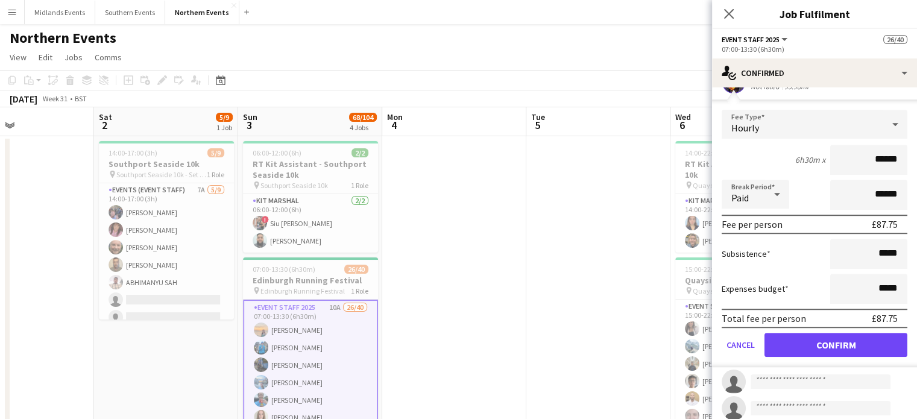
type input "******"
click at [874, 335] on button "Confirm" at bounding box center [835, 345] width 143 height 24
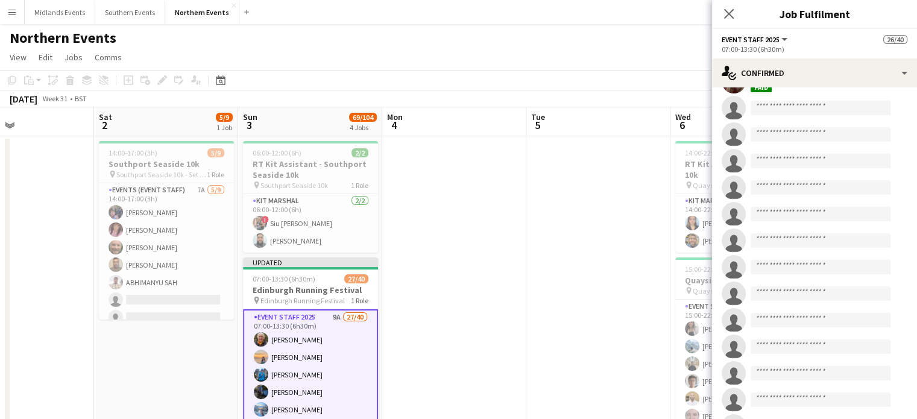
scroll to position [506, 0]
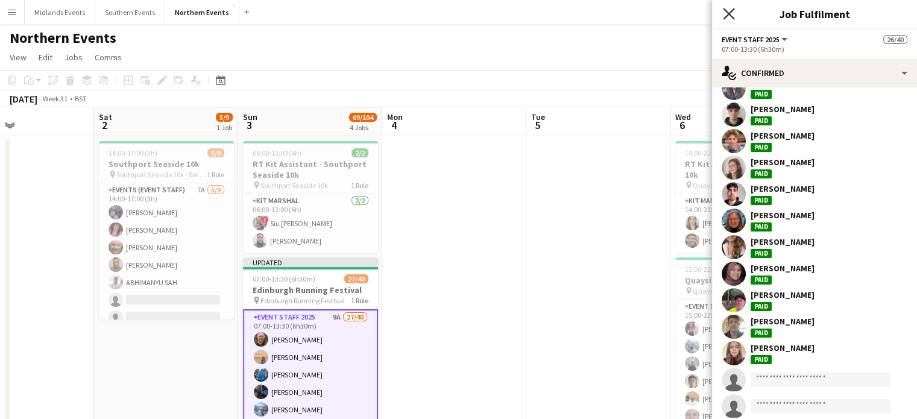
click at [732, 10] on icon at bounding box center [728, 13] width 11 height 11
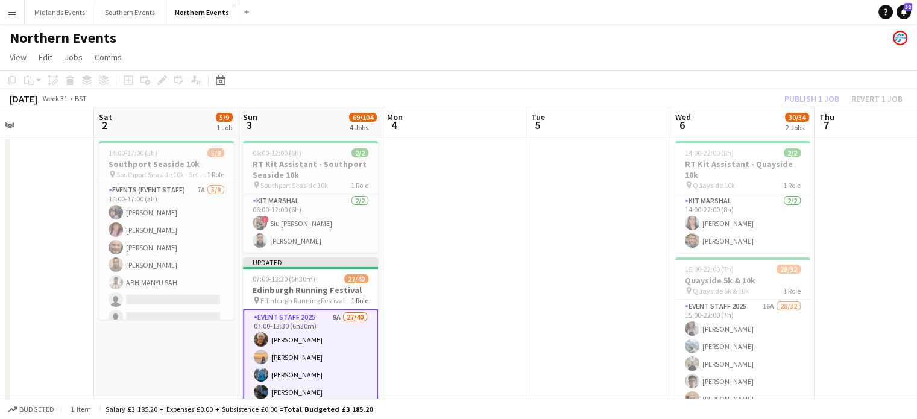
click at [798, 102] on div "Publish 1 job Revert 1 job" at bounding box center [843, 99] width 147 height 16
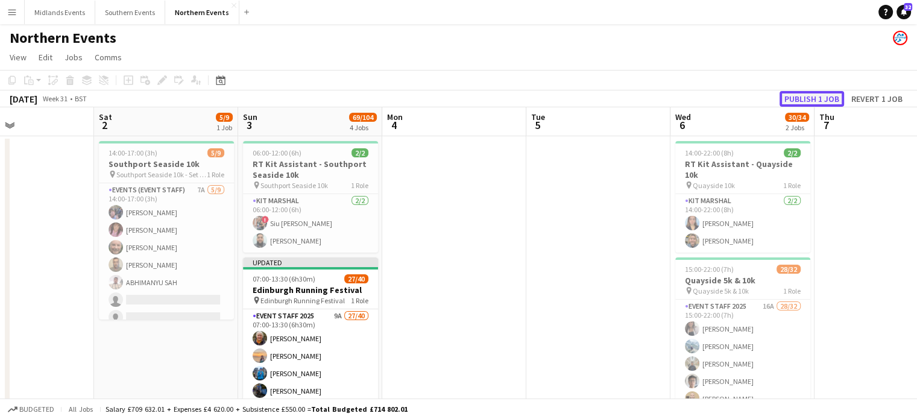
click at [798, 101] on button "Publish 1 job" at bounding box center [812, 99] width 65 height 16
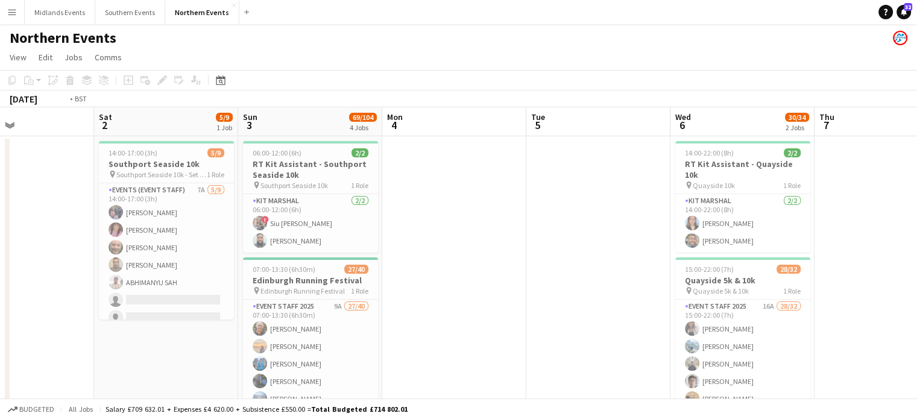
drag, startPoint x: 844, startPoint y: 177, endPoint x: 746, endPoint y: 223, distance: 108.4
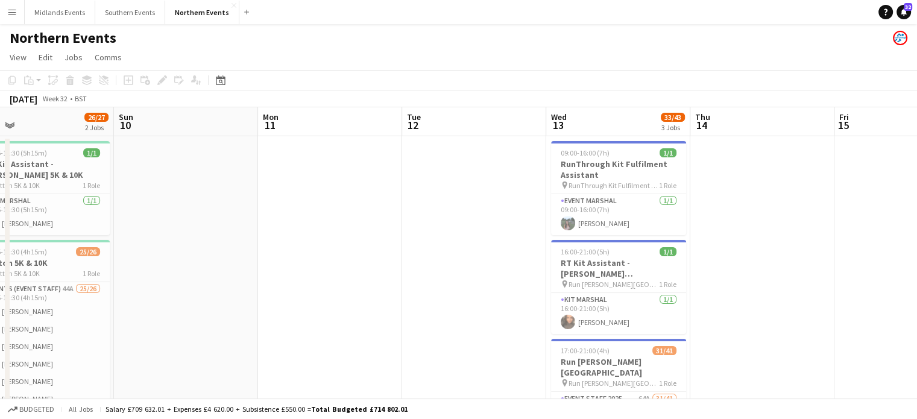
drag, startPoint x: 824, startPoint y: 235, endPoint x: 274, endPoint y: 269, distance: 550.9
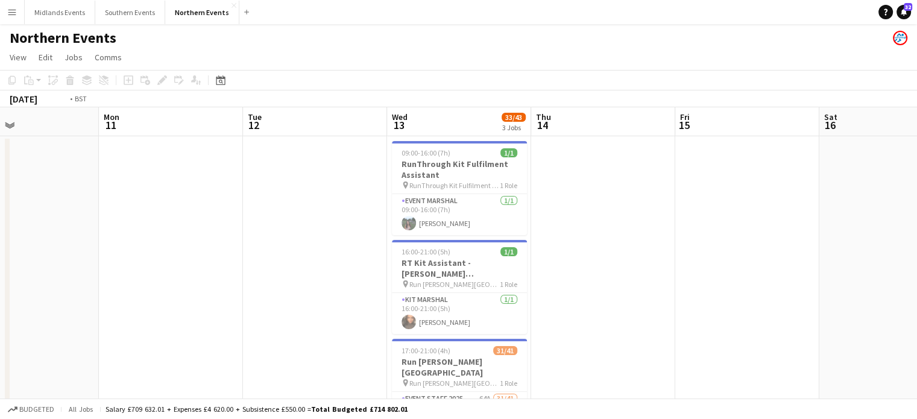
drag, startPoint x: 617, startPoint y: 282, endPoint x: 590, endPoint y: 286, distance: 27.5
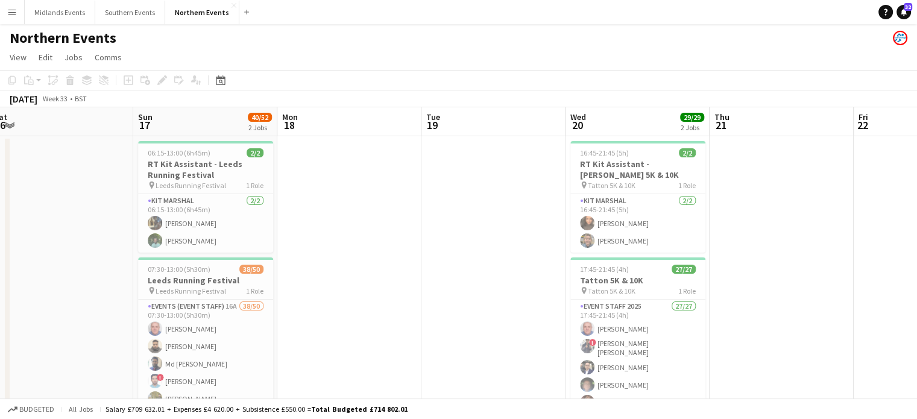
drag, startPoint x: 711, startPoint y: 286, endPoint x: 342, endPoint y: 302, distance: 368.7
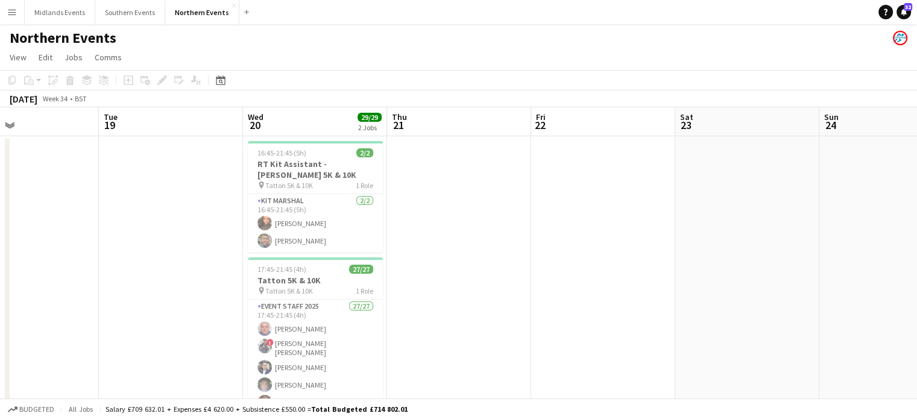
drag, startPoint x: 849, startPoint y: 267, endPoint x: 521, endPoint y: 304, distance: 330.1
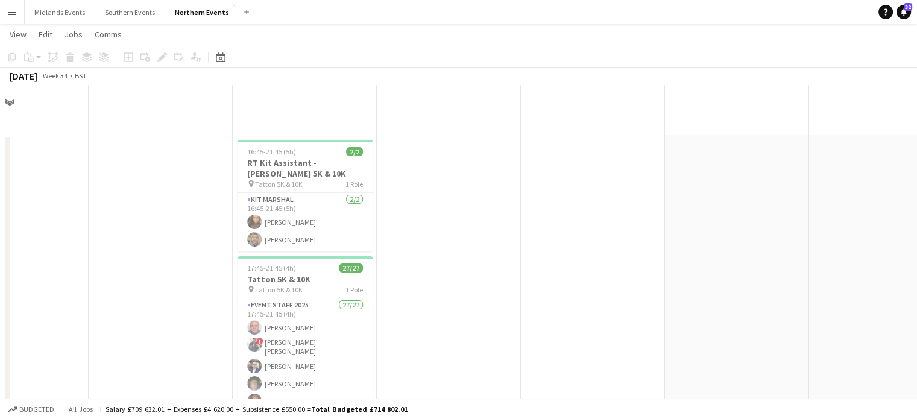
scroll to position [367, 0]
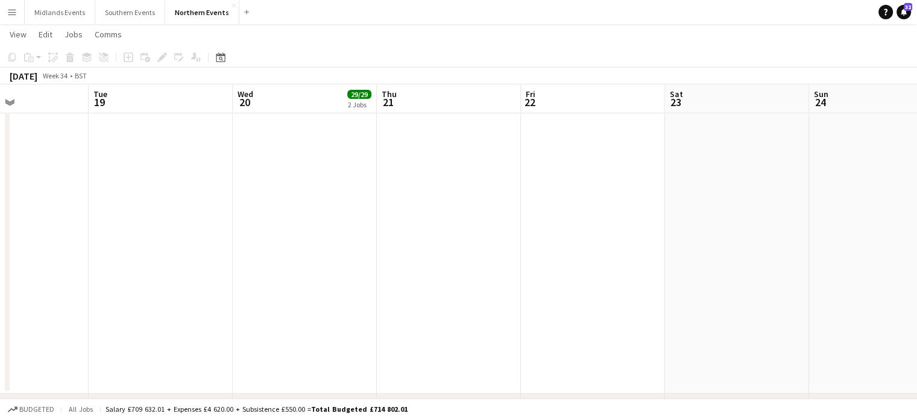
click at [567, 325] on app-calendar-viewport "Fri 15 Sat 16 Sun 17 40/52 2 Jobs Mon 18 Tue 19 Wed 20 29/29 2 Jobs Thu 21 Fri …" at bounding box center [458, 92] width 917 height 824
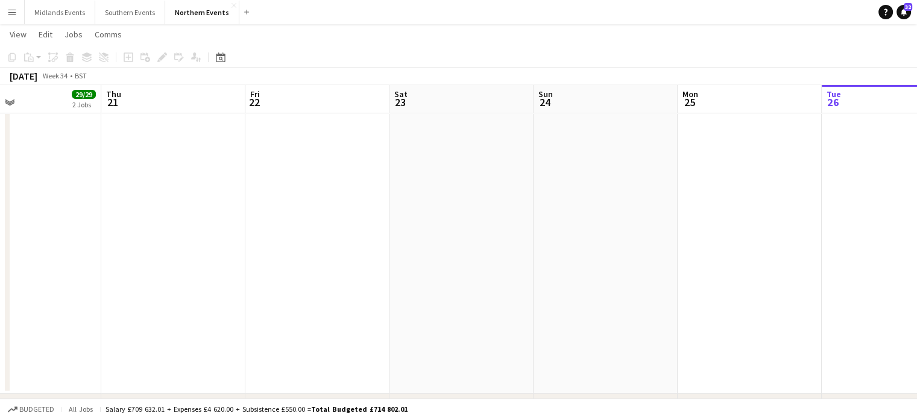
drag, startPoint x: 873, startPoint y: 298, endPoint x: 574, endPoint y: 323, distance: 300.0
click at [574, 323] on app-calendar-viewport "Mon 18 Tue 19 Wed 20 29/29 2 Jobs Thu 21 Fri 22 Sat 23 Sun 24 Mon 25 Tue 26 Wed…" at bounding box center [458, 92] width 917 height 824
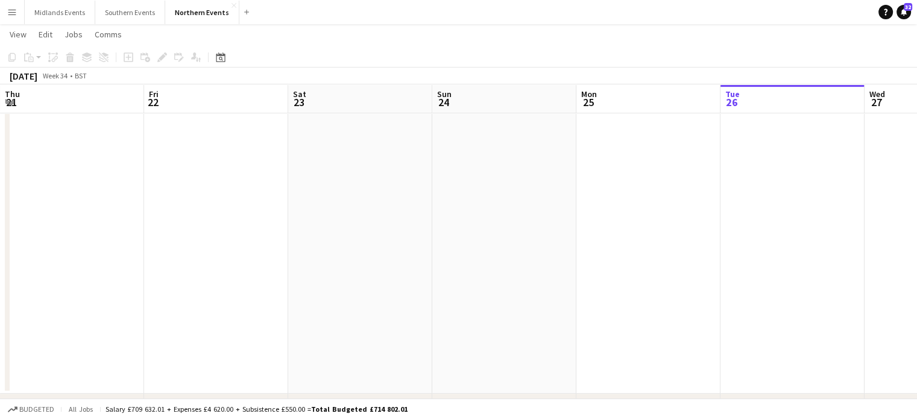
drag, startPoint x: 623, startPoint y: 281, endPoint x: 925, endPoint y: 298, distance: 303.1
click at [917, 298] on html "Menu Boards Boards Boards All jobs Status Workforce Workforce My Workforce Recr…" at bounding box center [458, 79] width 917 height 892
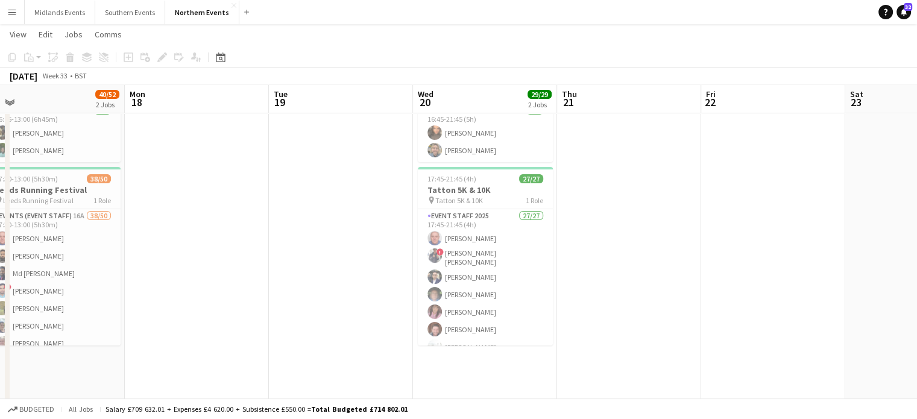
scroll to position [0, 358]
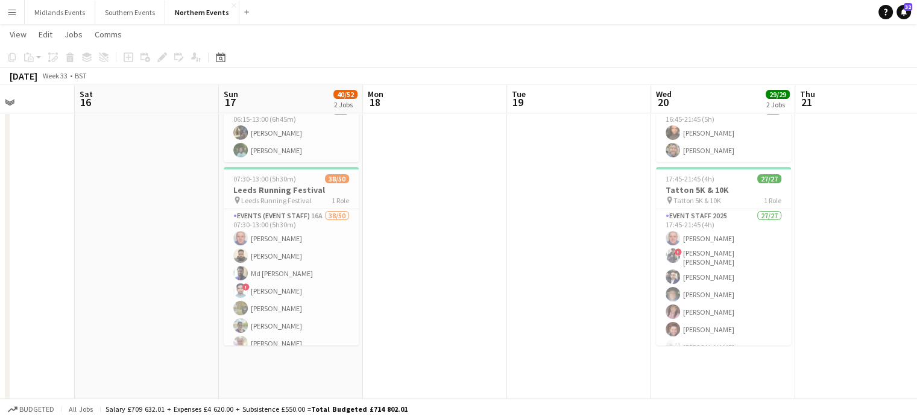
drag, startPoint x: 406, startPoint y: 232, endPoint x: 912, endPoint y: 206, distance: 505.9
click at [912, 206] on app-calendar-viewport "Wed 13 33/43 3 Jobs Thu 14 Fri 15 Sat 16 Sun 17 40/52 2 Jobs Mon 18 Tue 19 Wed …" at bounding box center [458, 370] width 917 height 824
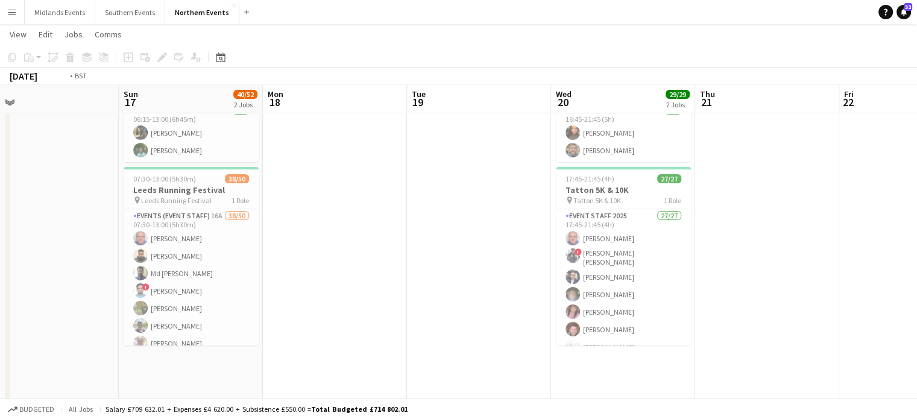
drag, startPoint x: 895, startPoint y: 166, endPoint x: 509, endPoint y: 183, distance: 386.2
click at [509, 183] on app-calendar-viewport "Wed 13 33/43 3 Jobs Thu 14 Fri 15 Sat 16 Sun 17 40/52 2 Jobs Mon 18 Tue 19 Wed …" at bounding box center [458, 370] width 917 height 824
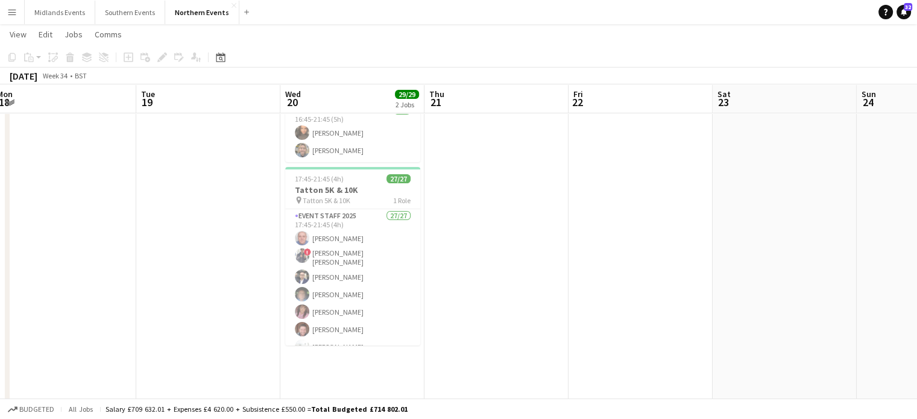
drag, startPoint x: 724, startPoint y: 210, endPoint x: 236, endPoint y: 233, distance: 488.9
click at [236, 233] on app-calendar-viewport "Fri 15 Sat 16 Sun 17 40/52 2 Jobs Mon 18 Tue 19 Wed 20 29/29 2 Jobs Thu 21 Fri …" at bounding box center [458, 370] width 917 height 824
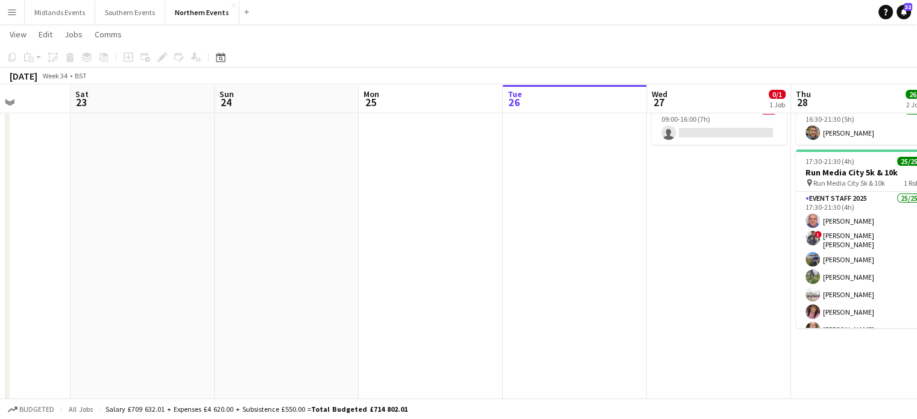
drag, startPoint x: 607, startPoint y: 251, endPoint x: 163, endPoint y: 251, distance: 444.3
click at [163, 251] on app-calendar-viewport "Tue 19 Wed 20 29/29 2 Jobs Thu 21 Fri 22 Sat 23 Sun 24 Mon 25 Tue 26 Wed 27 0/1…" at bounding box center [458, 370] width 917 height 824
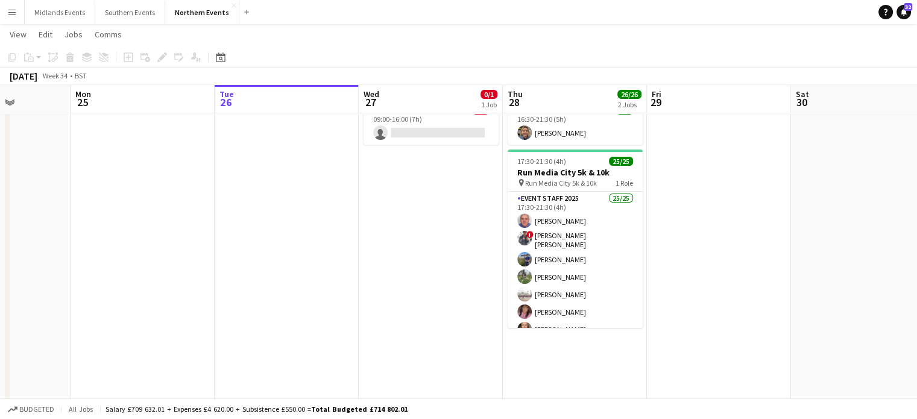
scroll to position [0, 524]
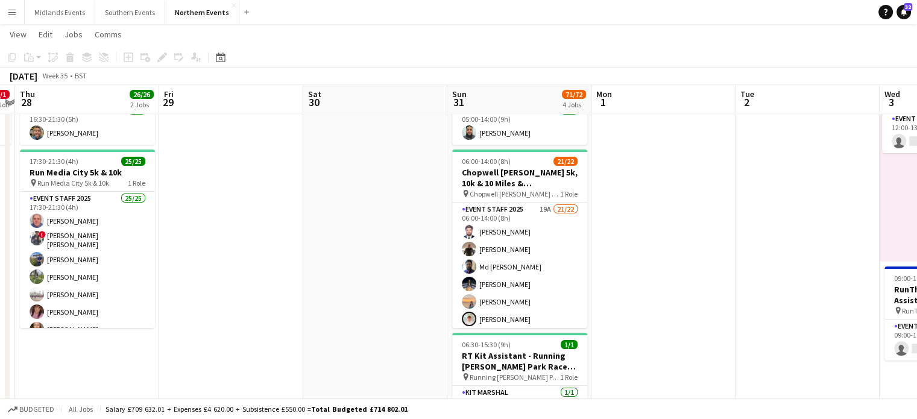
drag, startPoint x: 736, startPoint y: 258, endPoint x: 171, endPoint y: 314, distance: 567.1
click at [171, 314] on app-calendar-viewport "Mon 25 Tue 26 Wed 27 0/1 1 Job Thu 28 26/26 2 Jobs Fri 29 Sat 30 Sun 31 71/72 4…" at bounding box center [458, 370] width 917 height 824
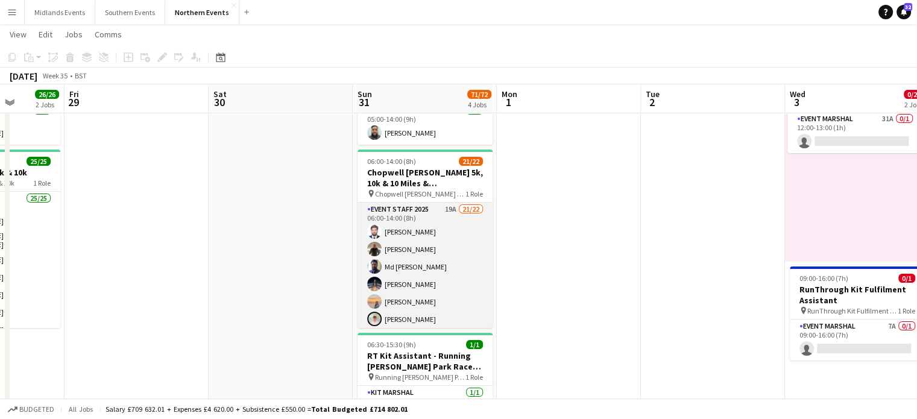
click at [421, 282] on app-card-role "Event Staff 2025 19A 21/22 06:00-14:00 (8h) [PERSON_NAME] [PERSON_NAME] Md [PER…" at bounding box center [425, 407] width 135 height 408
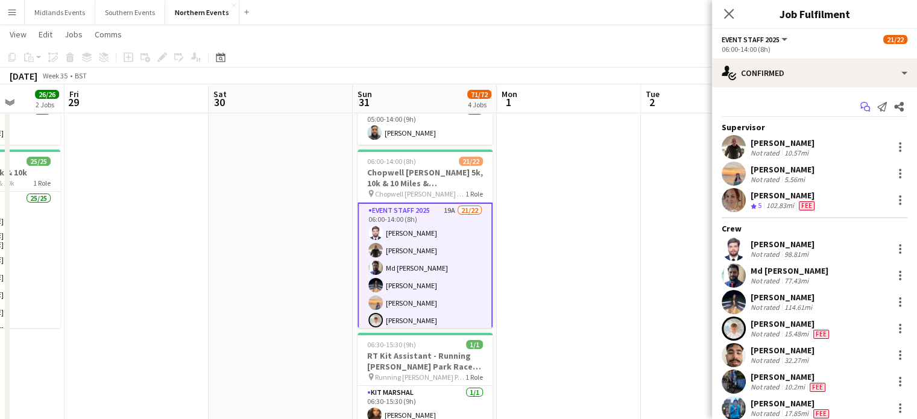
click at [864, 106] on icon at bounding box center [867, 109] width 6 height 6
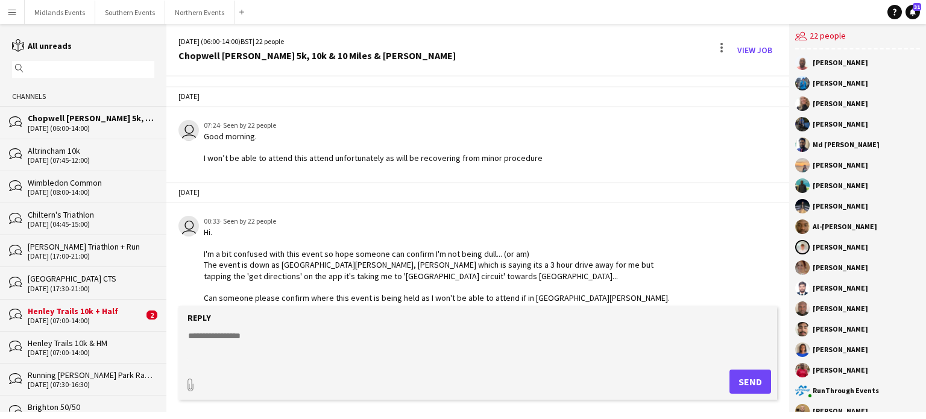
scroll to position [1222, 0]
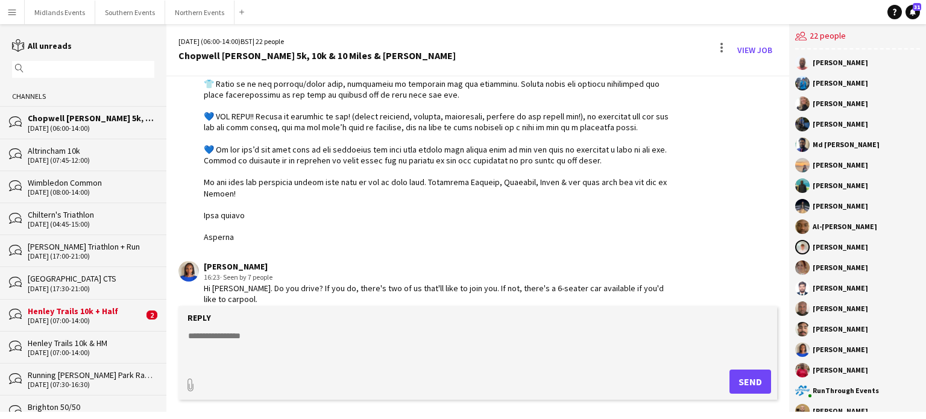
click at [244, 342] on textarea at bounding box center [480, 345] width 587 height 31
paste textarea "**********"
click at [232, 337] on textarea at bounding box center [480, 345] width 587 height 31
paste textarea "**********"
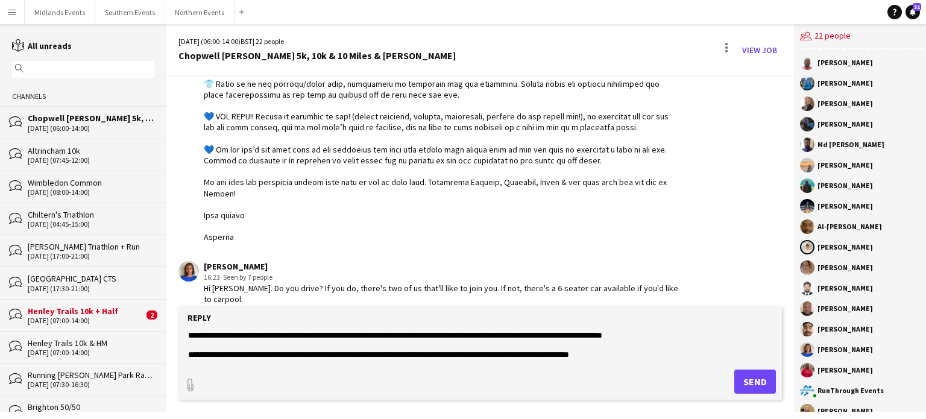
click at [191, 332] on textarea at bounding box center [480, 345] width 587 height 31
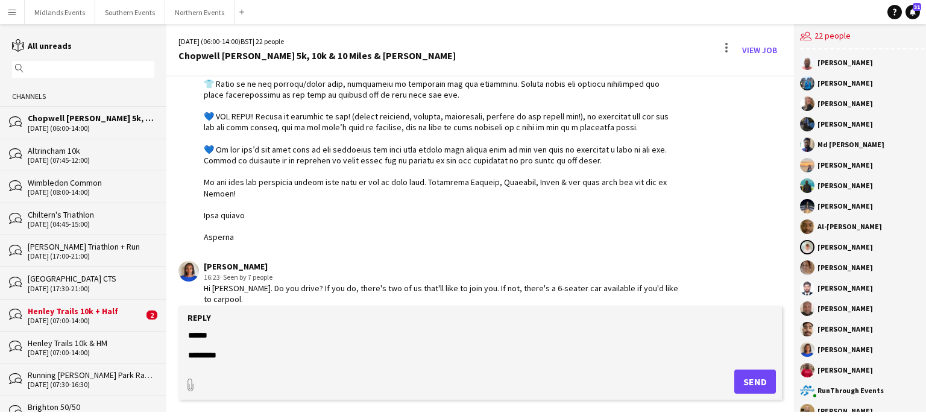
scroll to position [747, 0]
type textarea "**********"
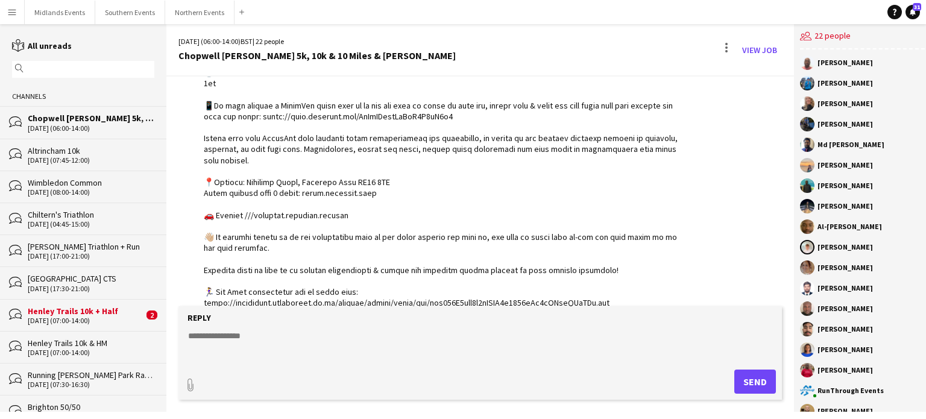
scroll to position [912, 0]
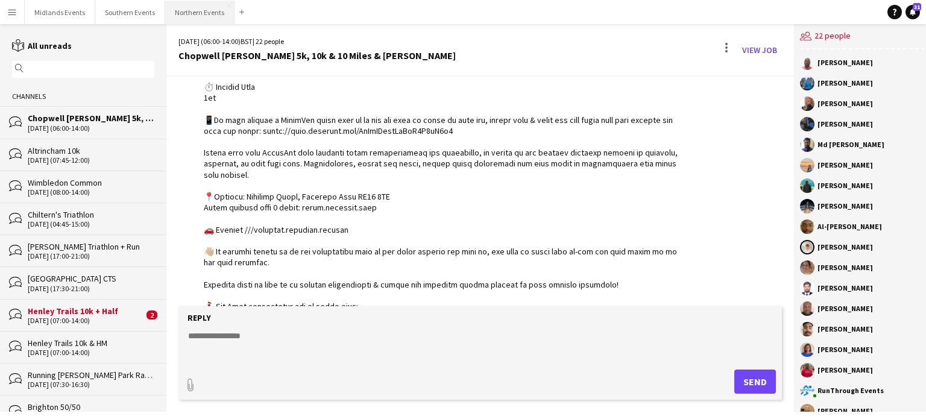
click at [89, 122] on div "Chopwell [PERSON_NAME] 5k, 10k & 10 Miles & [PERSON_NAME]" at bounding box center [91, 118] width 127 height 11
click at [92, 121] on div "Chopwell [PERSON_NAME] 5k, 10k & 10 Miles & [PERSON_NAME]" at bounding box center [91, 118] width 127 height 11
click at [89, 120] on div "Chopwell [PERSON_NAME] 5k, 10k & 10 Miles & [PERSON_NAME]" at bounding box center [91, 118] width 127 height 11
click at [72, 152] on div "Altrincham 10k" at bounding box center [91, 150] width 127 height 11
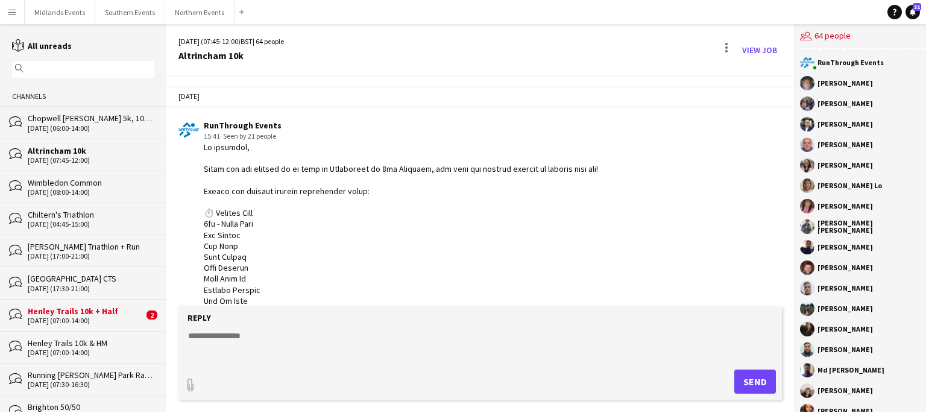
scroll to position [866, 0]
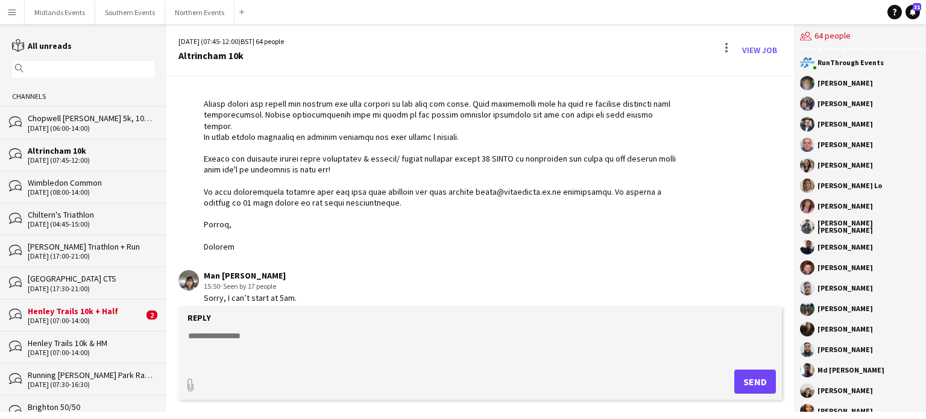
click at [72, 120] on div "Chopwell [PERSON_NAME] 5k, 10k & 10 Miles & [PERSON_NAME]" at bounding box center [91, 118] width 127 height 11
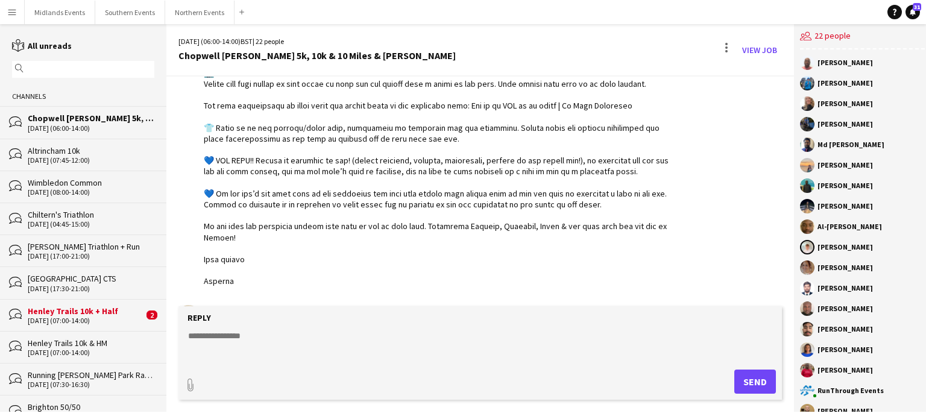
scroll to position [1222, 0]
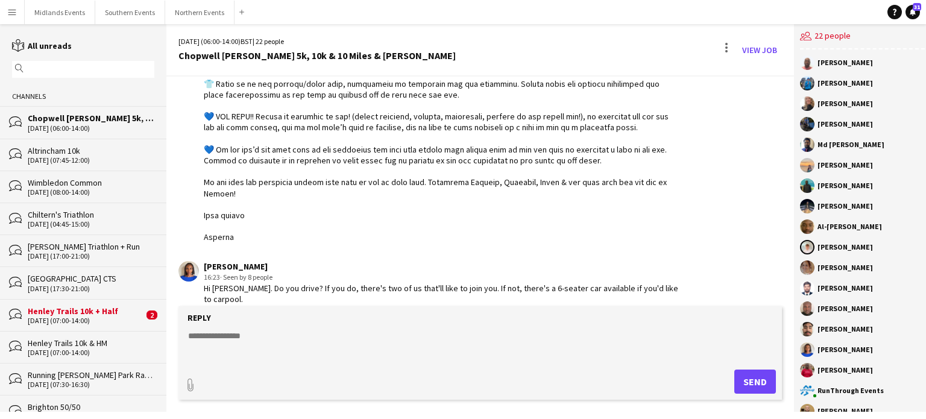
click at [55, 153] on div "Altrincham 10k" at bounding box center [91, 150] width 127 height 11
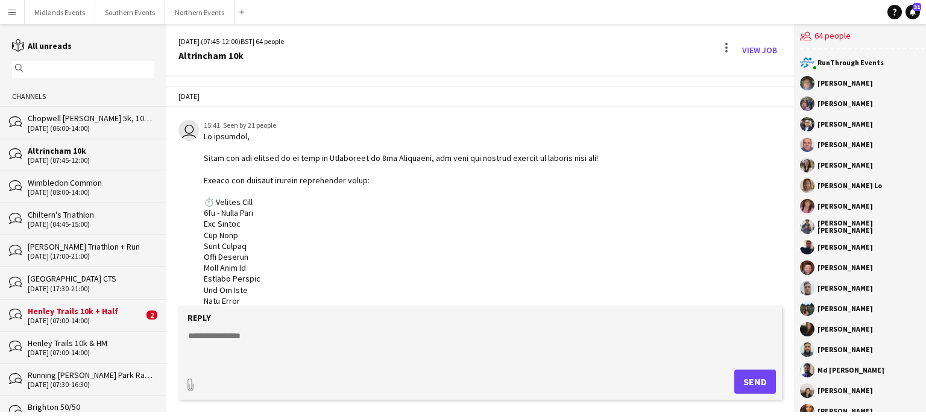
scroll to position [866, 0]
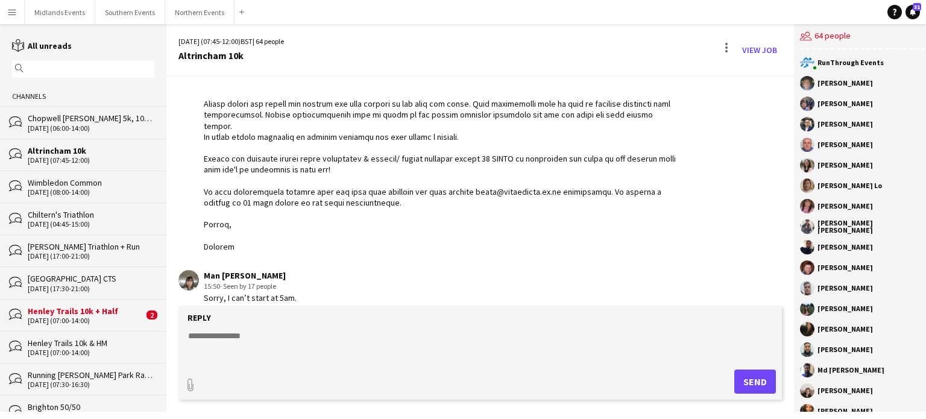
click at [236, 339] on textarea at bounding box center [480, 345] width 587 height 31
type textarea "**********"
click at [751, 384] on button "Send" at bounding box center [755, 382] width 42 height 24
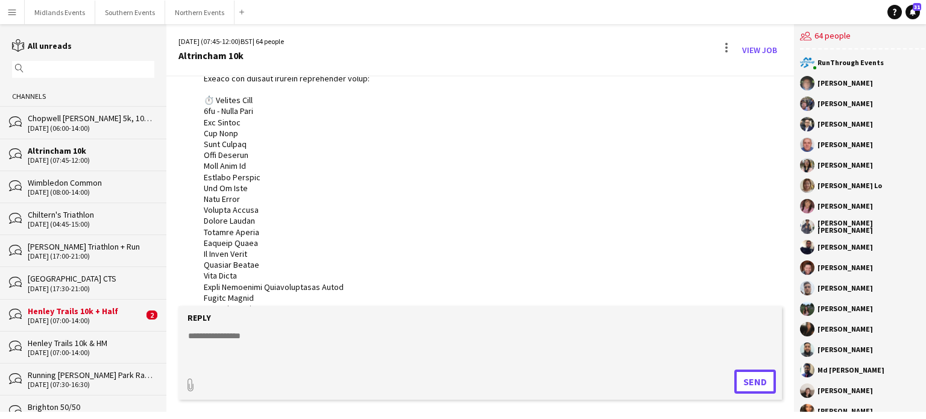
scroll to position [109, 0]
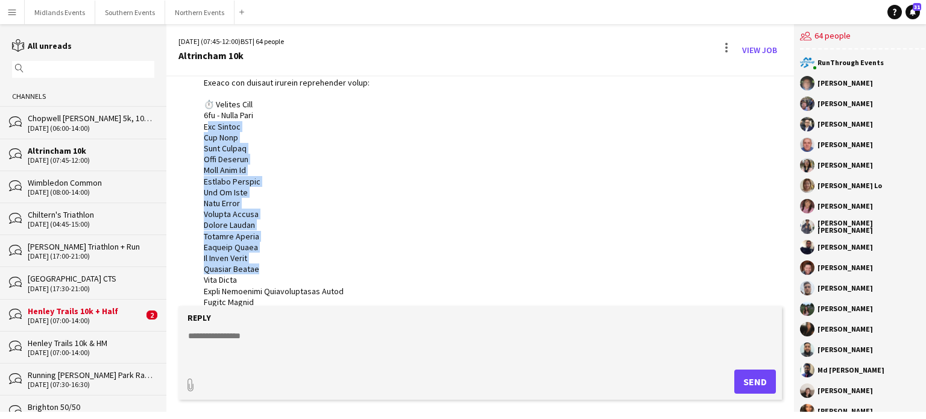
drag, startPoint x: 204, startPoint y: 127, endPoint x: 260, endPoint y: 265, distance: 149.2
copy div "[PERSON_NAME] [PERSON_NAME] [PERSON_NAME] [PERSON_NAME] Lo [PERSON_NAME] [PERSO…"
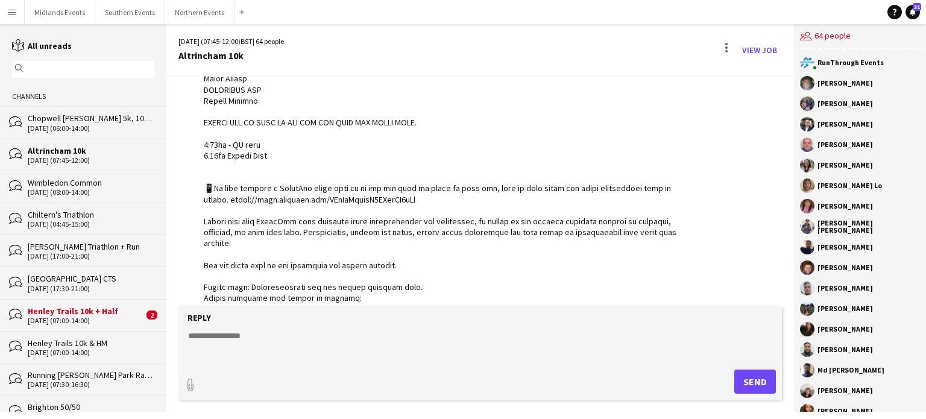
scroll to position [350, 0]
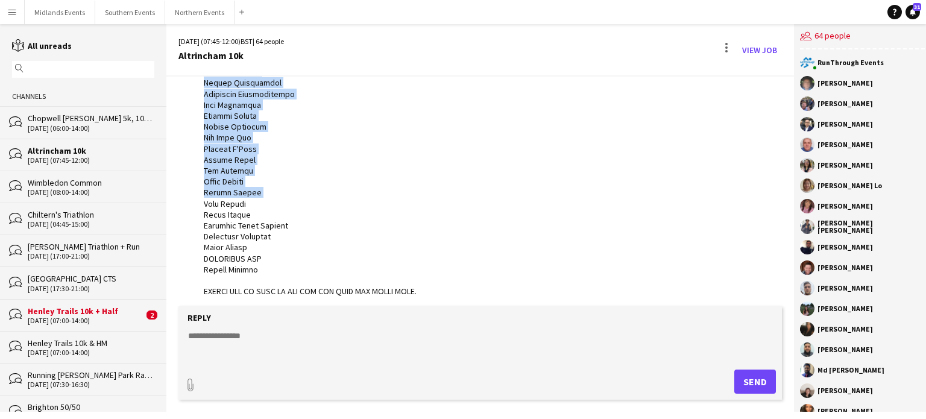
drag, startPoint x: 204, startPoint y: 277, endPoint x: 260, endPoint y: 187, distance: 105.4
click at [260, 187] on div at bounding box center [442, 280] width 477 height 977
copy div "[PERSON_NAME] [PERSON_NAME] Soundarpandian [PERSON_NAME] [PERSON_NAME] [PERSON_…"
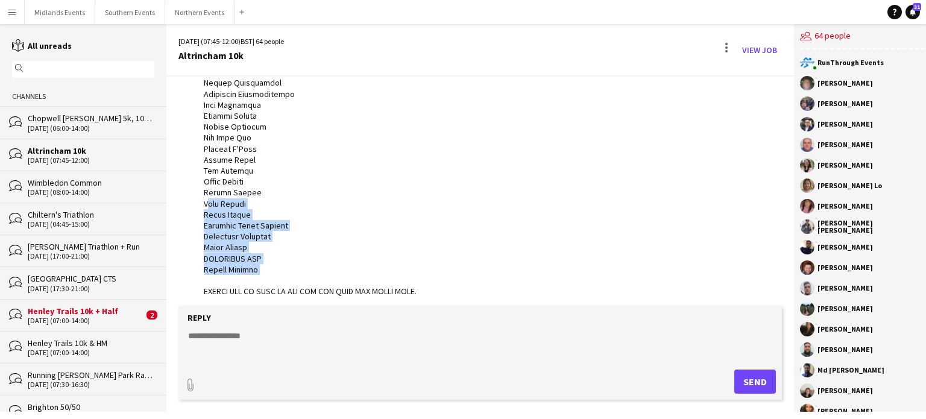
drag, startPoint x: 204, startPoint y: 203, endPoint x: 265, endPoint y: 268, distance: 89.6
click at [265, 268] on div at bounding box center [442, 280] width 477 height 977
copy div "[PERSON_NAME] [PERSON_NAME] [PERSON_NAME] [PERSON_NAME] Nyambira [PERSON_NAME] …"
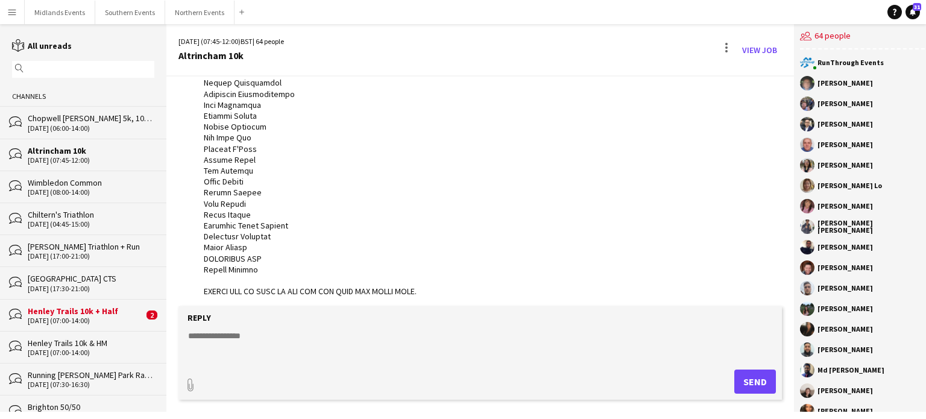
click at [70, 156] on div "[DATE] (07:45-12:00)" at bounding box center [91, 160] width 127 height 8
click at [75, 120] on div "Chopwell [PERSON_NAME] 5k, 10k & 10 Miles & [PERSON_NAME]" at bounding box center [91, 118] width 127 height 11
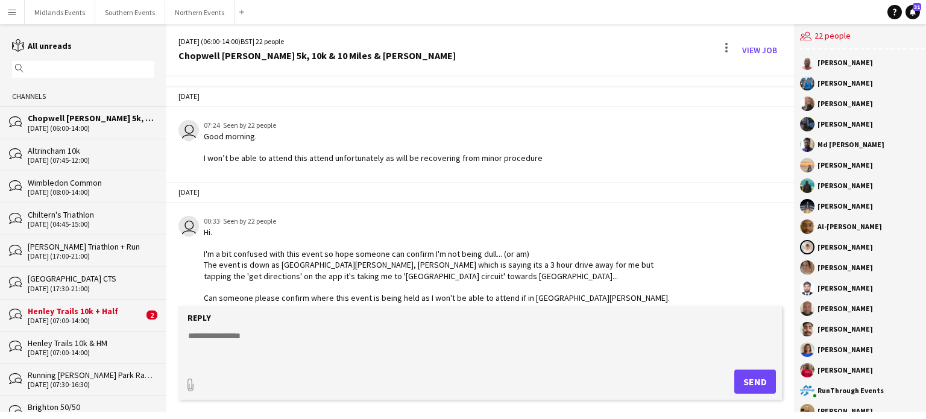
scroll to position [1222, 0]
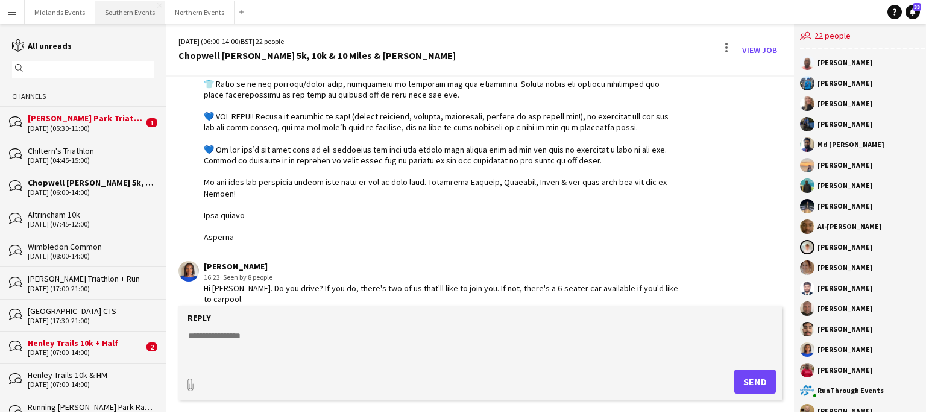
click at [95, 180] on div "Chopwell [PERSON_NAME] 5k, 10k & 10 Miles & [PERSON_NAME]" at bounding box center [91, 182] width 127 height 11
click at [187, 9] on button "Northern Events Close" at bounding box center [199, 13] width 69 height 24
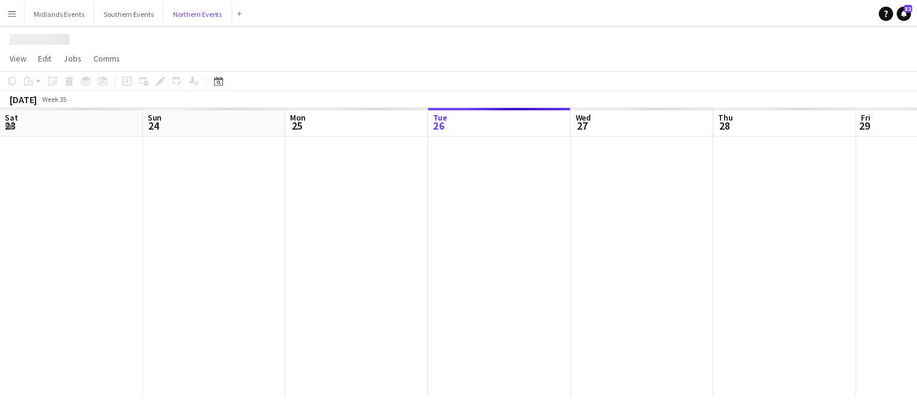
scroll to position [0, 288]
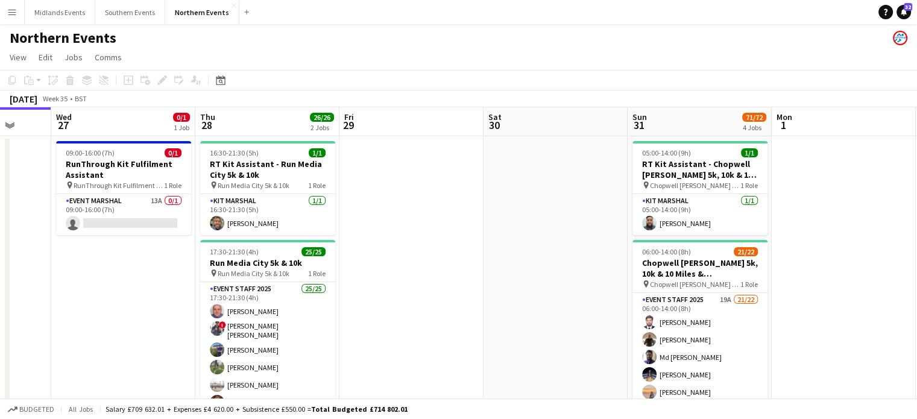
drag, startPoint x: 682, startPoint y: 180, endPoint x: 444, endPoint y: 236, distance: 244.1
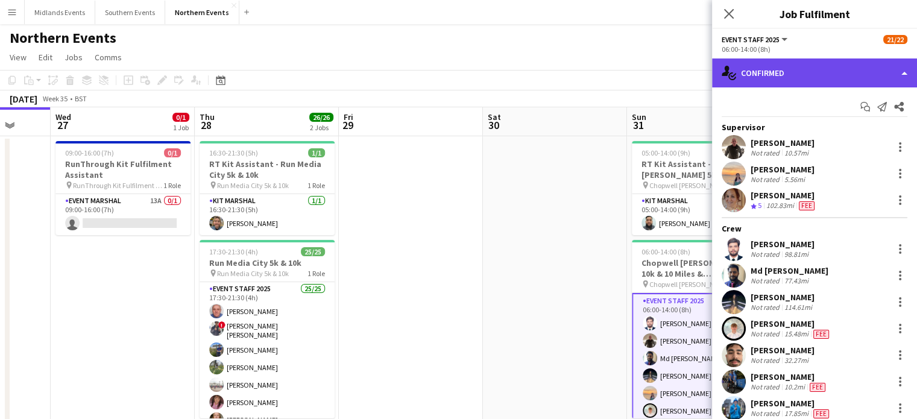
click at [792, 69] on div "single-neutral-actions-check-2 Confirmed" at bounding box center [814, 72] width 205 height 29
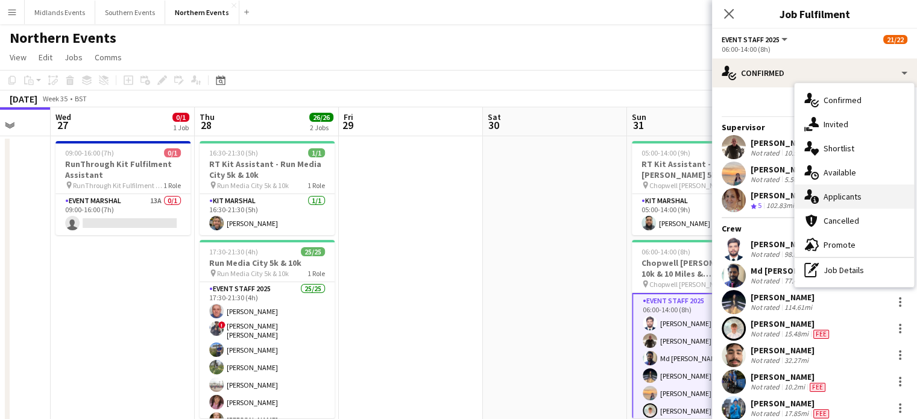
click at [833, 197] on div "single-neutral-actions-information Applicants" at bounding box center [854, 196] width 119 height 24
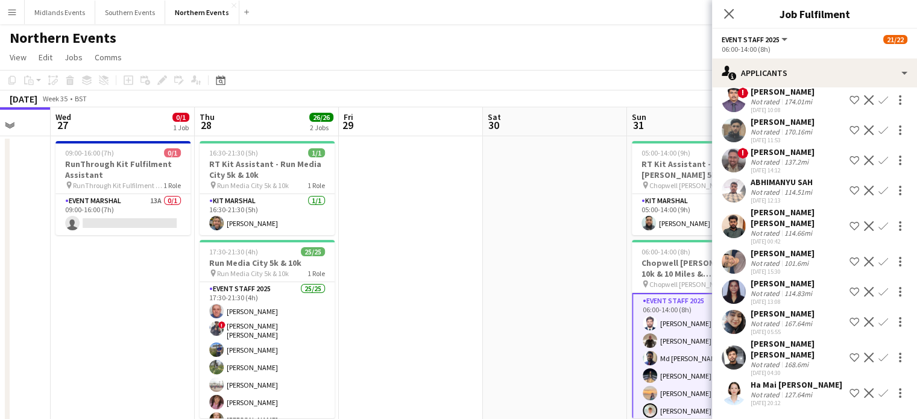
scroll to position [321, 0]
click at [726, 13] on icon "Close pop-in" at bounding box center [728, 13] width 11 height 11
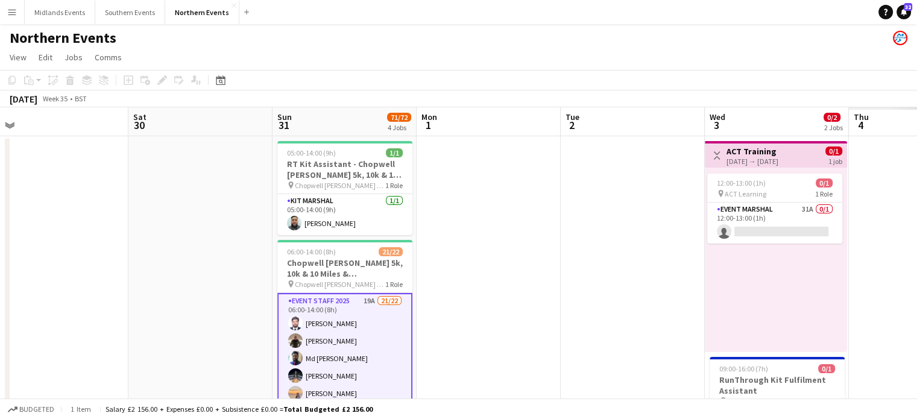
drag, startPoint x: 820, startPoint y: 249, endPoint x: 465, endPoint y: 301, distance: 358.3
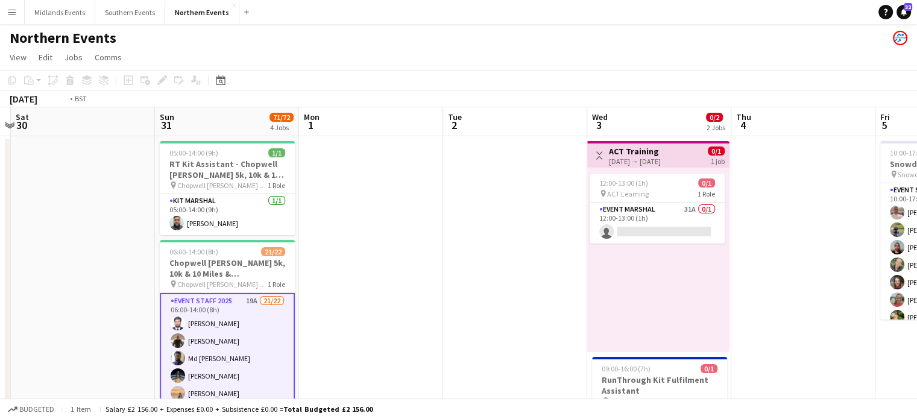
drag, startPoint x: 778, startPoint y: 306, endPoint x: 458, endPoint y: 348, distance: 323.6
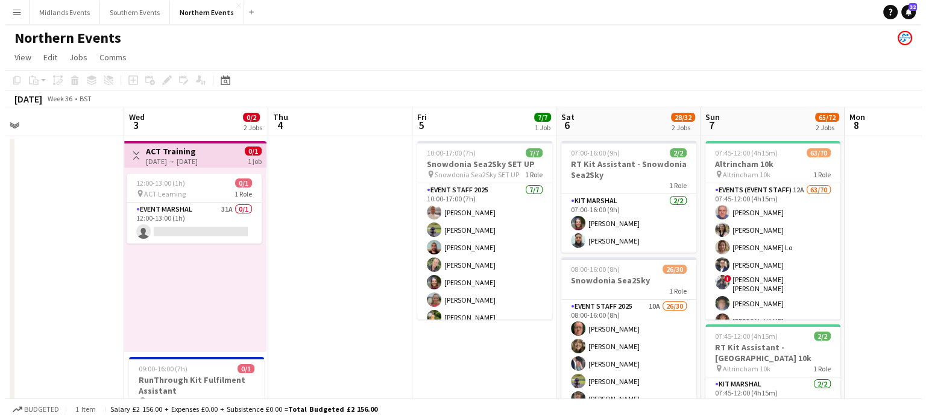
scroll to position [0, 398]
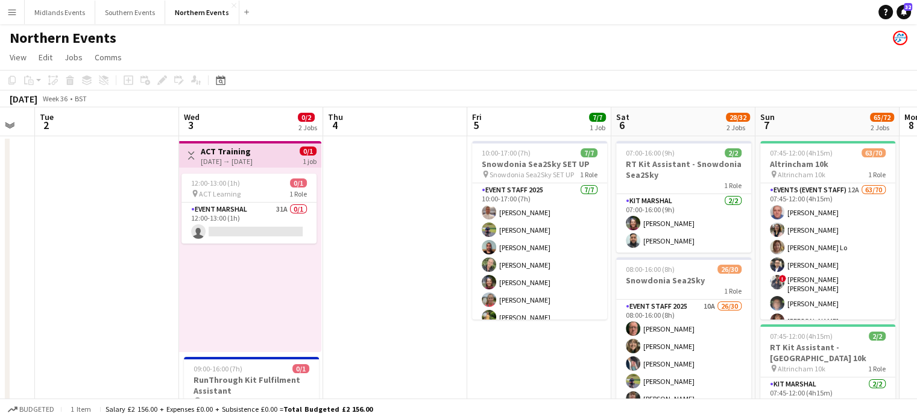
drag, startPoint x: 611, startPoint y: 353, endPoint x: 237, endPoint y: 361, distance: 374.5
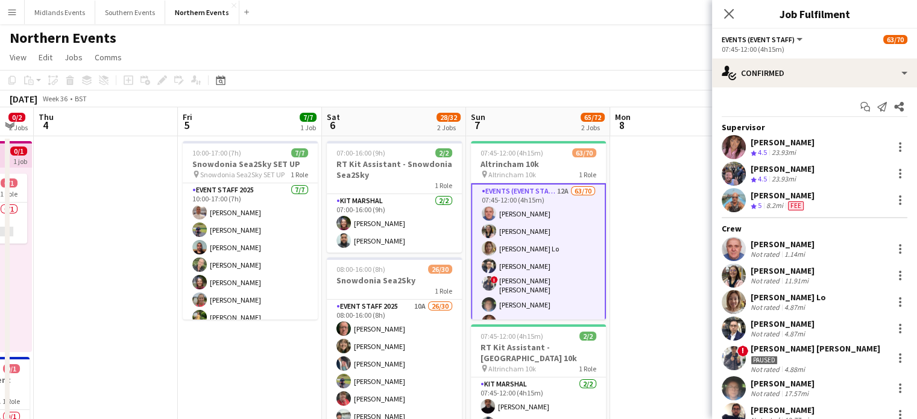
click at [857, 112] on app-icon "Start chat" at bounding box center [865, 106] width 17 height 17
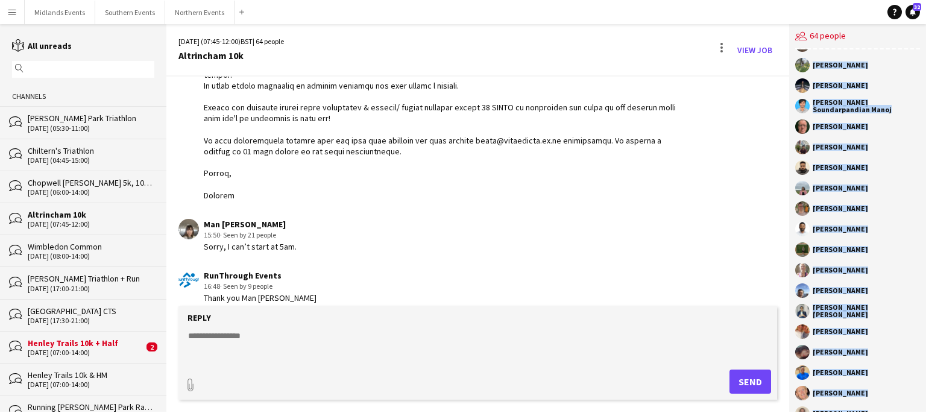
scroll to position [962, 0]
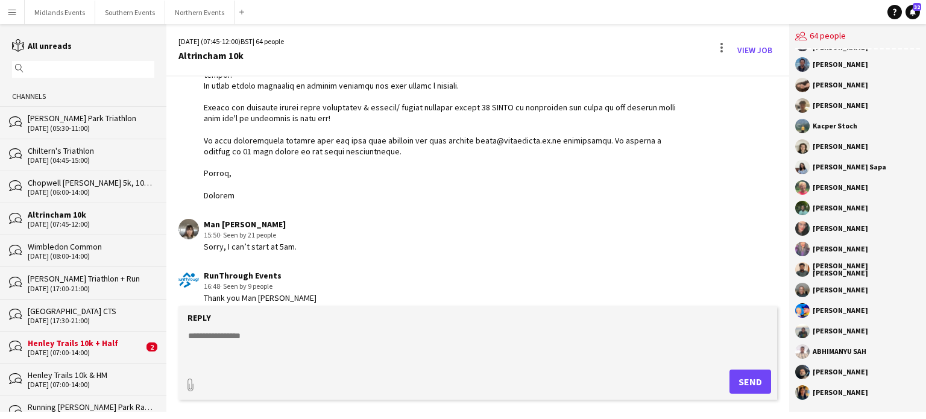
drag, startPoint x: 811, startPoint y: 83, endPoint x: 886, endPoint y: 412, distance: 337.7
click at [886, 412] on div "RunThrough Events [PERSON_NAME] [PERSON_NAME] [PERSON_NAME] [PERSON_NAME] [PERS…" at bounding box center [857, 230] width 137 height 362
copy div "[PERSON_NAME] [PERSON_NAME] [PERSON_NAME] [PERSON_NAME] [PERSON_NAME] Ping Lo […"
click at [191, 6] on button "Northern Events Close" at bounding box center [199, 13] width 69 height 24
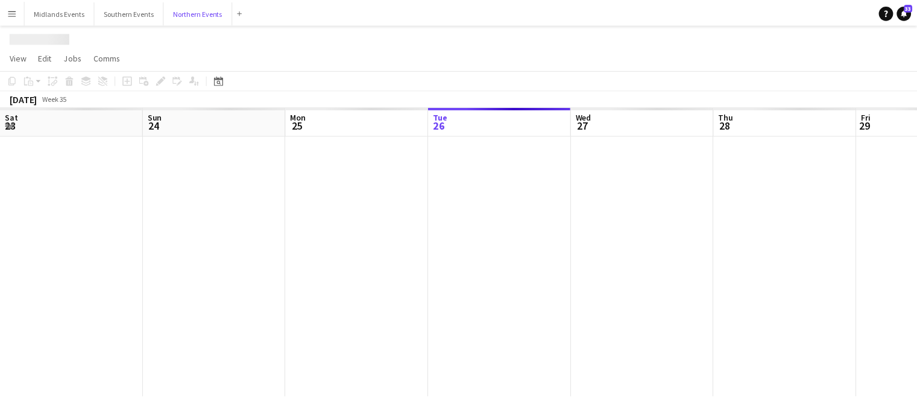
scroll to position [0, 288]
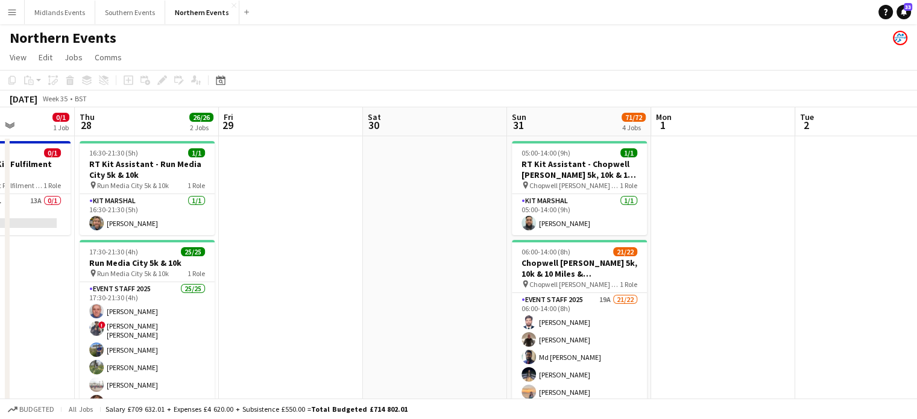
drag, startPoint x: 427, startPoint y: 223, endPoint x: 334, endPoint y: 232, distance: 93.3
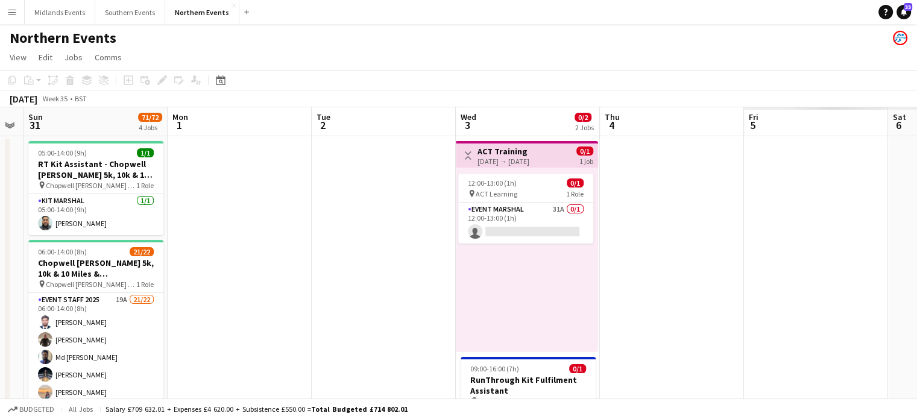
drag, startPoint x: 797, startPoint y: 251, endPoint x: 309, endPoint y: 248, distance: 488.3
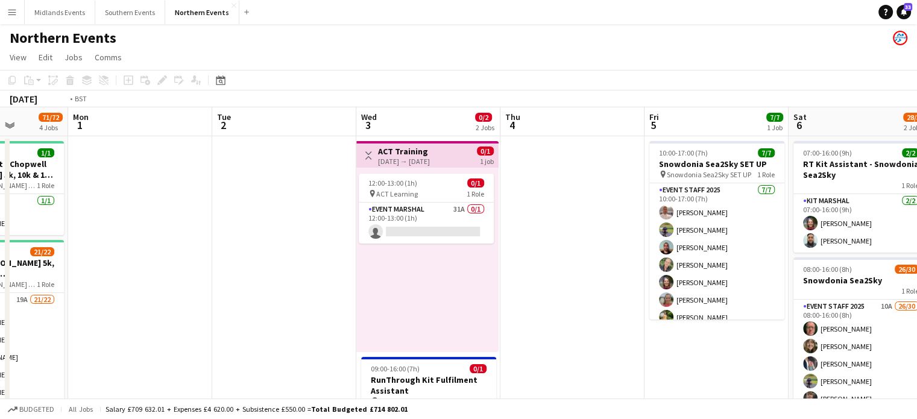
drag, startPoint x: 746, startPoint y: 317, endPoint x: 610, endPoint y: 320, distance: 136.3
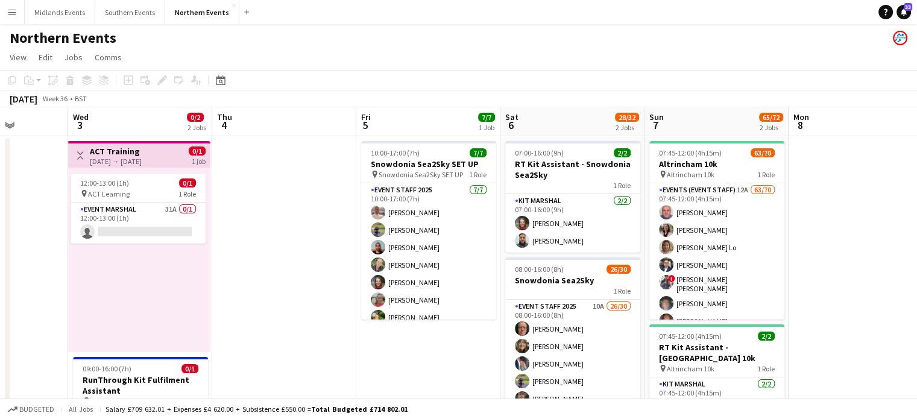
scroll to position [0, 538]
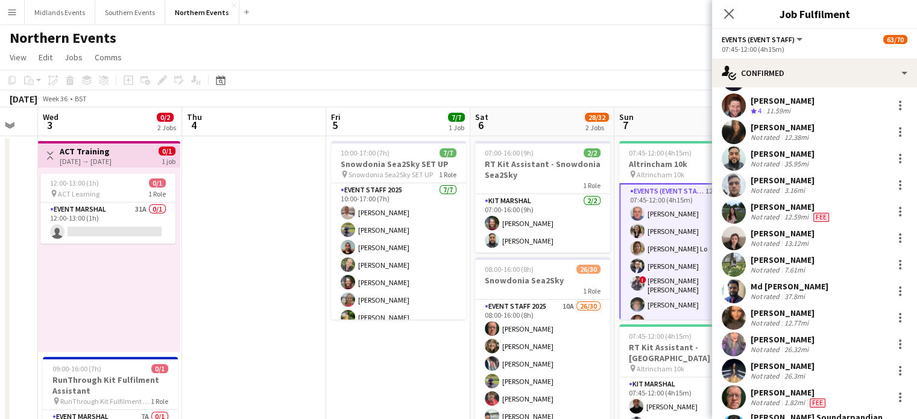
scroll to position [348, 0]
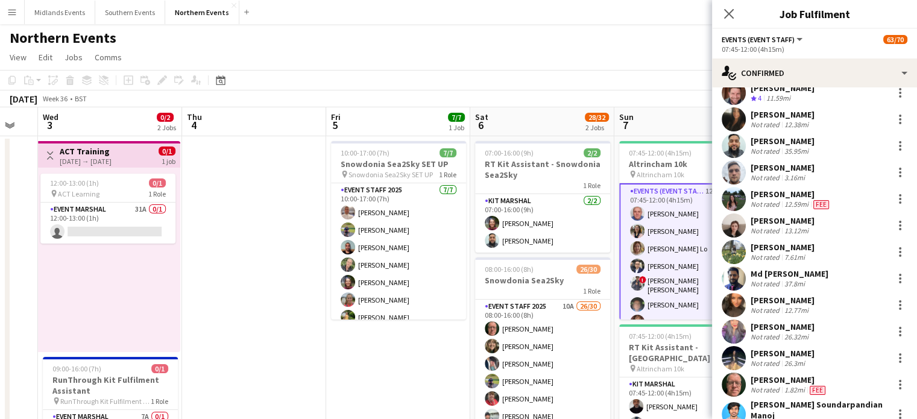
click at [784, 296] on div "[PERSON_NAME]" at bounding box center [783, 300] width 64 height 11
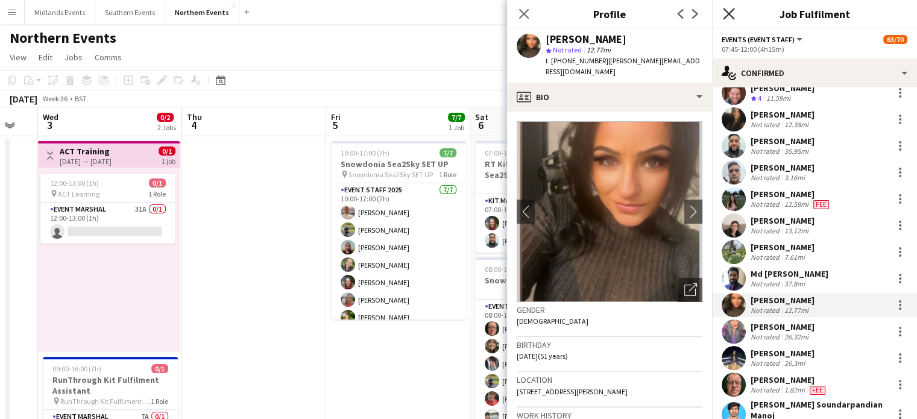
click at [728, 17] on icon "Close pop-in" at bounding box center [728, 13] width 11 height 11
